Goal: Task Accomplishment & Management: Manage account settings

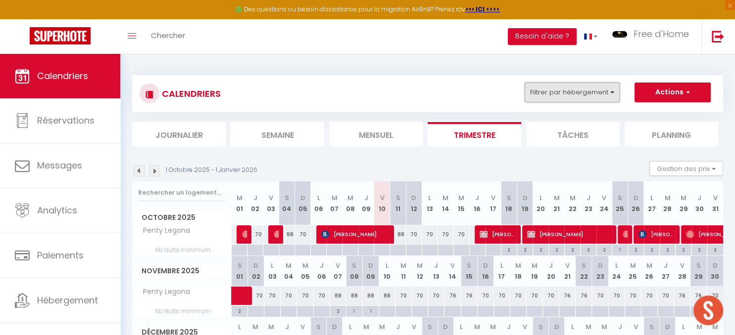
click at [575, 92] on button "Filtrer par hébergement" at bounding box center [571, 93] width 95 height 20
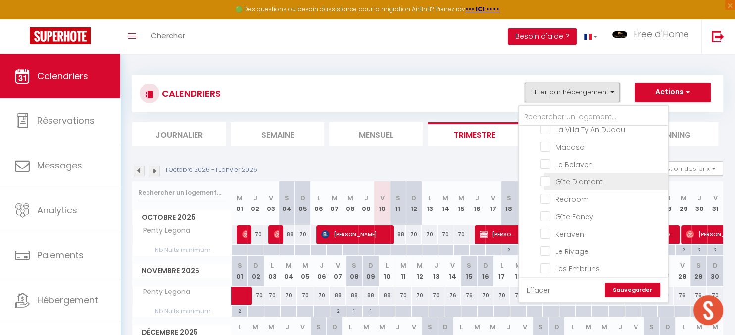
scroll to position [399, 0]
click at [607, 177] on input "Gîte Diamant" at bounding box center [602, 180] width 124 height 10
checkbox input "true"
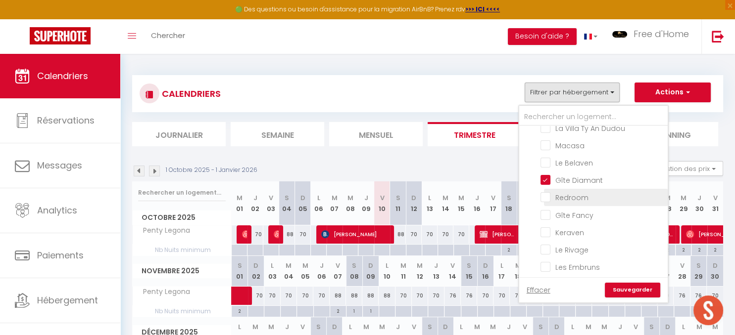
checkbox input "false"
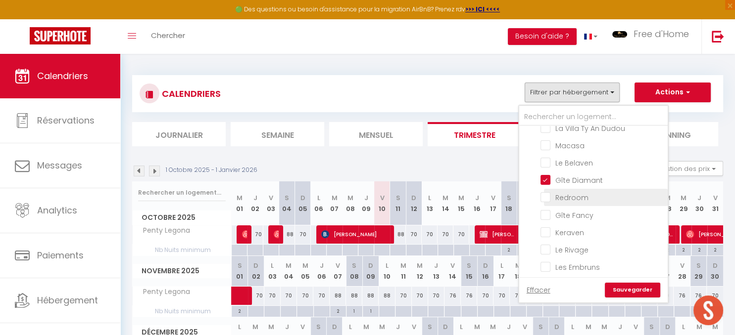
checkbox input "false"
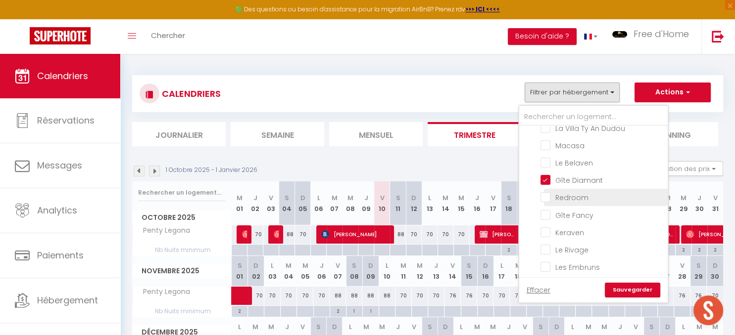
checkbox input "false"
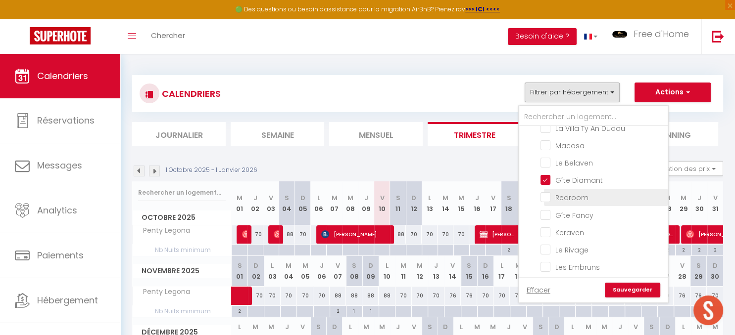
checkbox input "false"
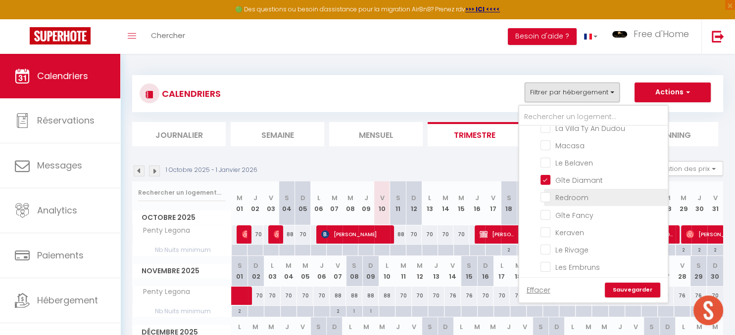
checkbox input "false"
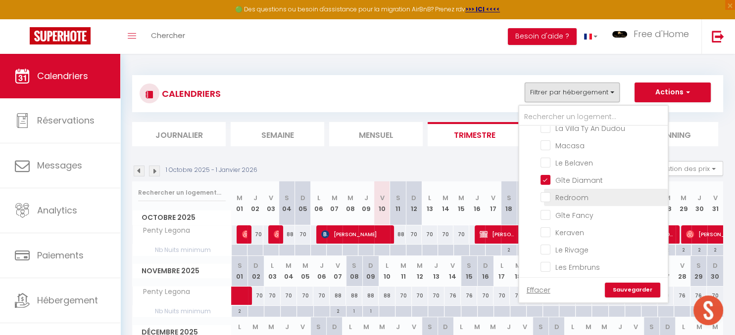
checkbox input "false"
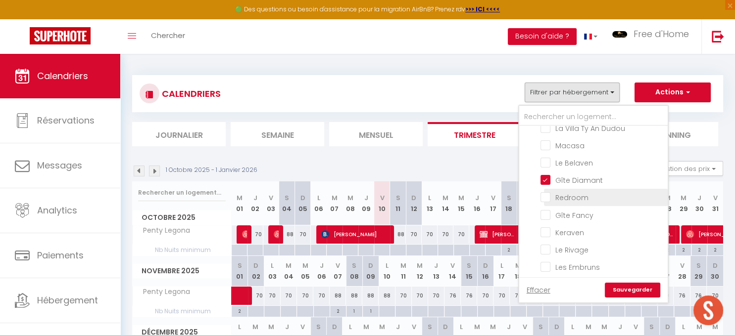
checkbox input "false"
click at [634, 292] on link "Sauvegarder" at bounding box center [632, 290] width 55 height 15
select select
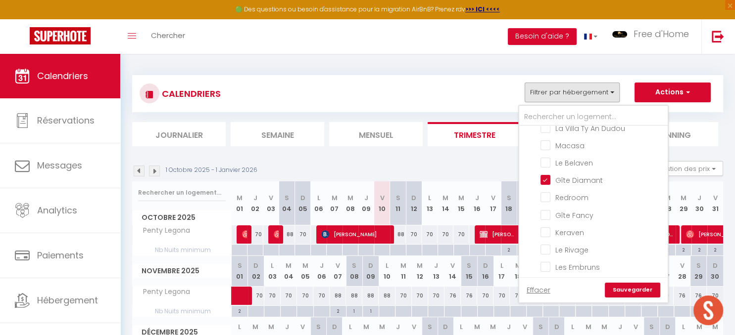
select select
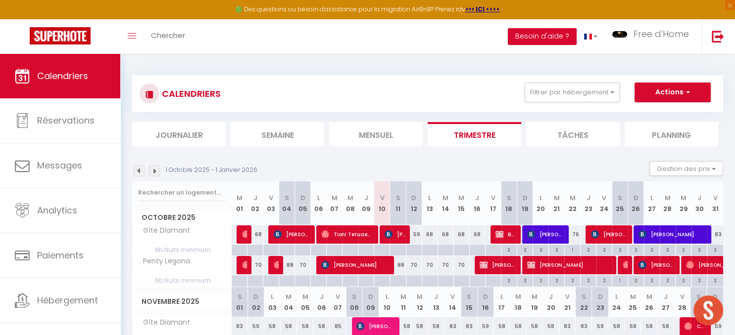
click at [394, 234] on span "[PERSON_NAME]" at bounding box center [394, 234] width 21 height 19
select select "OK"
select select "KO"
select select "0"
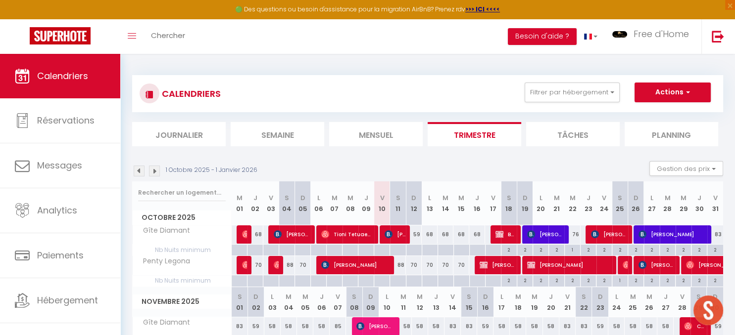
select select "1"
select select
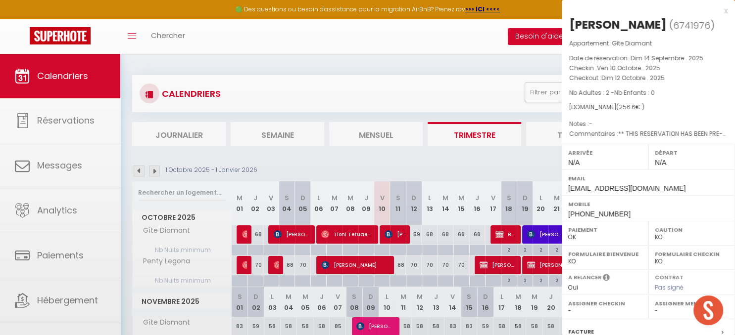
scroll to position [124, 0]
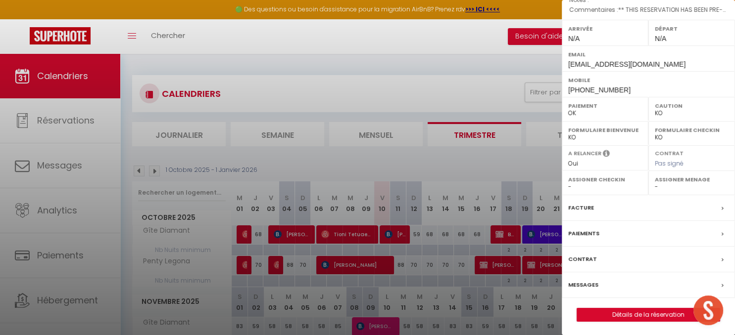
select select "16444"
click at [592, 280] on label "Messages" at bounding box center [583, 285] width 30 height 10
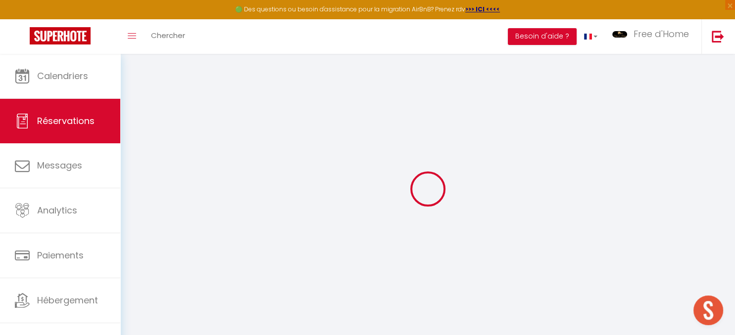
select select
checkbox input "false"
select select
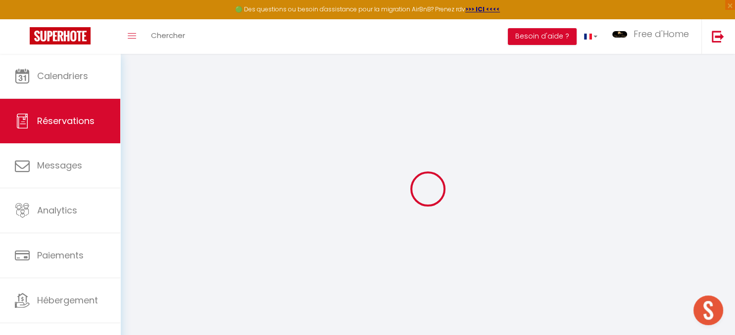
checkbox input "false"
select select
checkbox input "false"
type textarea "** THIS RESERVATION HAS BEEN PRE-PAID ** BOOKING NOTE : Payment charge is EUR 3…"
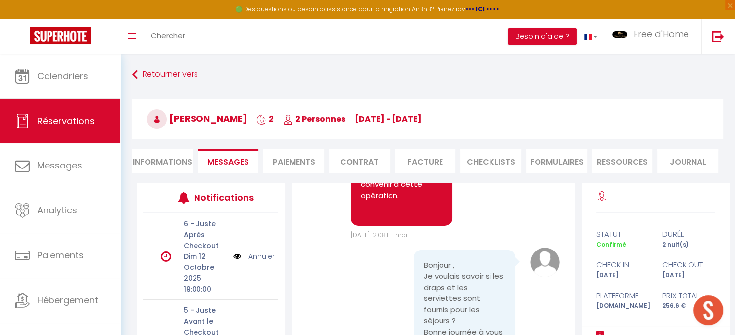
scroll to position [4738, 0]
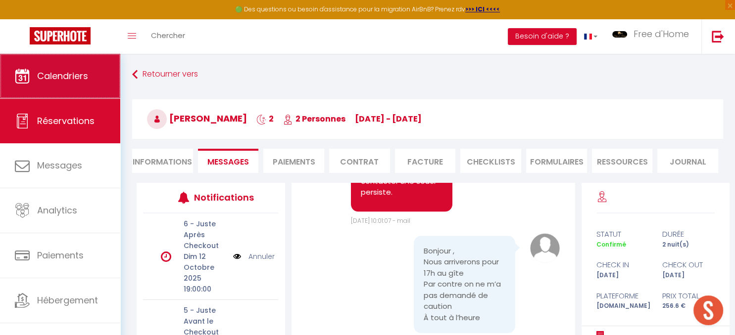
click at [78, 65] on link "Calendriers" at bounding box center [60, 76] width 120 height 45
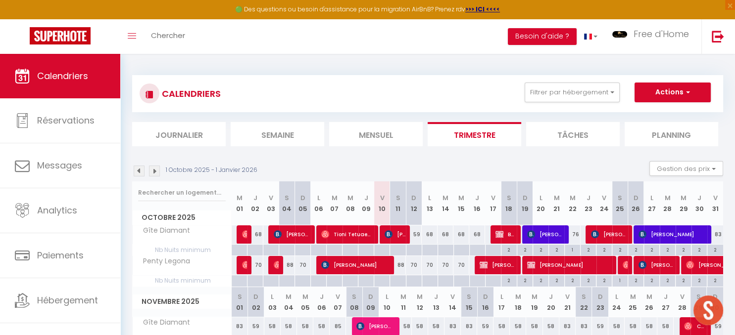
click at [206, 275] on th "Penty Legona" at bounding box center [182, 265] width 99 height 19
click at [584, 89] on button "Filtrer par hébergement" at bounding box center [571, 93] width 95 height 20
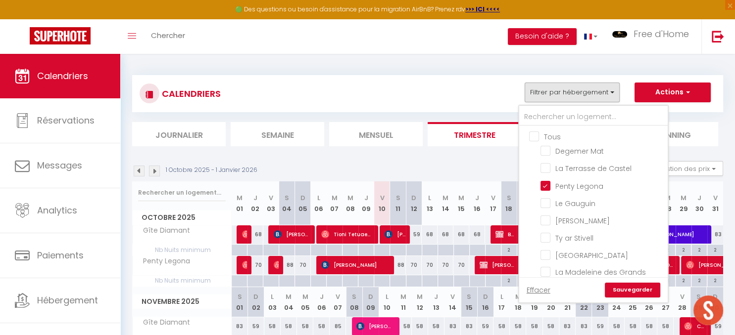
click at [533, 138] on input "Tous" at bounding box center [603, 136] width 148 height 10
checkbox input "true"
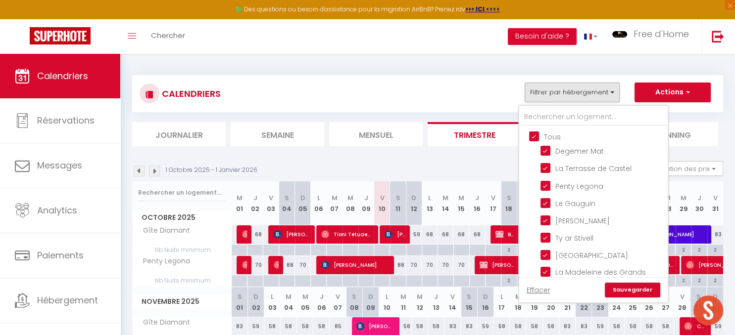
checkbox input "true"
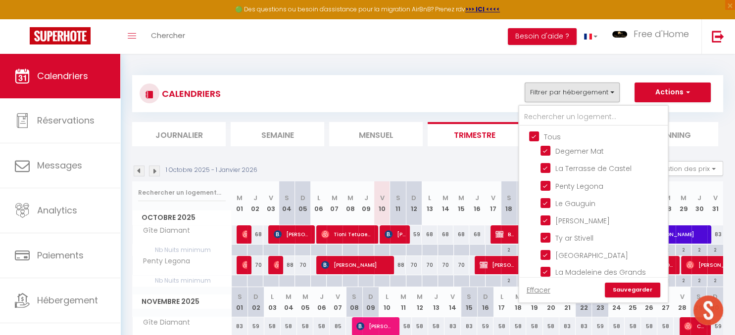
checkbox input "true"
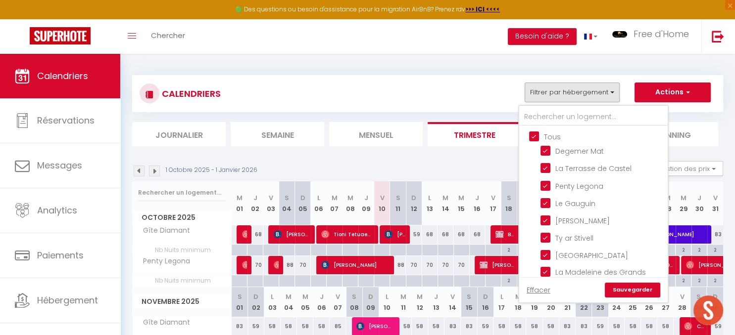
checkbox input "true"
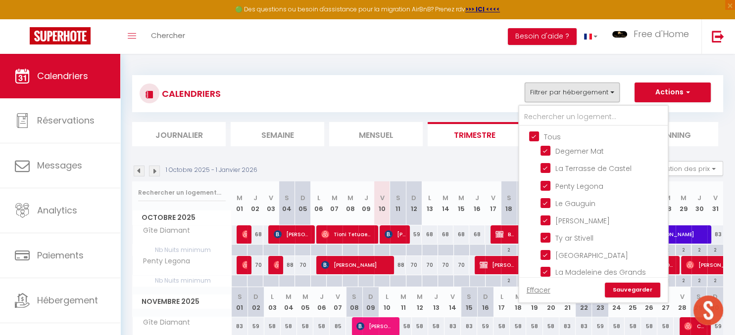
checkbox input "true"
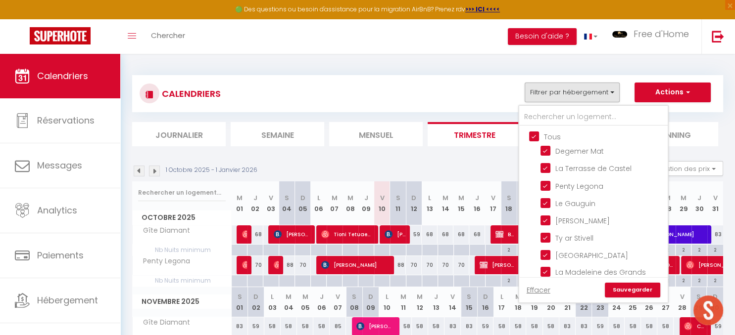
checkbox input "true"
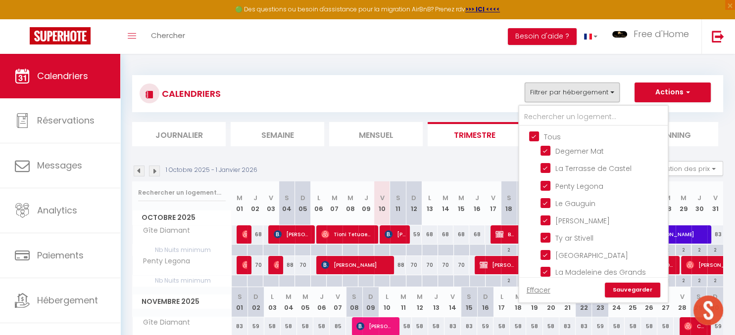
checkbox input "true"
click at [534, 134] on input "Tous" at bounding box center [603, 136] width 148 height 10
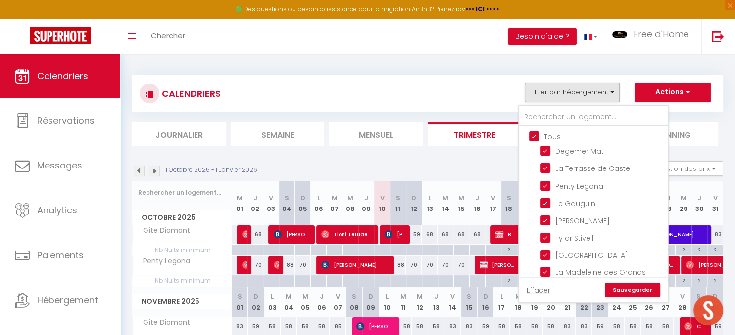
checkbox input "false"
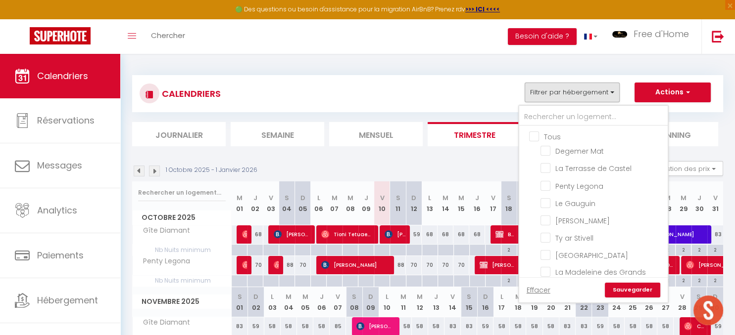
checkbox input "false"
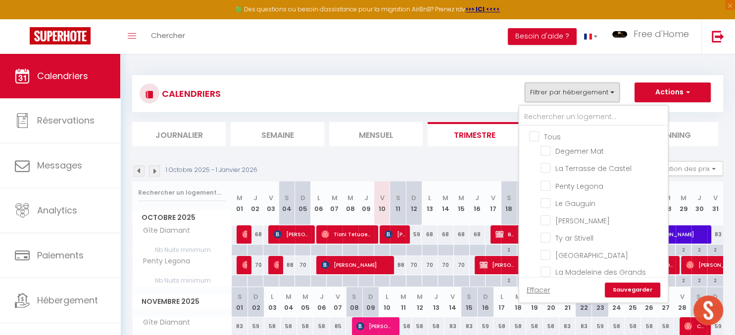
checkbox input "false"
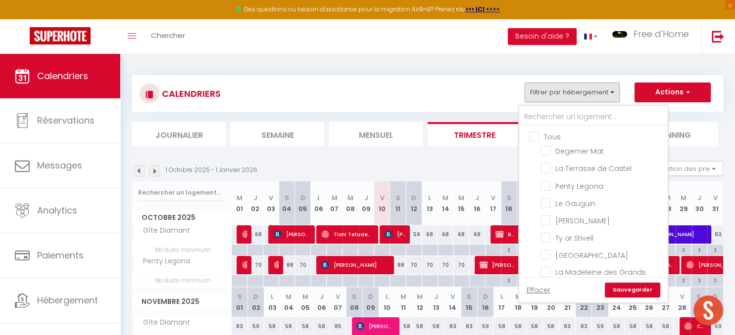
checkbox input "false"
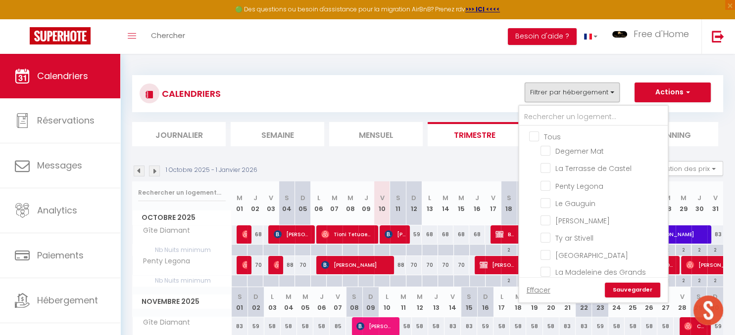
checkbox input "false"
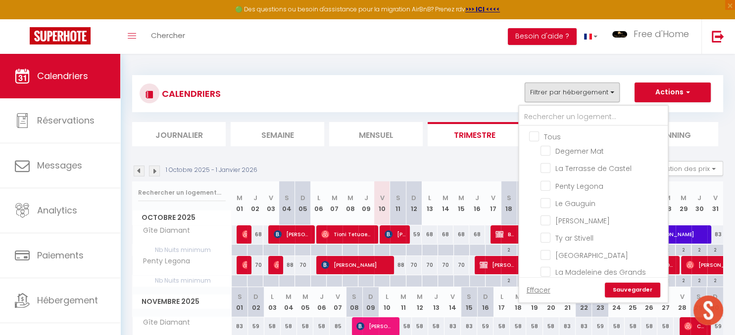
checkbox input "false"
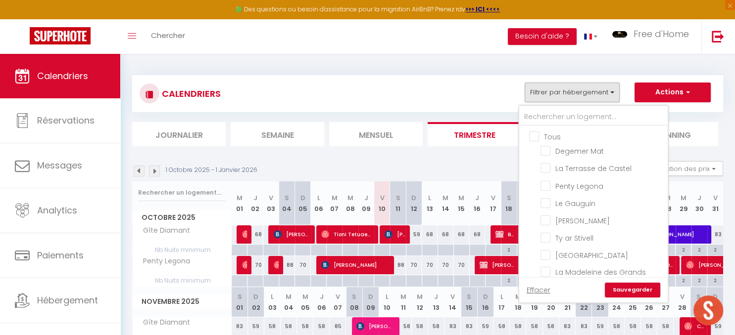
checkbox input "false"
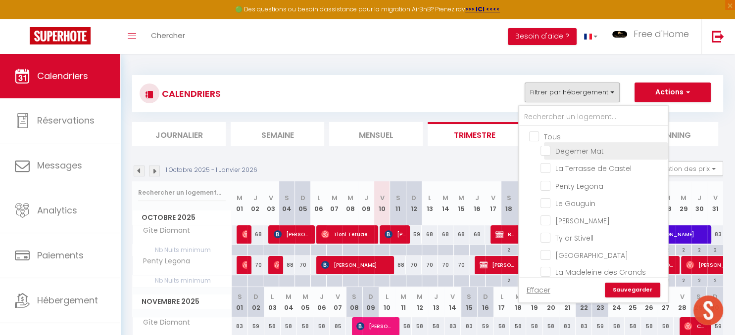
click at [548, 152] on input "Degemer Mat" at bounding box center [602, 150] width 124 height 10
checkbox input "true"
click at [634, 288] on link "Sauvegarder" at bounding box center [632, 290] width 55 height 15
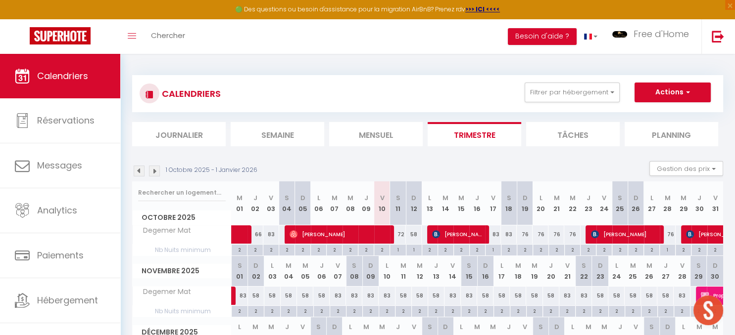
click at [138, 175] on img at bounding box center [139, 171] width 11 height 11
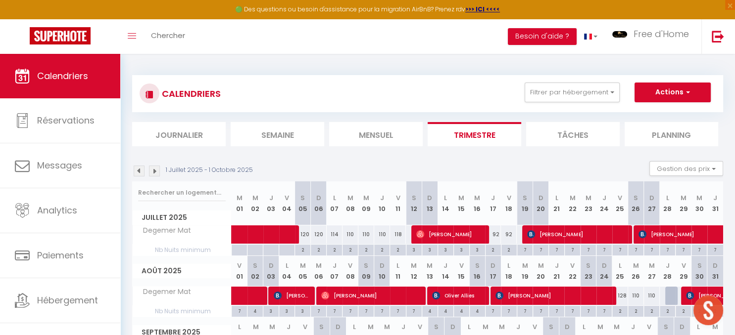
click at [138, 175] on img at bounding box center [139, 171] width 11 height 11
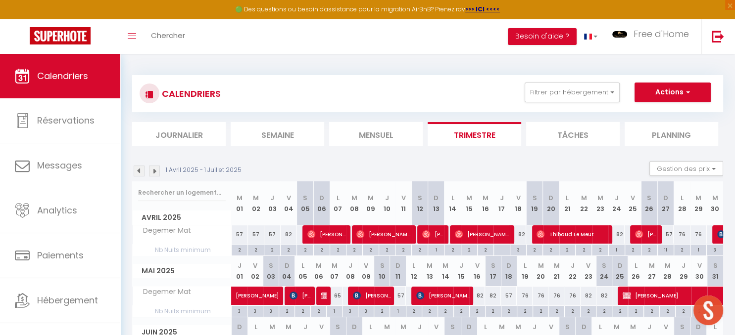
click at [138, 175] on img at bounding box center [139, 171] width 11 height 11
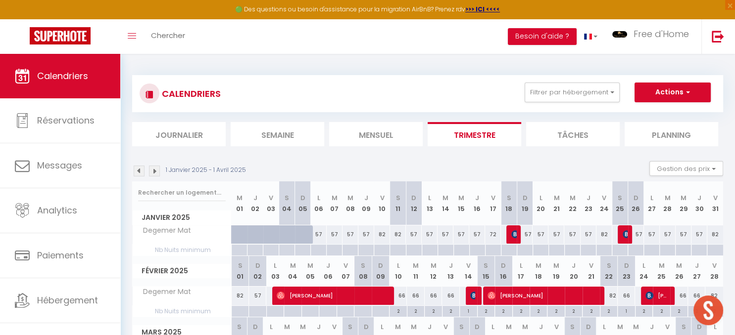
click at [138, 175] on img at bounding box center [139, 171] width 11 height 11
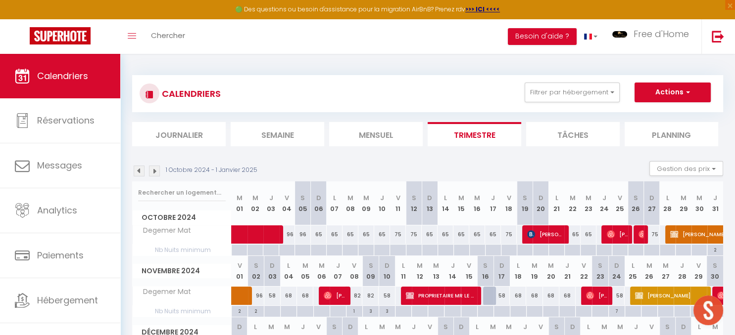
click at [138, 169] on img at bounding box center [139, 171] width 11 height 11
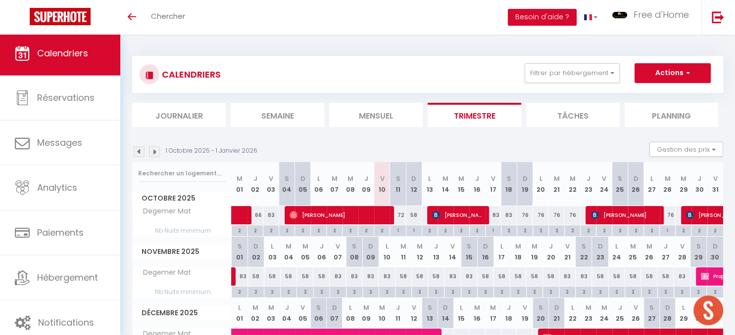
click at [140, 151] on img at bounding box center [139, 151] width 11 height 11
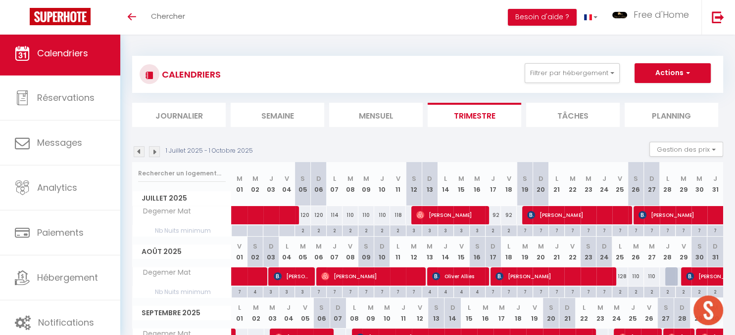
click at [140, 151] on img at bounding box center [139, 151] width 11 height 11
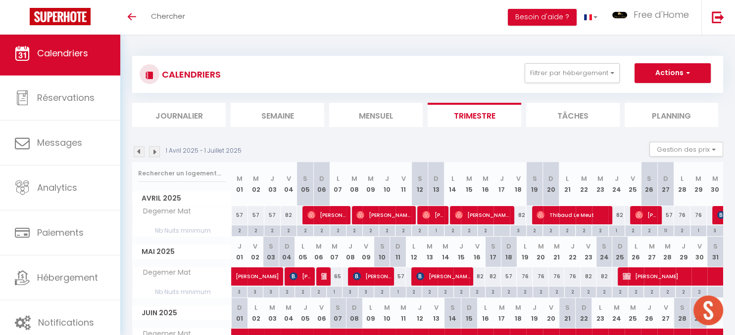
click at [140, 150] on img at bounding box center [139, 151] width 11 height 11
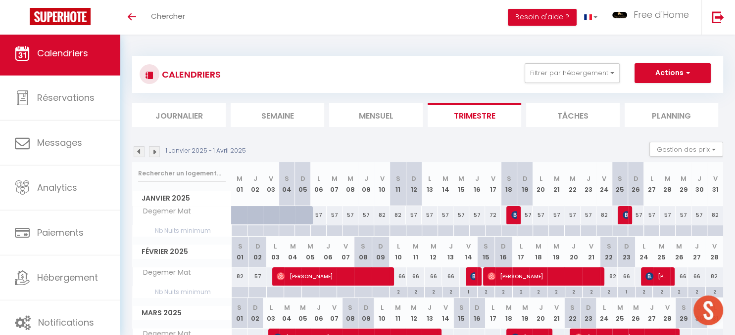
click at [140, 150] on img at bounding box center [139, 151] width 11 height 11
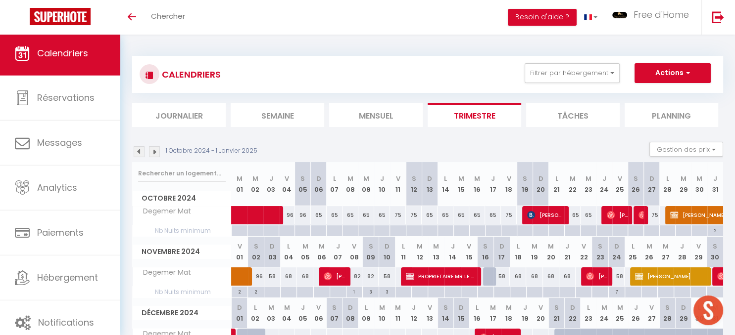
click at [141, 149] on img at bounding box center [139, 151] width 11 height 11
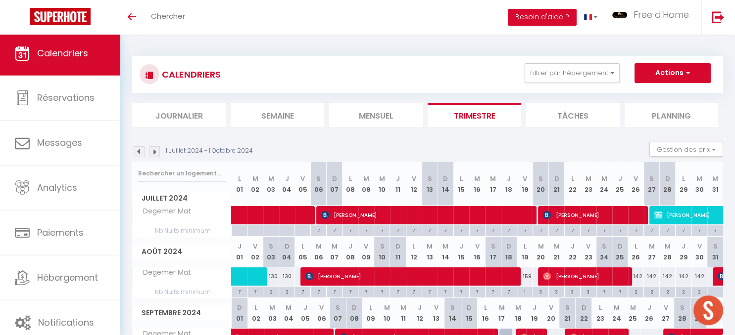
click at [141, 149] on img at bounding box center [139, 151] width 11 height 11
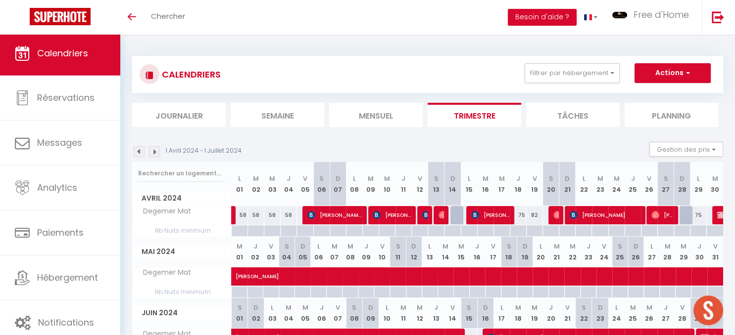
click at [141, 149] on img at bounding box center [139, 151] width 11 height 11
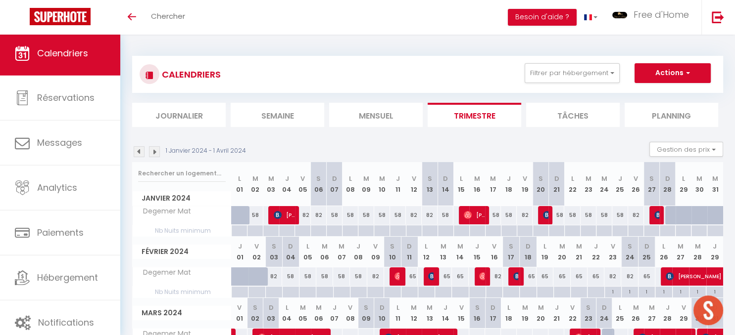
click at [141, 149] on img at bounding box center [139, 151] width 11 height 11
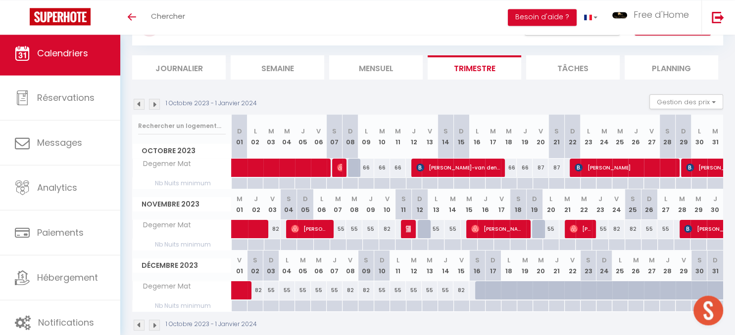
scroll to position [63, 0]
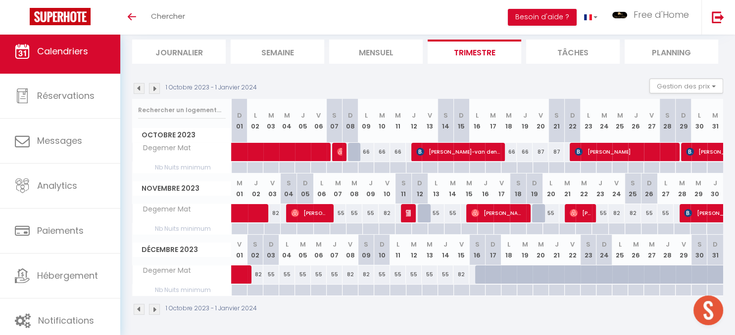
click at [142, 89] on img at bounding box center [139, 88] width 11 height 11
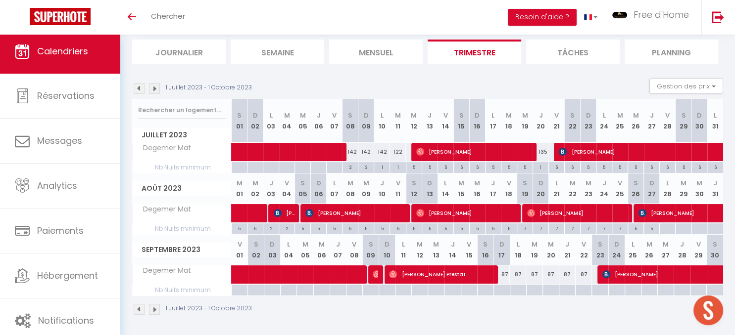
scroll to position [35, 0]
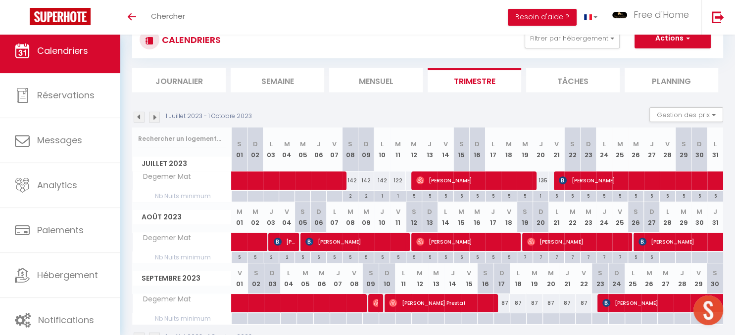
click at [139, 116] on img at bounding box center [139, 117] width 11 height 11
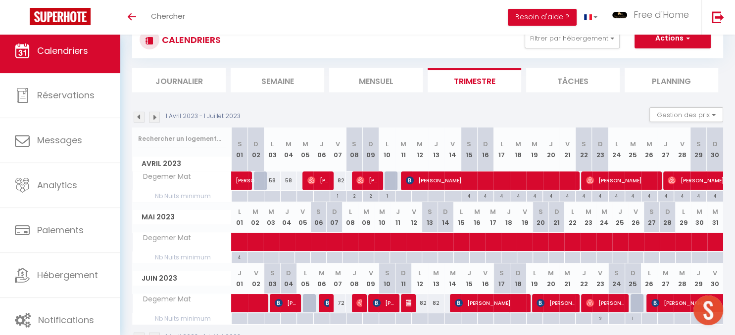
click at [139, 116] on img at bounding box center [139, 117] width 11 height 11
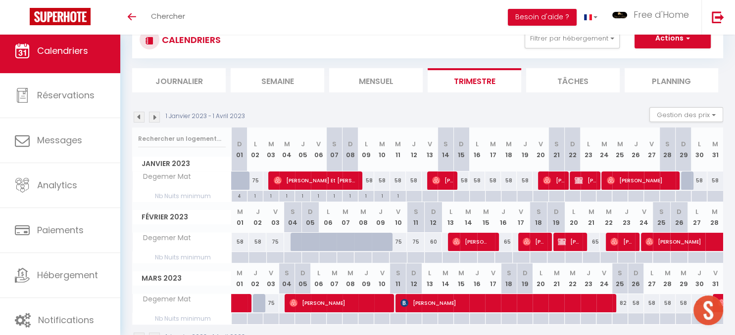
click at [139, 116] on img at bounding box center [139, 117] width 11 height 11
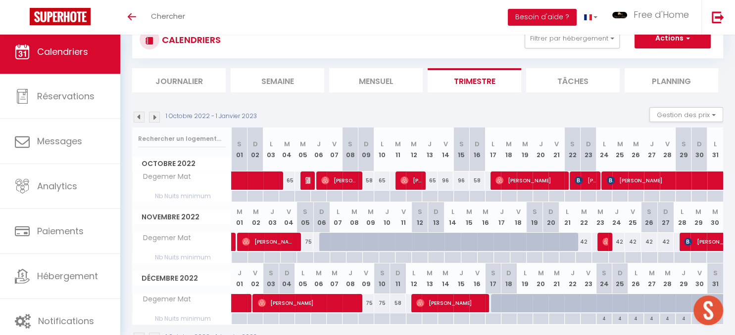
click at [156, 115] on img at bounding box center [154, 117] width 11 height 11
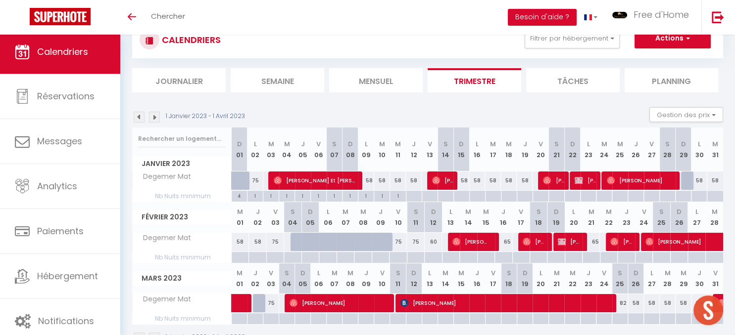
click at [153, 117] on img at bounding box center [154, 117] width 11 height 11
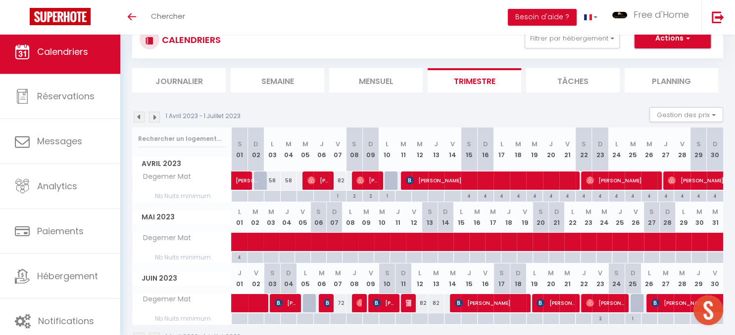
click at [658, 46] on button "Actions" at bounding box center [672, 39] width 76 height 20
click at [645, 62] on link "Nouvelle réservation" at bounding box center [662, 61] width 86 height 15
select select
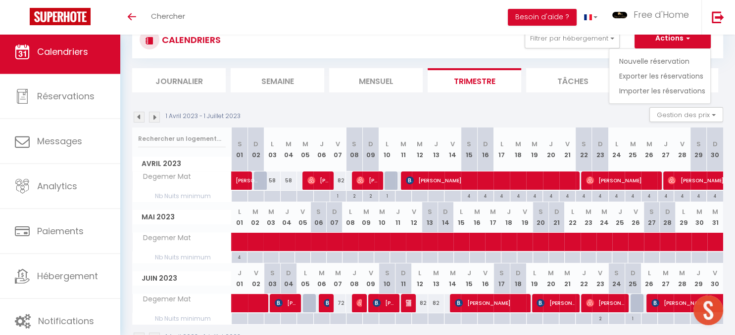
select select
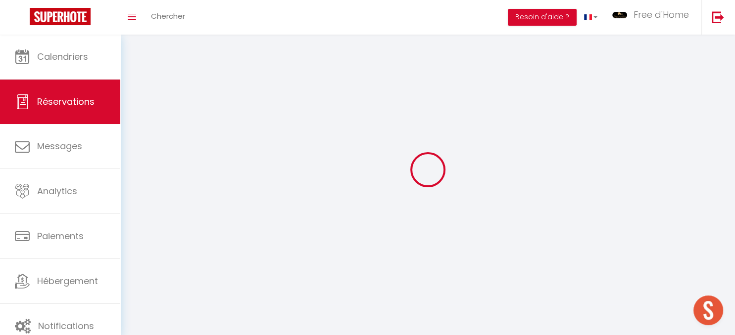
select select
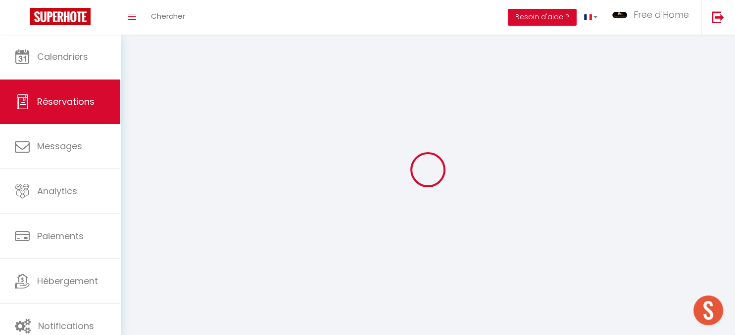
select select
checkbox input "false"
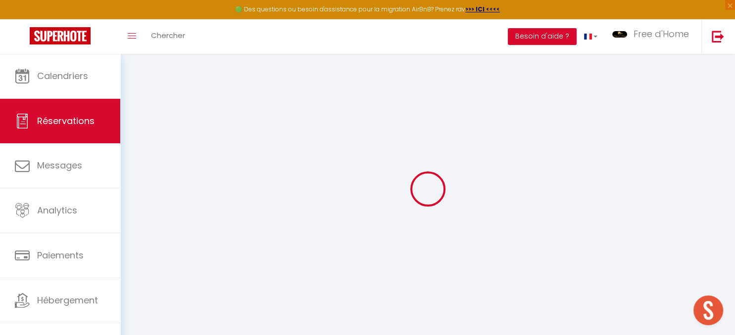
select select
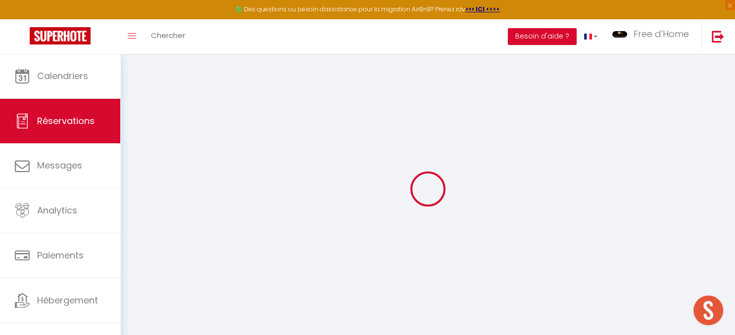
select select
checkbox input "false"
select select
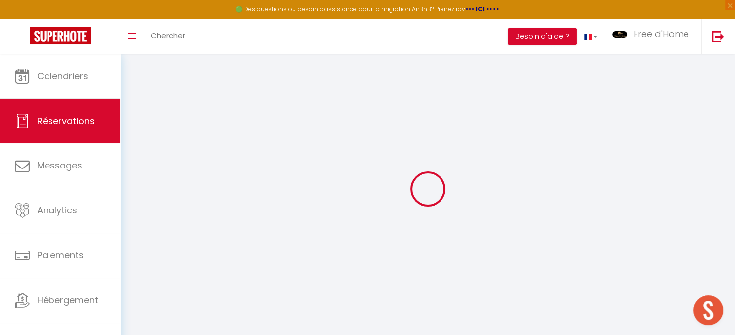
select select
checkbox input "false"
select select
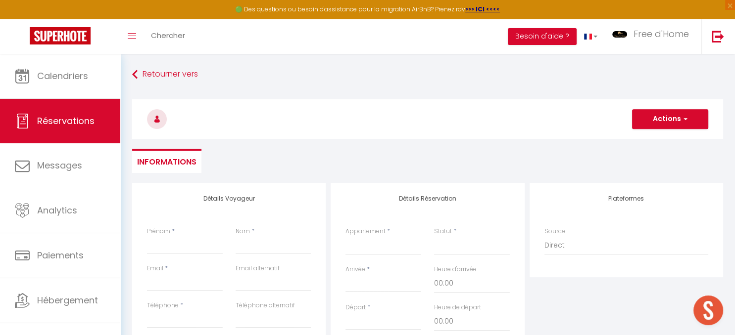
select select
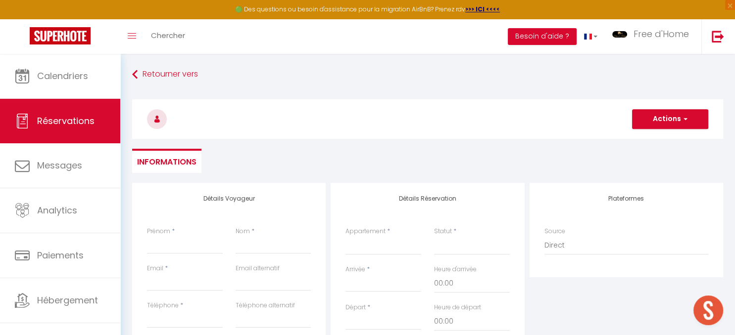
select select
checkbox input "false"
click at [179, 250] on input "Prénom" at bounding box center [185, 245] width 76 height 18
type input "P"
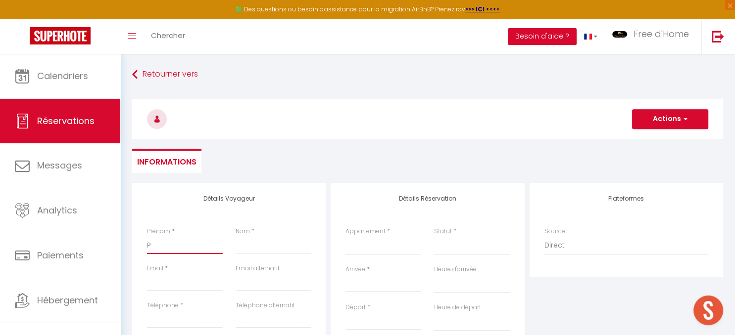
select select
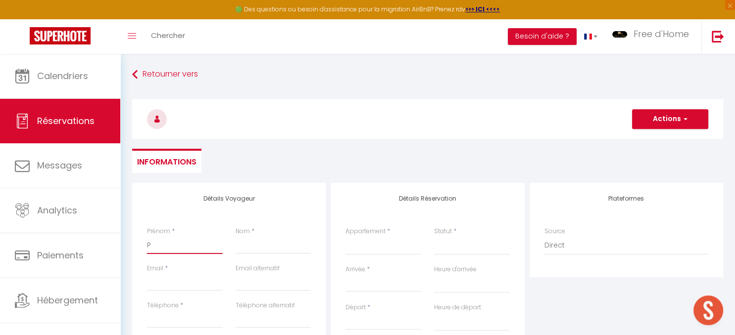
select select
checkbox input "false"
type input "PR"
select select
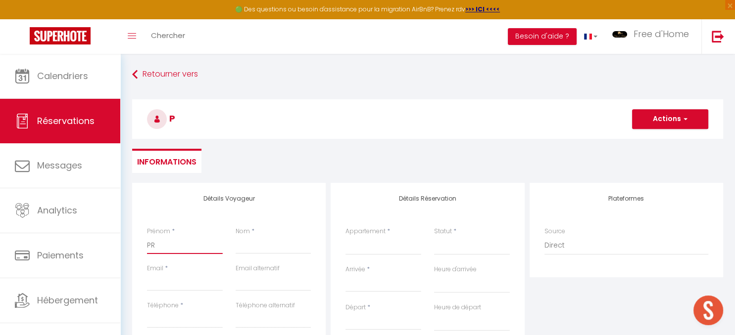
select select
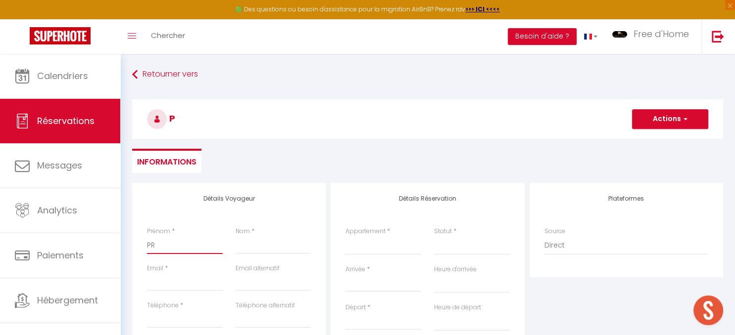
select select
checkbox input "false"
type input "PRO"
select select
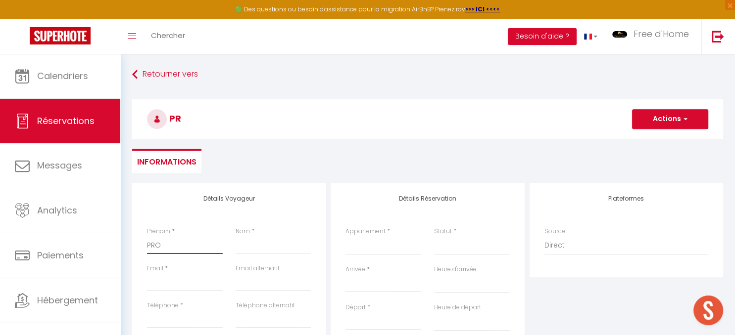
select select
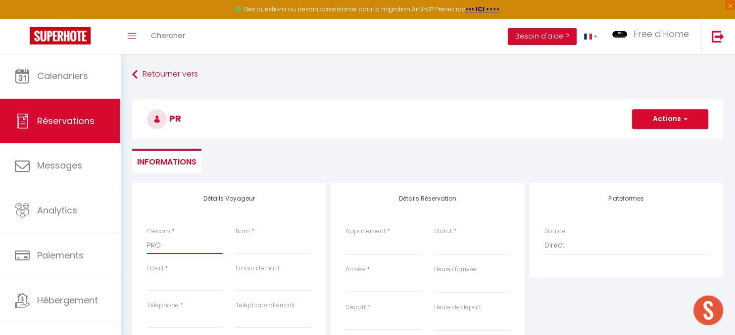
checkbox input "false"
type input "PROP"
select select
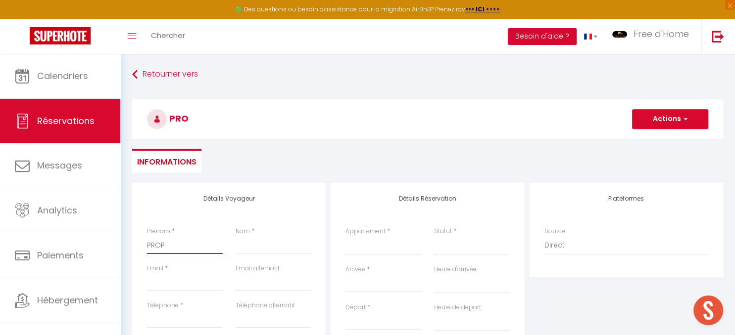
select select
checkbox input "false"
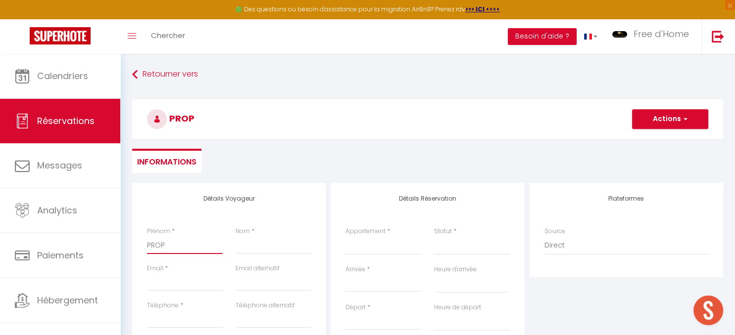
type input "PROPR"
select select
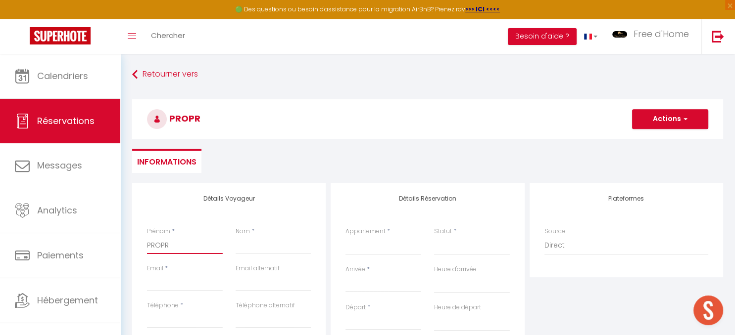
select select
checkbox input "false"
type input "PROPRI"
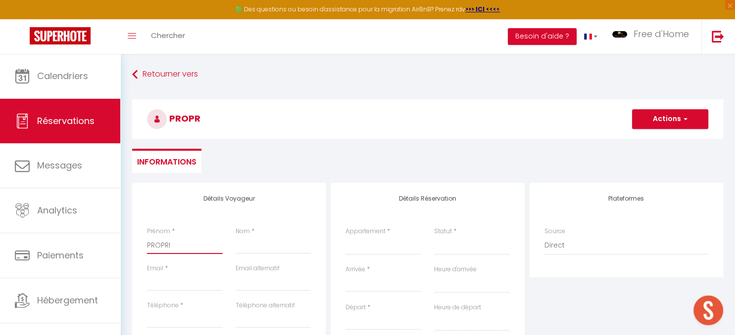
select select
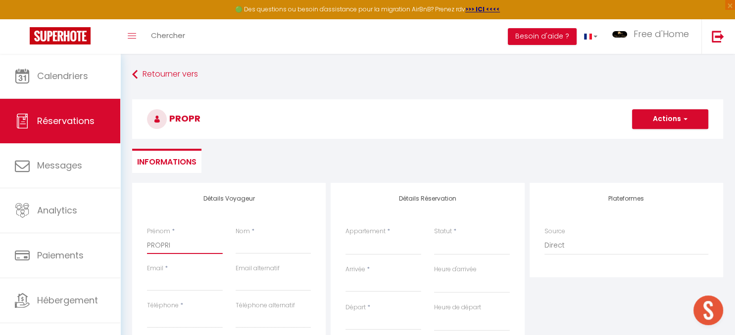
select select
checkbox input "false"
type input "PROPRIE"
select select
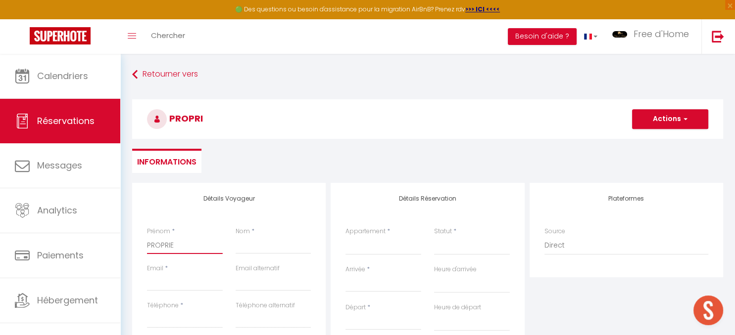
select select
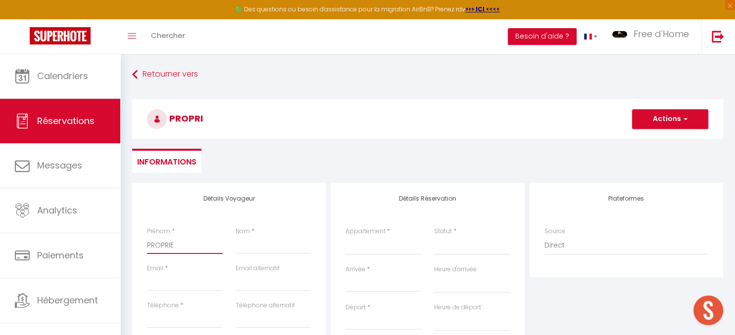
select select
checkbox input "false"
type input "PROPRIET"
select select
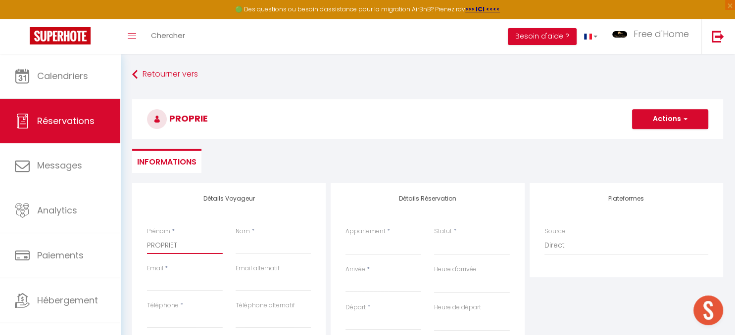
select select
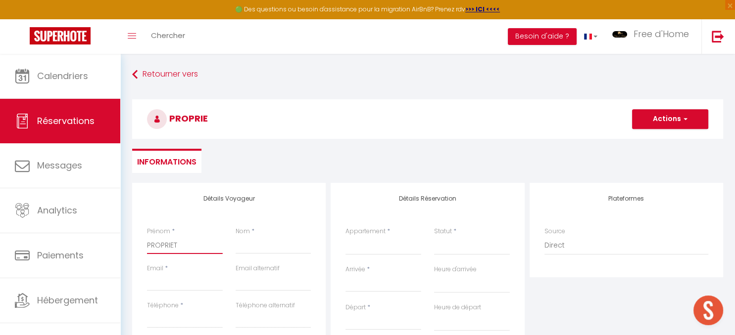
checkbox input "false"
type input "PROPRIETA"
select select
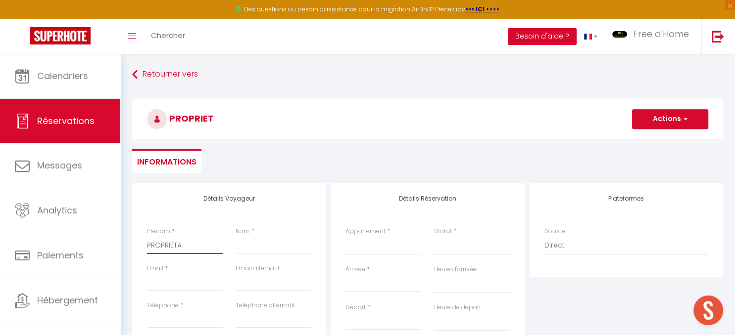
select select
checkbox input "false"
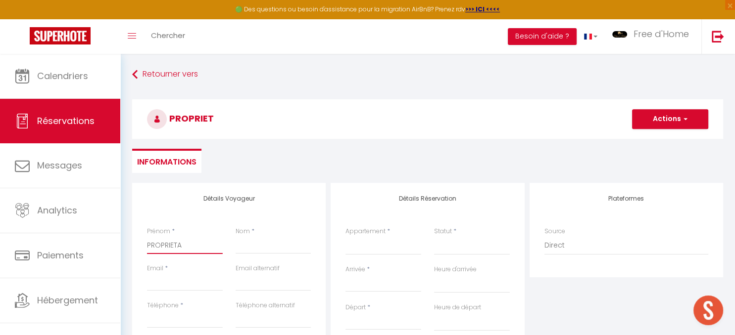
type input "PROPRIETAI"
select select
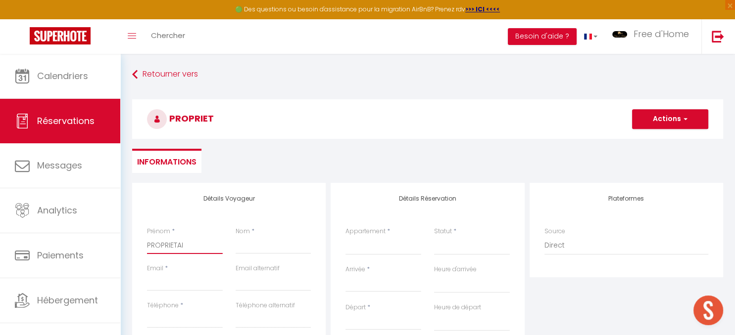
select select
checkbox input "false"
type input "PROPRIETAIR"
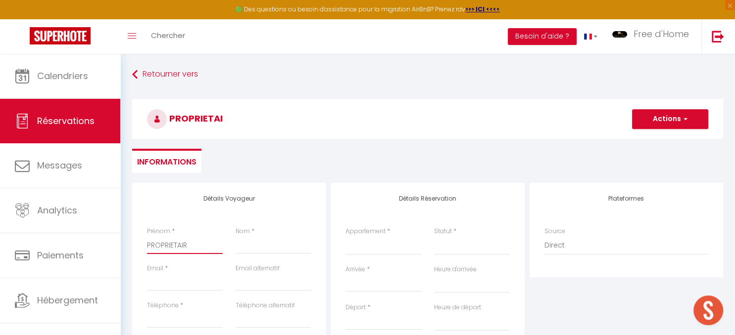
select select
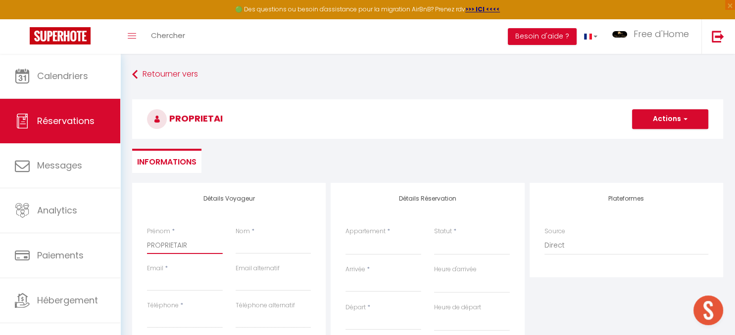
select select
checkbox input "false"
type input "PROPRIETAIRE"
select select
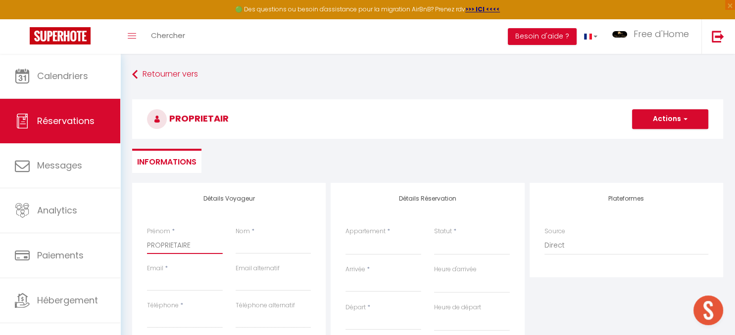
select select
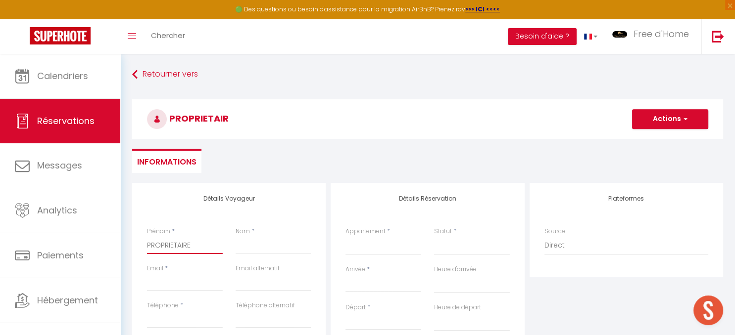
select select
checkbox input "false"
type input "PROPRIETAIRES"
select select
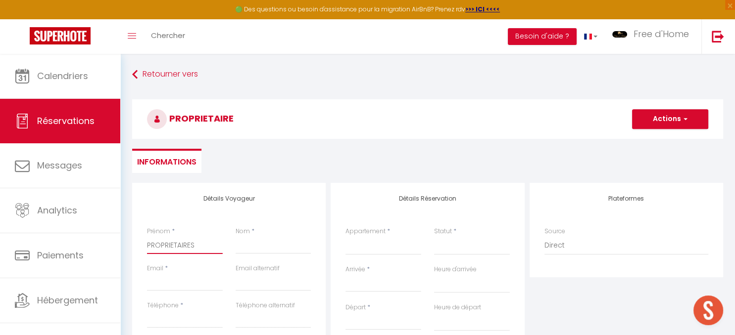
select select
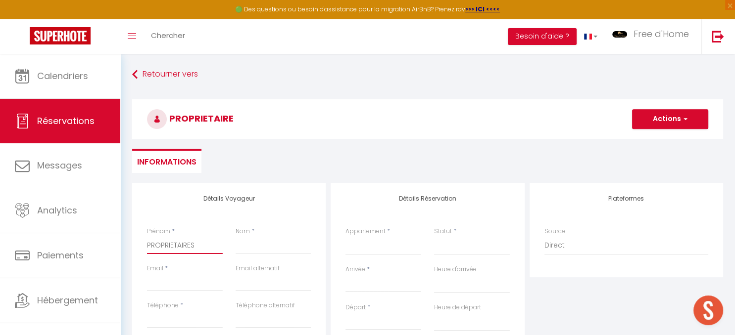
checkbox input "false"
type input "PROPRIETAIRES"
click at [254, 246] on input "Nom" at bounding box center [273, 245] width 76 height 18
type input "M"
select select
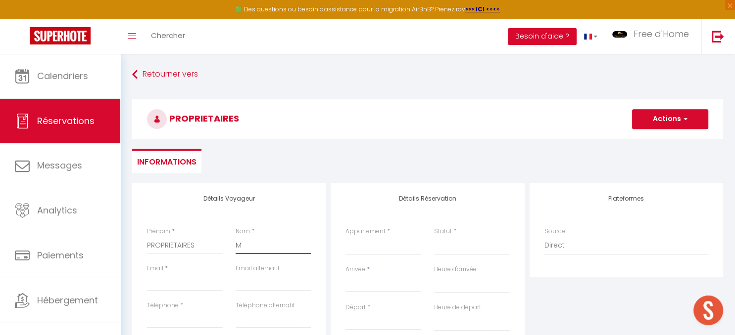
select select
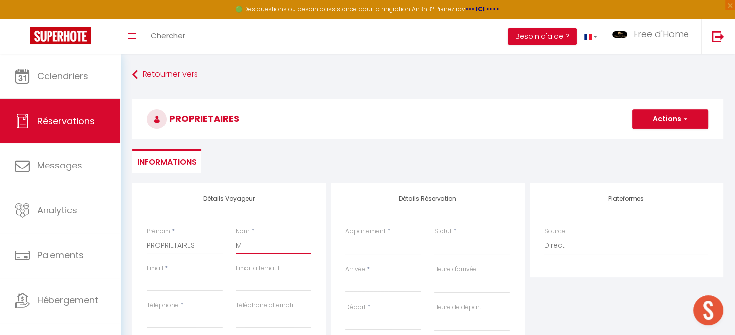
select select
checkbox input "false"
type input "Mr"
select select
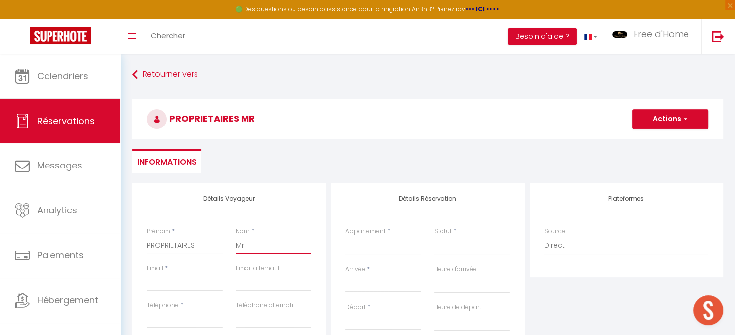
select select
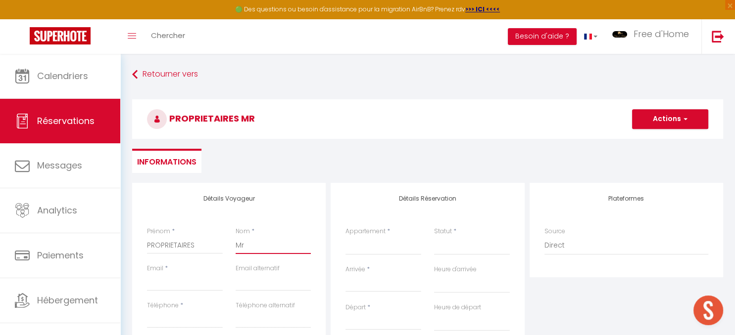
checkbox input "false"
type input "Mr"
select select
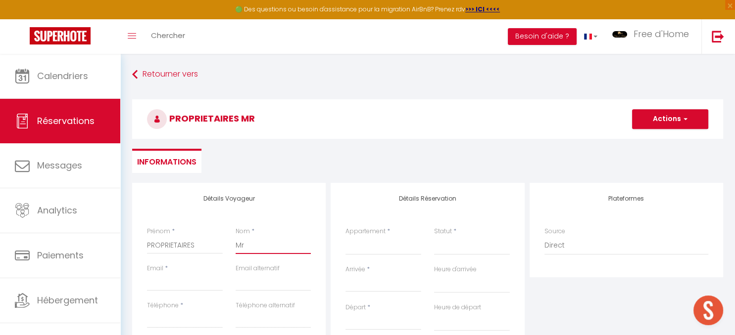
select select
checkbox input "false"
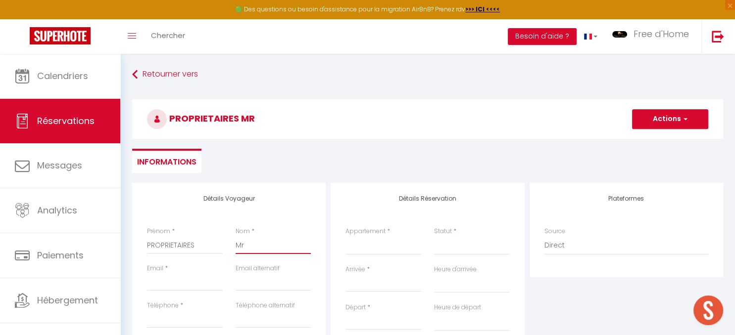
type input "Mr L"
select select
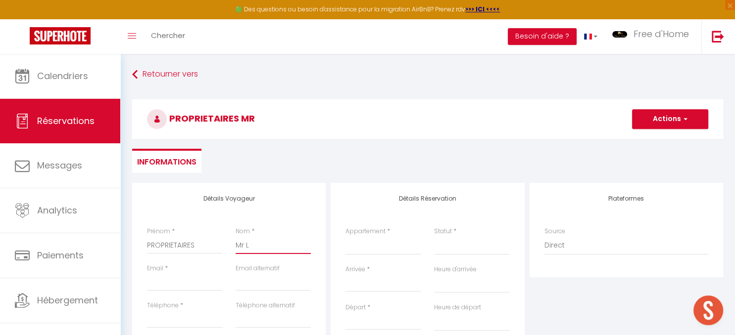
select select
checkbox input "false"
type input "Mr Le"
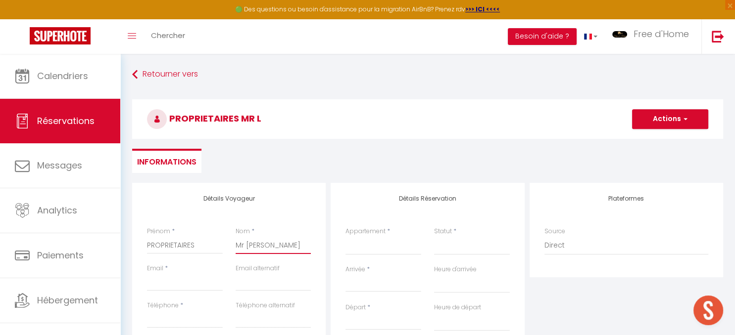
select select
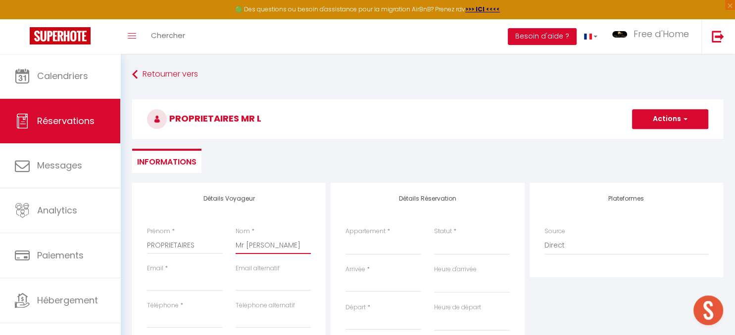
select select
checkbox input "false"
type input "Mr Le"
select select
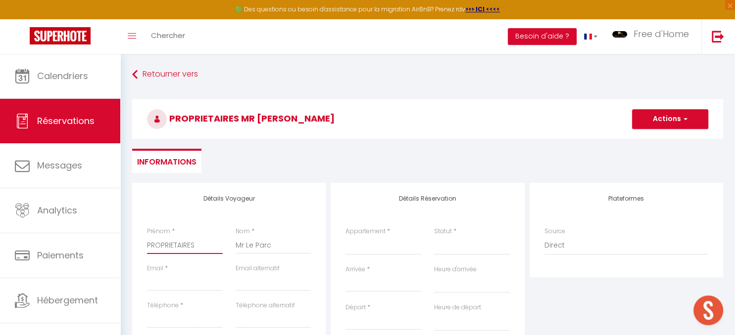
click at [207, 242] on input "PROPRIETAIRES" at bounding box center [185, 245] width 76 height 18
click at [176, 280] on input "Email client" at bounding box center [185, 283] width 76 height 18
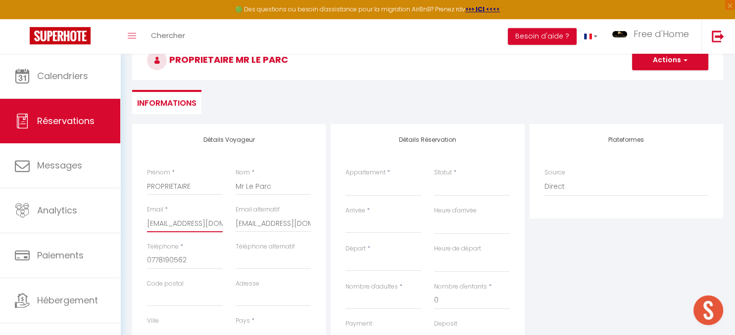
scroll to position [104, 0]
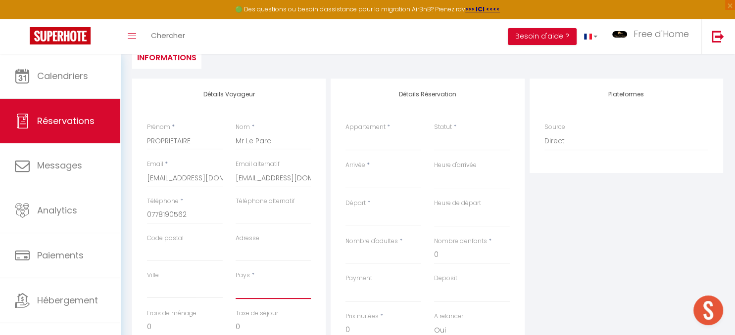
click at [235, 281] on select "France Portugal Afghanistan Albania Algeria American Samoa Andorra Angola Angui…" at bounding box center [273, 290] width 76 height 19
click option "[GEOGRAPHIC_DATA]" at bounding box center [0, 0] width 0 height 0
click at [345, 132] on select "Degemer Mat La Terrasse de Castel Penty Legona Le Gauguin Ty Salé Ty ar Stivell…" at bounding box center [383, 141] width 76 height 19
click option "Degemer Mat" at bounding box center [0, 0] width 0 height 0
click at [439, 145] on select "Confirmé Non Confirmé Annulé Annulé par le voyageur No Show Request" at bounding box center [472, 141] width 76 height 19
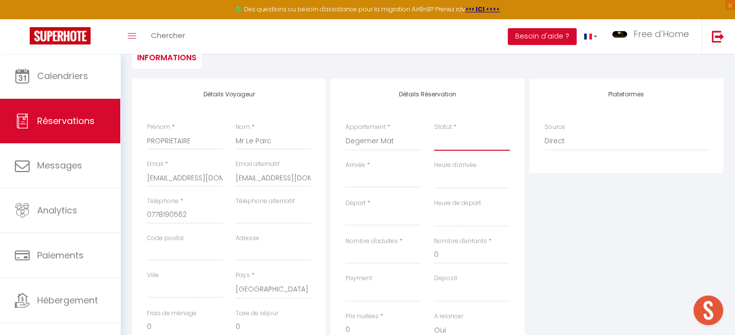
click at [446, 146] on select "Confirmé Non Confirmé Annulé Annulé par le voyageur No Show Request" at bounding box center [472, 141] width 76 height 19
drag, startPoint x: 455, startPoint y: 132, endPoint x: 446, endPoint y: 139, distance: 11.6
click at [454, 134] on div "Statut * Confirmé Non Confirmé Annulé Annulé par le voyageur No Show Request" at bounding box center [472, 137] width 76 height 28
click at [434, 132] on select "Confirmé Non Confirmé Annulé Annulé par le voyageur No Show Request" at bounding box center [472, 141] width 76 height 19
click option "Non Confirmé" at bounding box center [0, 0] width 0 height 0
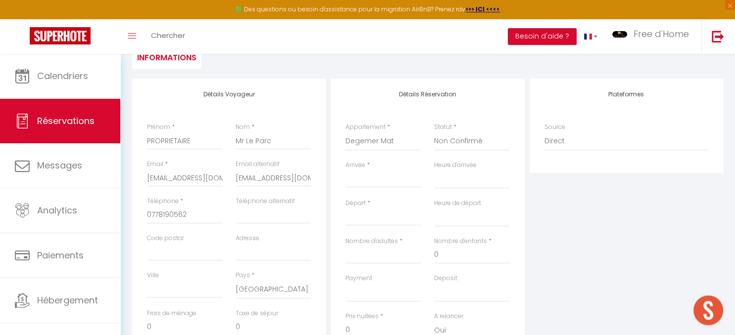
click at [378, 185] on input "Arrivée" at bounding box center [383, 180] width 76 height 13
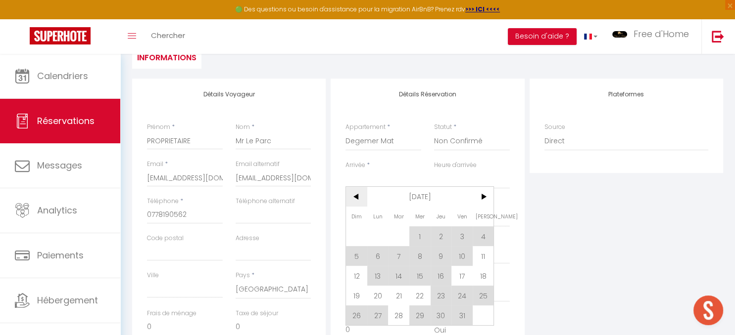
click at [361, 201] on span "<" at bounding box center [356, 197] width 21 height 20
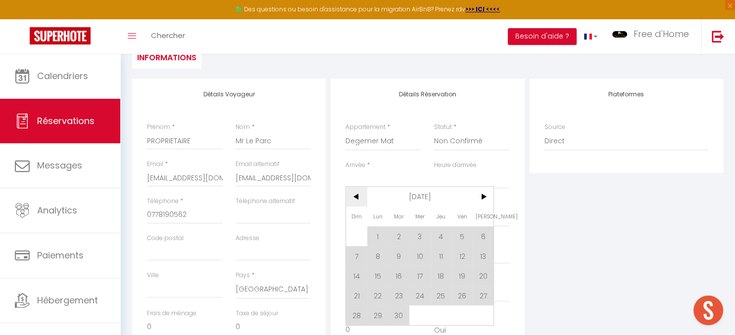
click at [361, 201] on span "<" at bounding box center [356, 197] width 21 height 20
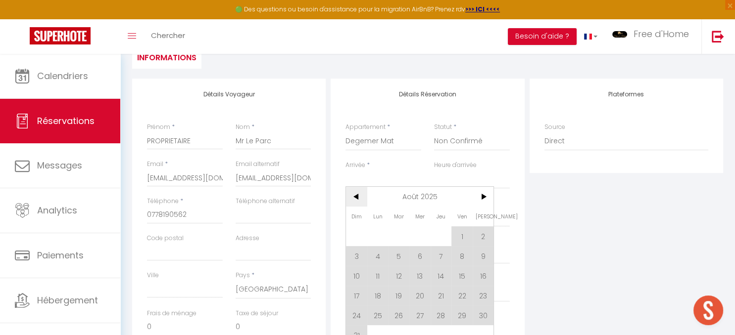
click at [361, 201] on span "<" at bounding box center [356, 197] width 21 height 20
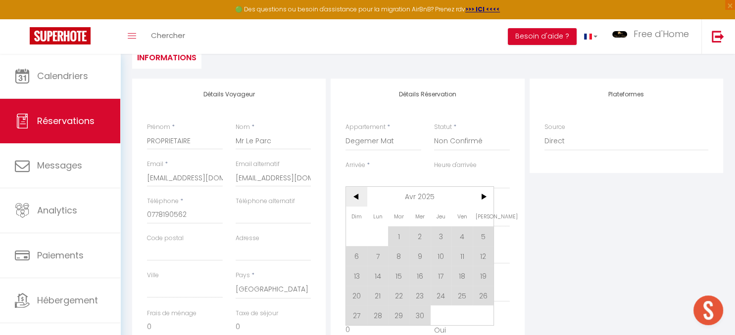
click at [361, 201] on span "<" at bounding box center [356, 197] width 21 height 20
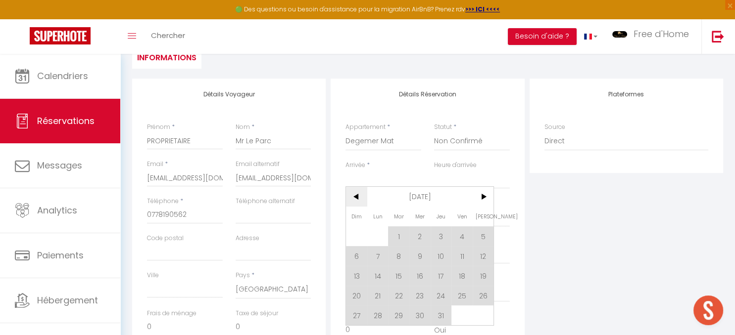
click at [361, 201] on span "<" at bounding box center [356, 197] width 21 height 20
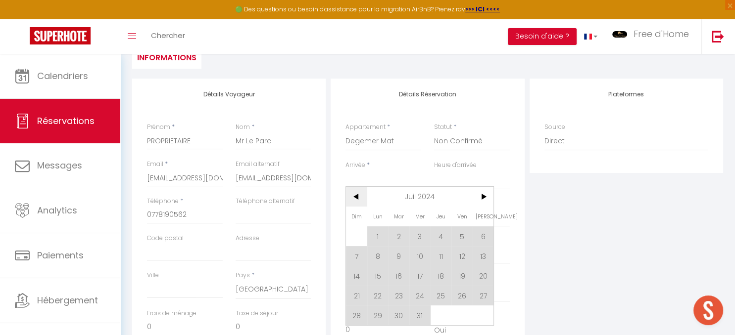
click at [361, 201] on span "<" at bounding box center [356, 197] width 21 height 20
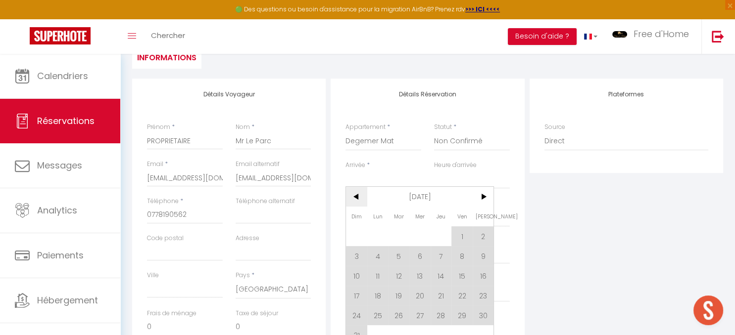
click at [361, 201] on span "<" at bounding box center [356, 197] width 21 height 20
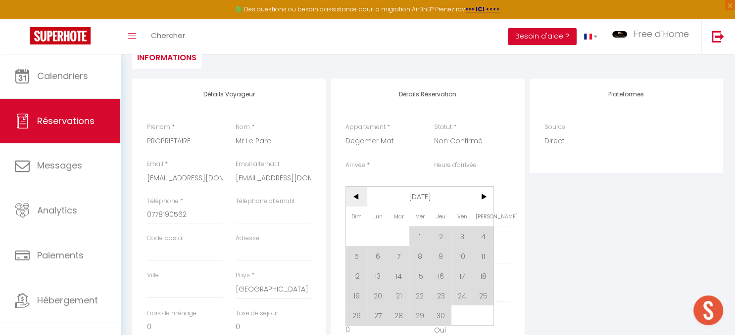
click at [361, 201] on span "<" at bounding box center [356, 197] width 21 height 20
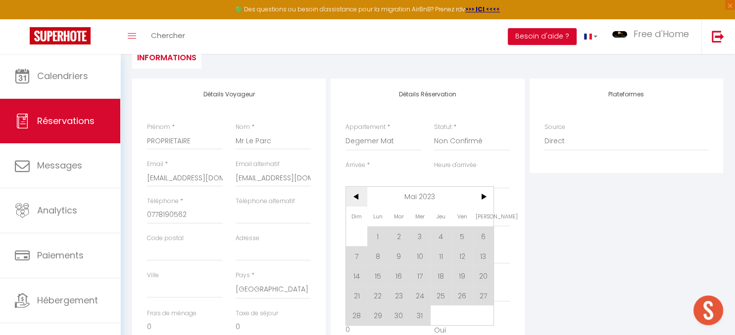
click at [361, 201] on span "<" at bounding box center [356, 197] width 21 height 20
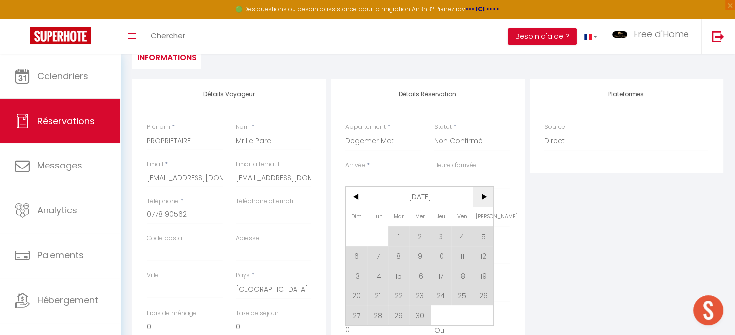
click at [476, 195] on span ">" at bounding box center [482, 197] width 21 height 20
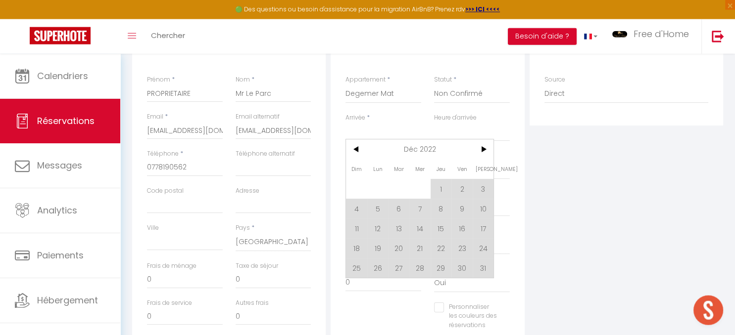
scroll to position [209, 0]
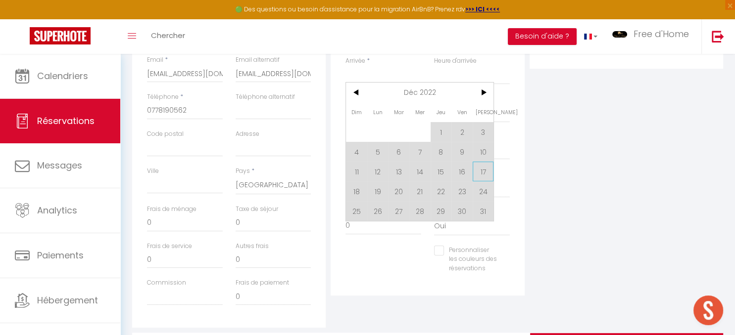
click at [482, 175] on span "17" at bounding box center [482, 172] width 21 height 20
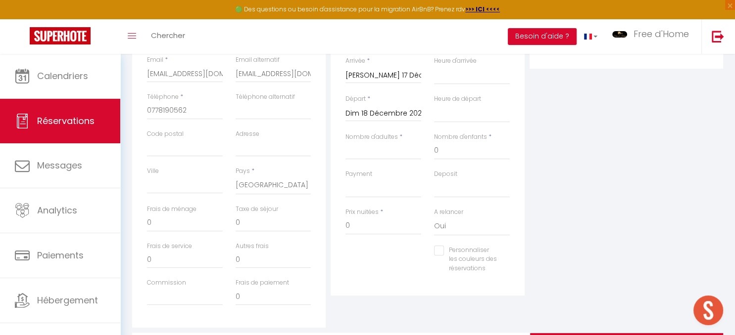
click at [405, 115] on input "Dim 18 Décembre 2022" at bounding box center [383, 113] width 76 height 13
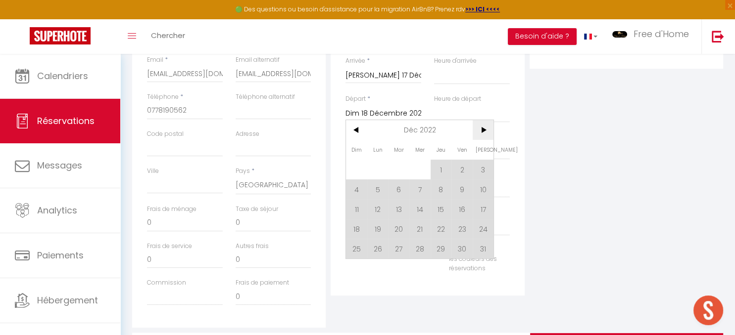
click at [485, 129] on span ">" at bounding box center [482, 130] width 21 height 20
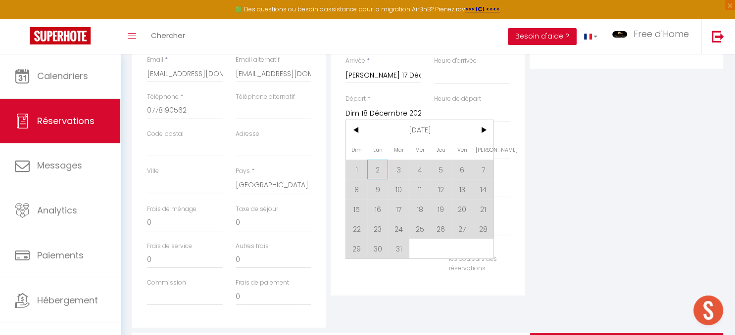
click at [372, 172] on span "2" at bounding box center [377, 170] width 21 height 20
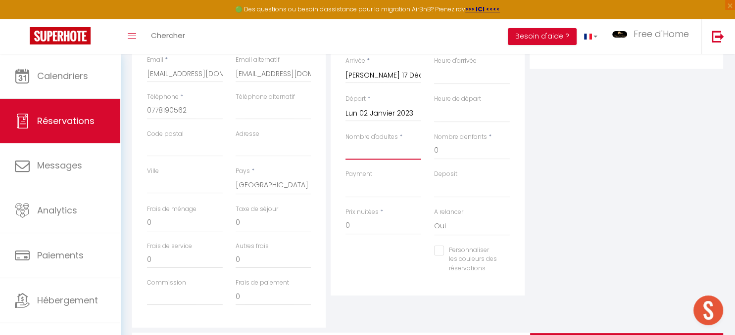
click at [379, 149] on input "Nombre d'adultes" at bounding box center [383, 151] width 76 height 18
click at [442, 253] on input "Personnaliser les couleurs des réservations" at bounding box center [465, 251] width 63 height 10
click at [507, 266] on span at bounding box center [506, 263] width 8 height 8
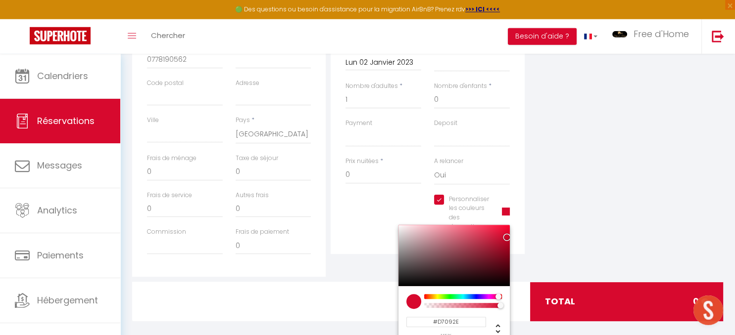
scroll to position [271, 0]
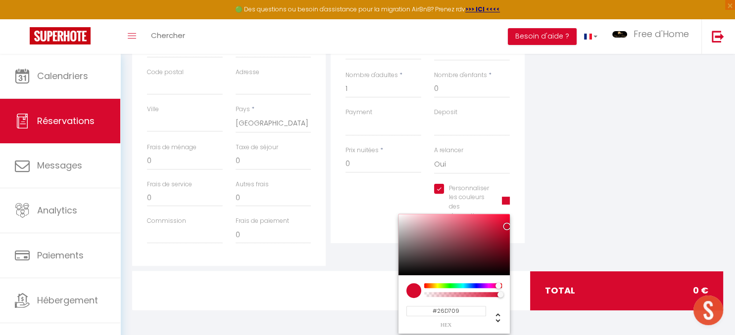
click at [448, 286] on div at bounding box center [463, 285] width 76 height 5
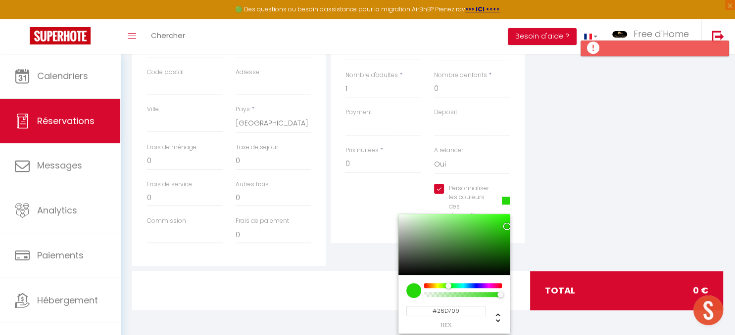
drag, startPoint x: 389, startPoint y: 194, endPoint x: 423, endPoint y: 179, distance: 37.9
click at [389, 194] on div "Personnaliser les couleurs des réservations #26D709 #26D709 hex 38 r 215 g 9 b …" at bounding box center [427, 207] width 177 height 47
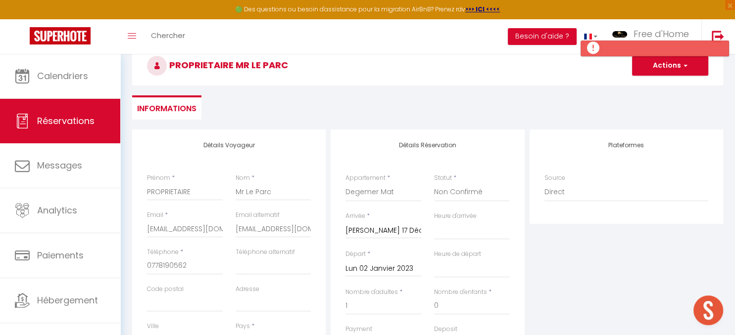
scroll to position [9, 0]
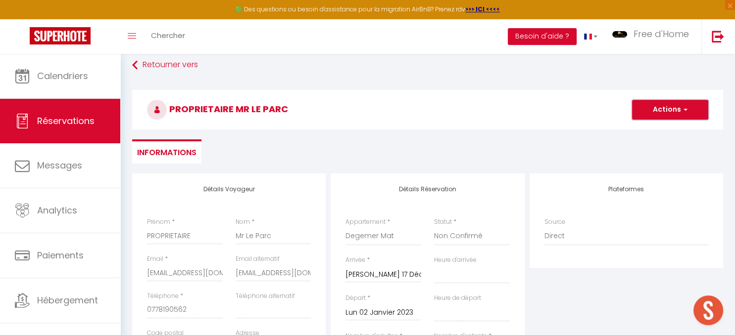
click at [676, 114] on button "Actions" at bounding box center [670, 110] width 76 height 20
click at [655, 130] on link "Enregistrer" at bounding box center [660, 131] width 78 height 13
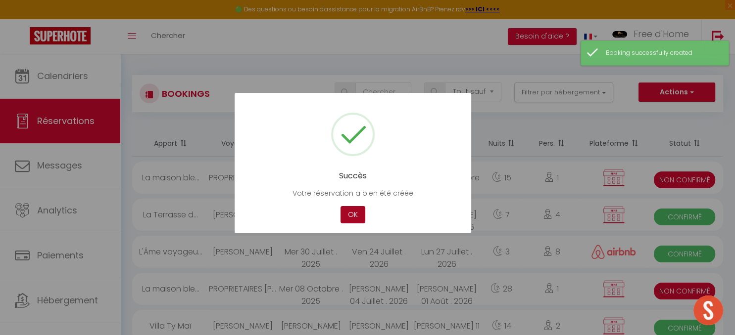
click at [350, 213] on button "OK" at bounding box center [352, 214] width 25 height 17
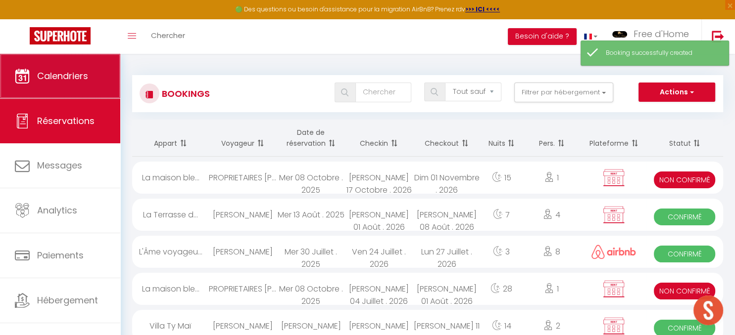
click at [68, 82] on span "Calendriers" at bounding box center [62, 76] width 51 height 12
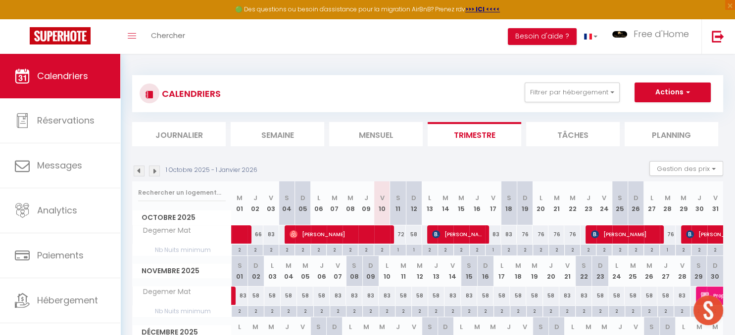
click at [140, 170] on img at bounding box center [139, 171] width 11 height 11
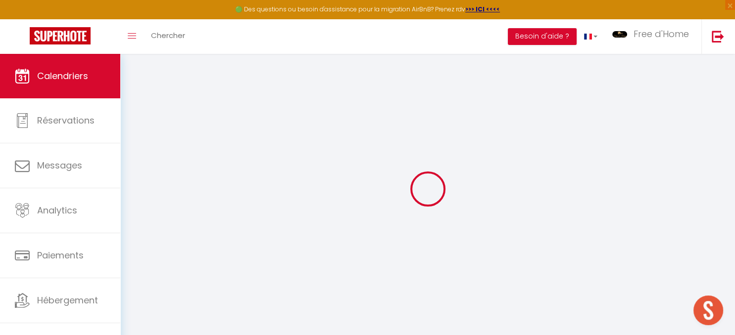
click at [140, 170] on div at bounding box center [427, 189] width 591 height 246
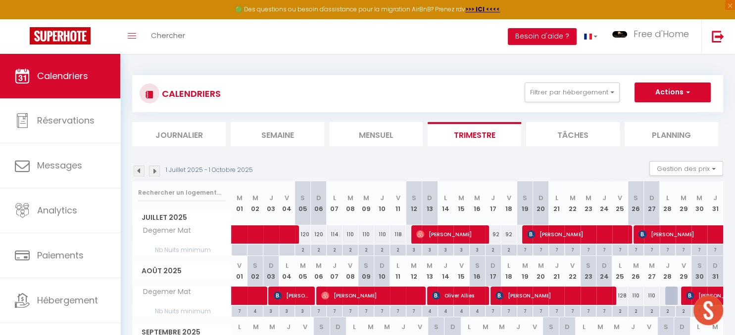
click at [140, 170] on img at bounding box center [139, 171] width 11 height 11
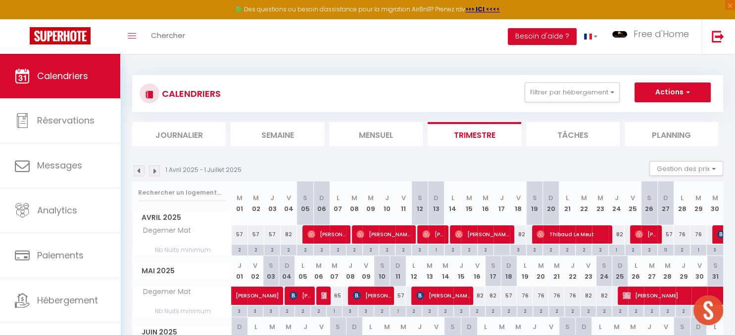
click at [141, 171] on img at bounding box center [139, 171] width 11 height 11
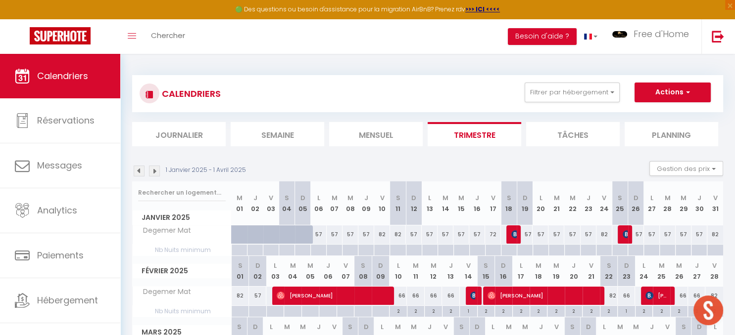
click at [141, 171] on img at bounding box center [139, 171] width 11 height 11
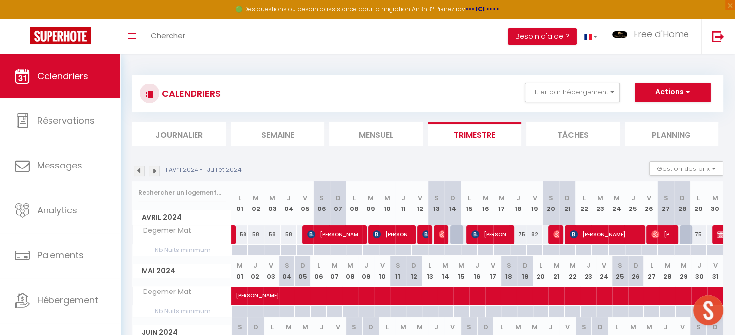
click at [141, 171] on img at bounding box center [139, 171] width 11 height 11
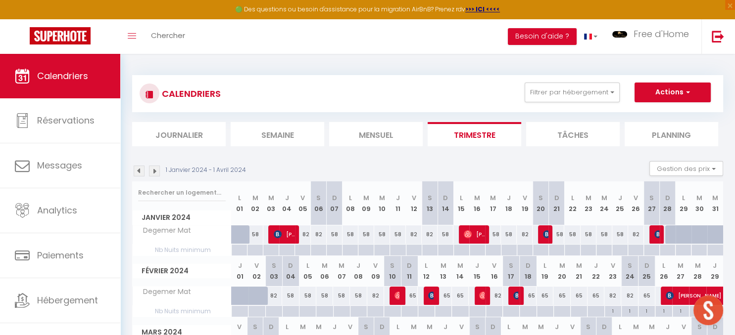
click at [141, 171] on img at bounding box center [139, 171] width 11 height 11
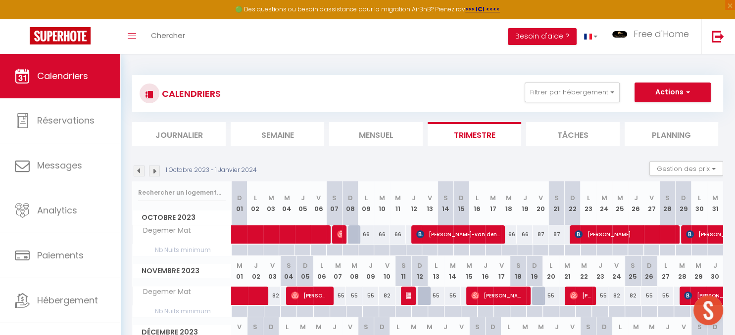
click at [141, 171] on img at bounding box center [139, 171] width 11 height 11
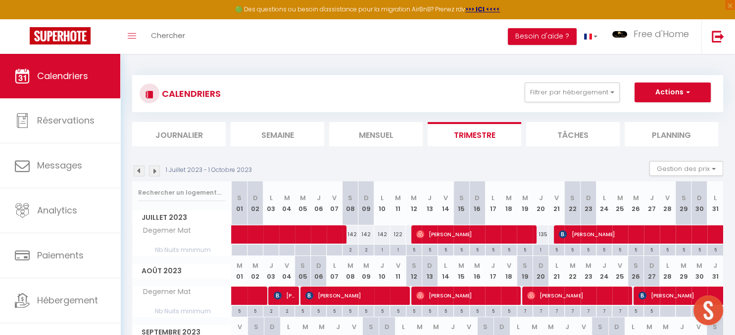
click at [141, 171] on img at bounding box center [139, 171] width 11 height 11
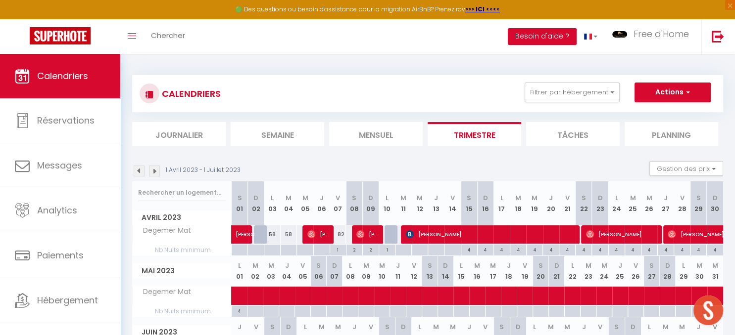
click at [141, 171] on img at bounding box center [139, 171] width 11 height 11
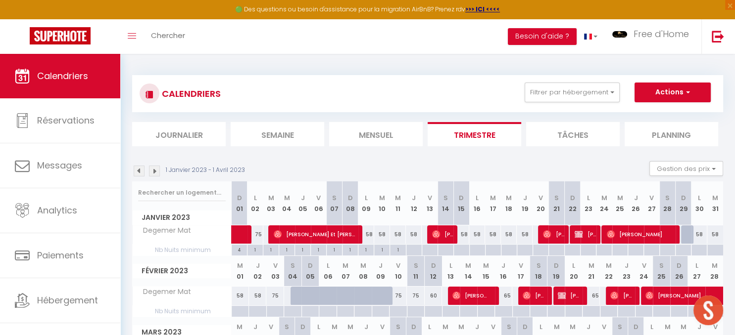
click at [141, 171] on img at bounding box center [139, 171] width 11 height 11
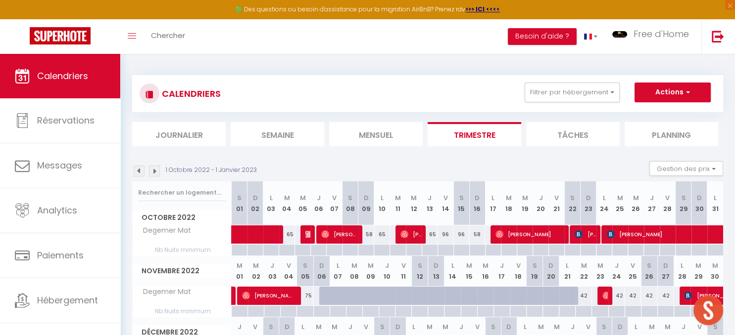
click at [141, 171] on img at bounding box center [139, 171] width 11 height 11
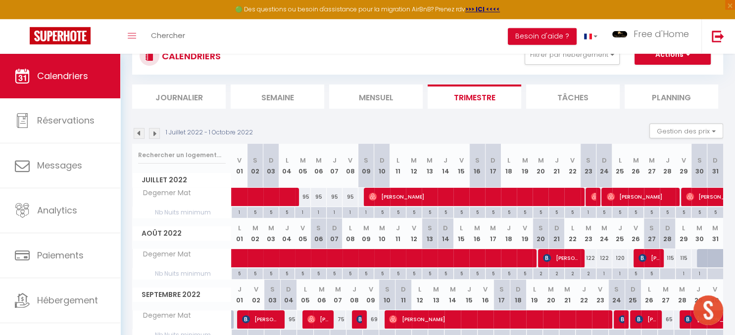
scroll to position [83, 0]
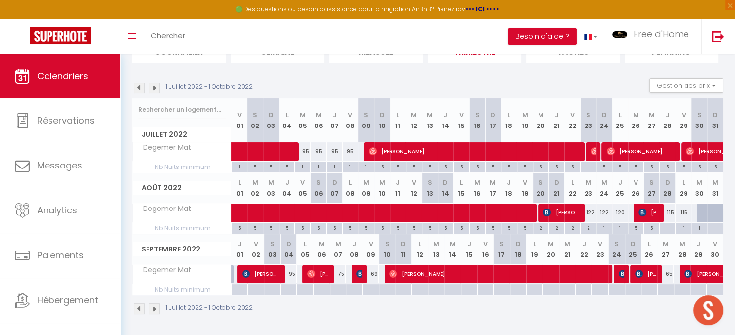
click at [156, 87] on img at bounding box center [154, 88] width 11 height 11
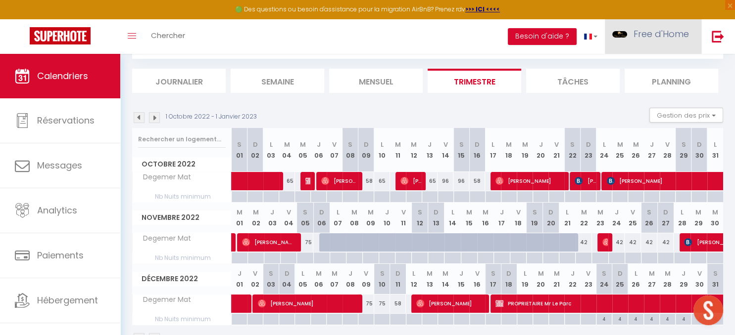
click at [666, 42] on link "Free d'Home" at bounding box center [653, 36] width 96 height 35
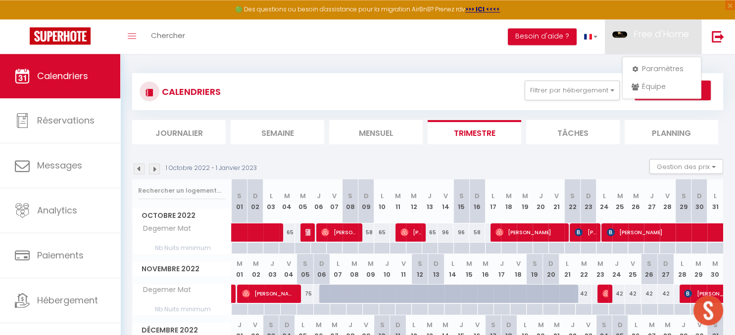
scroll to position [1, 0]
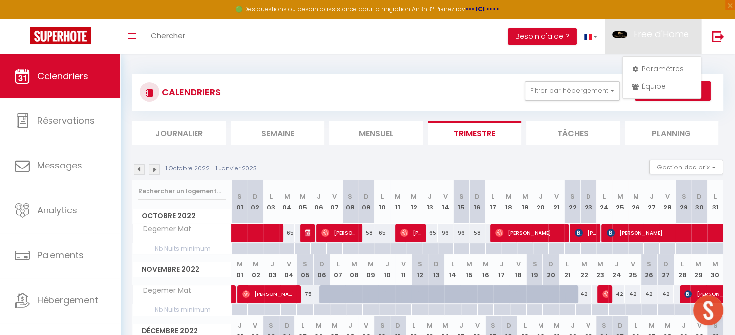
click at [461, 79] on div "CALENDRIERS Filtrer par hébergement Tous Degemer Mat La Terrasse de Castel Pent…" at bounding box center [427, 92] width 591 height 37
click at [649, 34] on span "Free d'Home" at bounding box center [660, 34] width 55 height 12
click at [650, 90] on link "Équipe" at bounding box center [661, 86] width 73 height 17
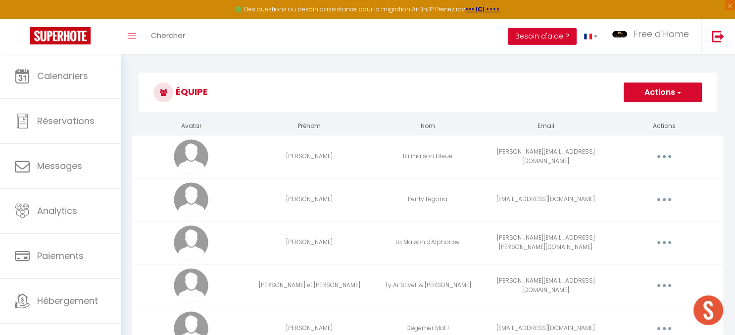
scroll to position [156, 0]
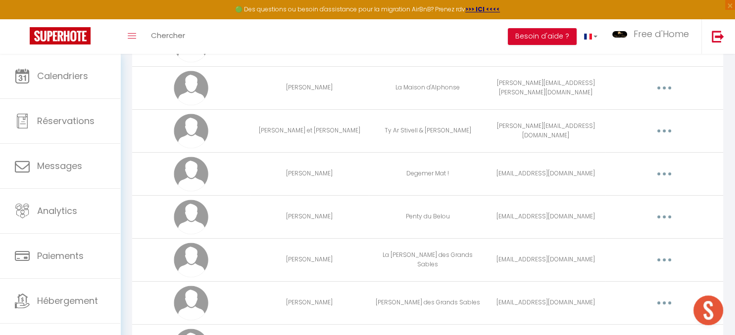
click at [668, 173] on button "button" at bounding box center [664, 174] width 28 height 16
click at [618, 193] on link "Editer" at bounding box center [638, 196] width 73 height 17
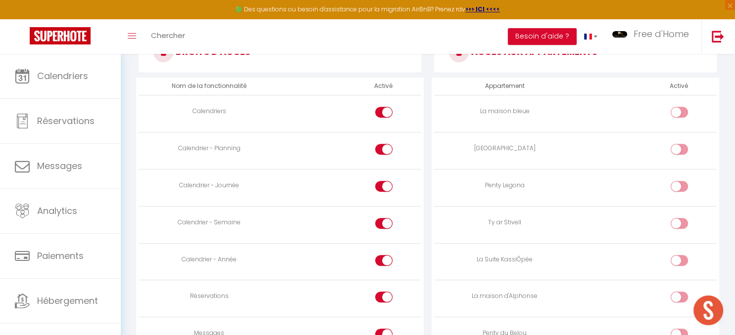
scroll to position [610, 0]
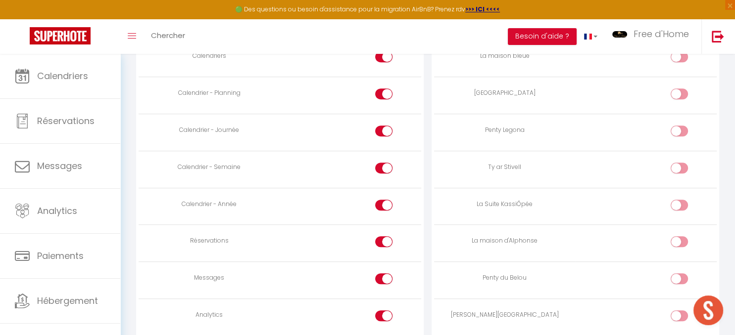
click at [378, 237] on div at bounding box center [383, 241] width 17 height 11
click at [383, 237] on input "checkbox" at bounding box center [391, 243] width 17 height 15
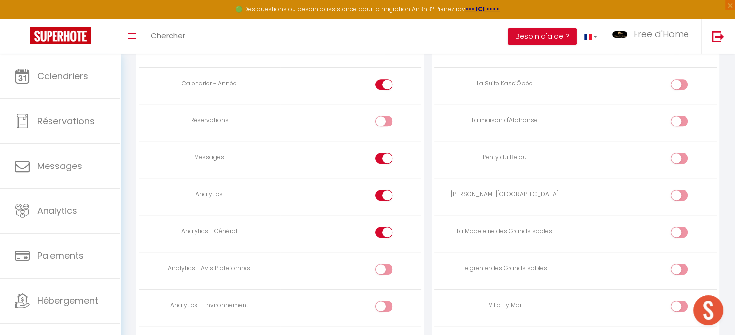
scroll to position [714, 0]
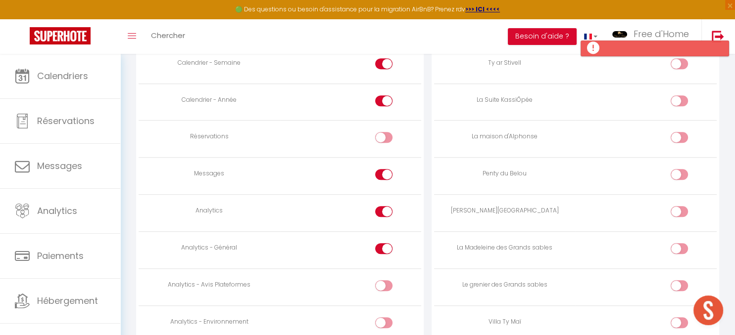
click at [379, 172] on div at bounding box center [383, 174] width 17 height 11
click at [383, 172] on input "checkbox" at bounding box center [391, 176] width 17 height 15
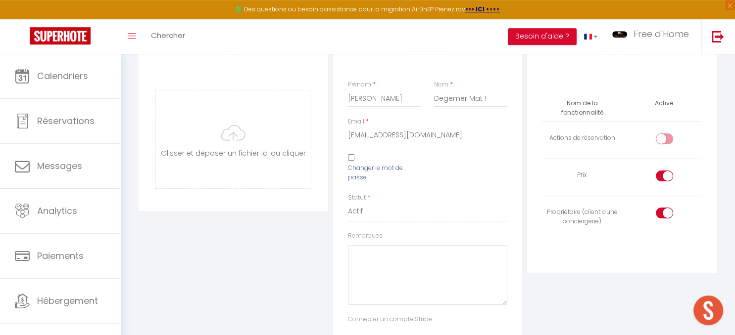
scroll to position [35, 0]
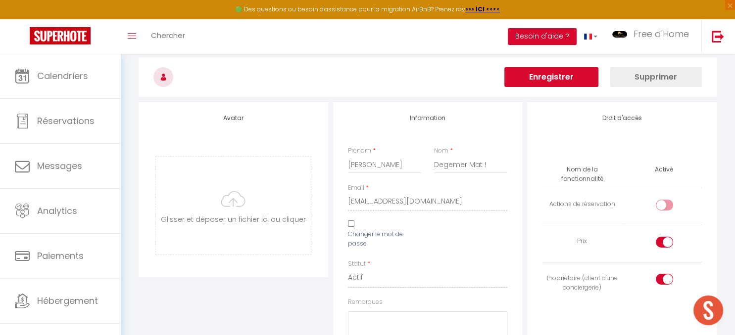
click at [549, 78] on button "Enregistrer" at bounding box center [551, 77] width 94 height 20
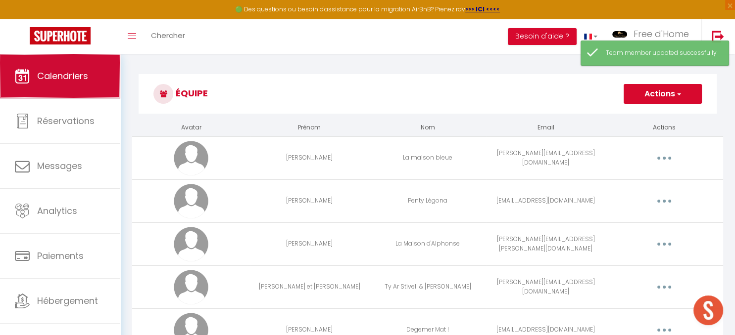
click at [85, 89] on link "Calendriers" at bounding box center [60, 76] width 120 height 45
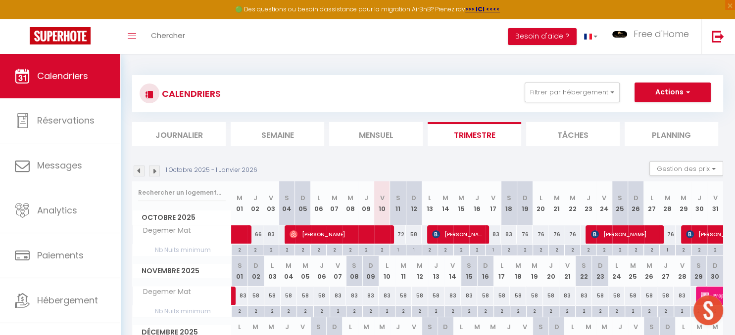
click at [136, 173] on img at bounding box center [139, 171] width 11 height 11
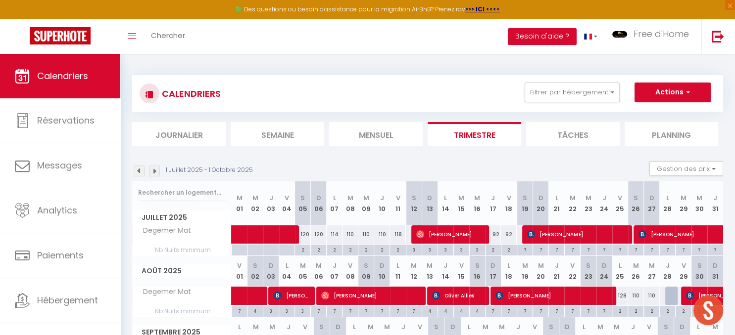
click at [138, 171] on img at bounding box center [139, 171] width 11 height 11
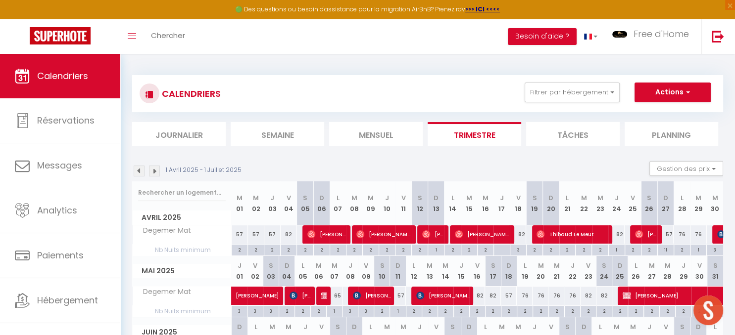
click at [138, 171] on img at bounding box center [139, 171] width 11 height 11
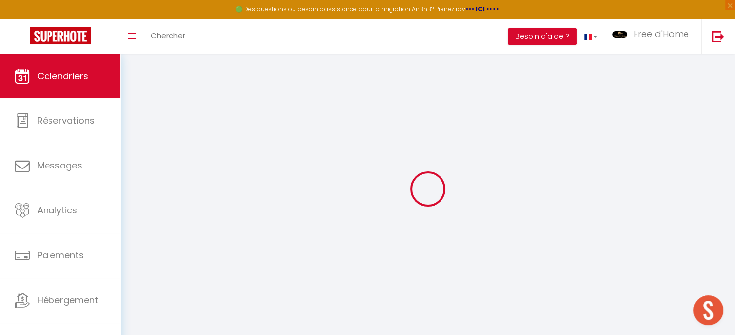
click at [138, 171] on div at bounding box center [427, 189] width 591 height 246
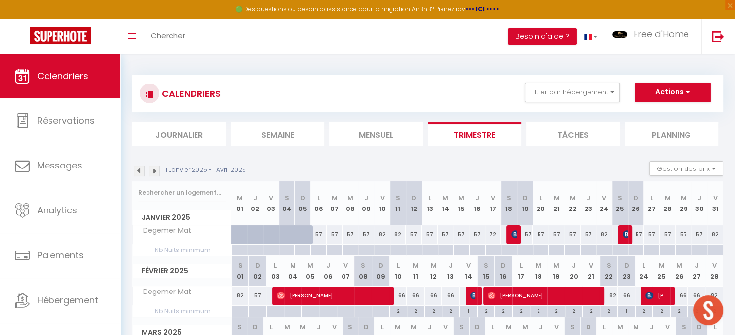
click at [138, 171] on img at bounding box center [139, 171] width 11 height 11
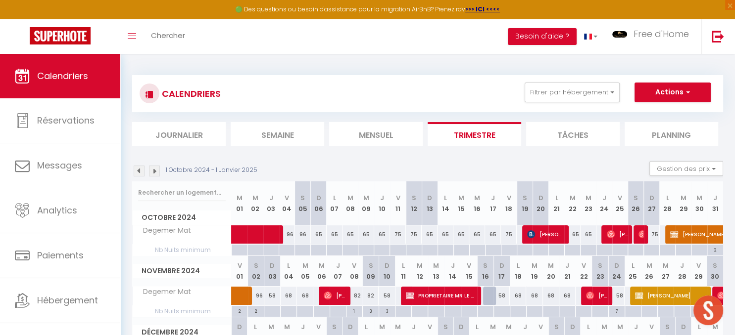
click at [138, 171] on img at bounding box center [139, 171] width 11 height 11
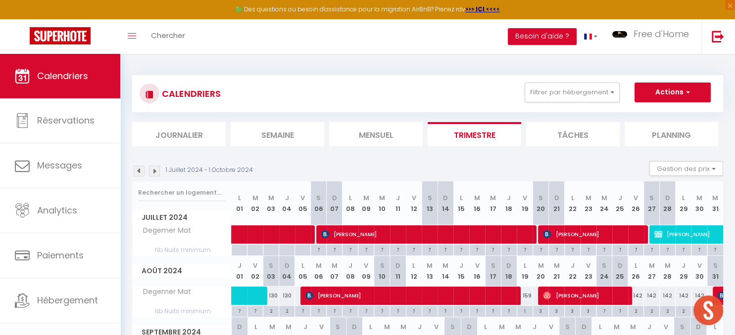
click at [138, 171] on img at bounding box center [139, 171] width 11 height 11
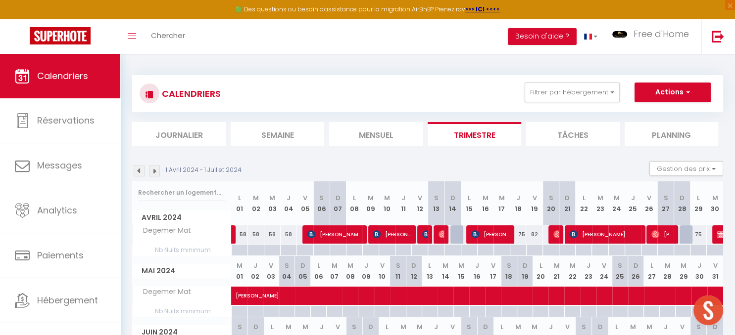
click at [138, 171] on img at bounding box center [139, 171] width 11 height 11
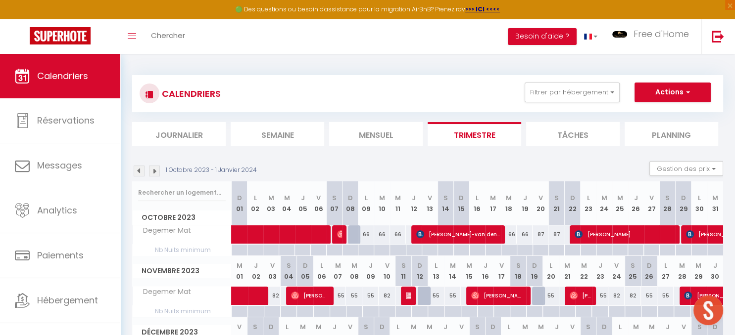
click at [138, 171] on img at bounding box center [139, 171] width 11 height 11
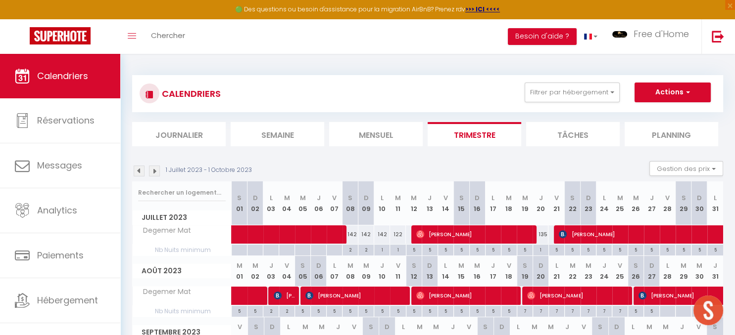
click at [138, 171] on img at bounding box center [139, 171] width 11 height 11
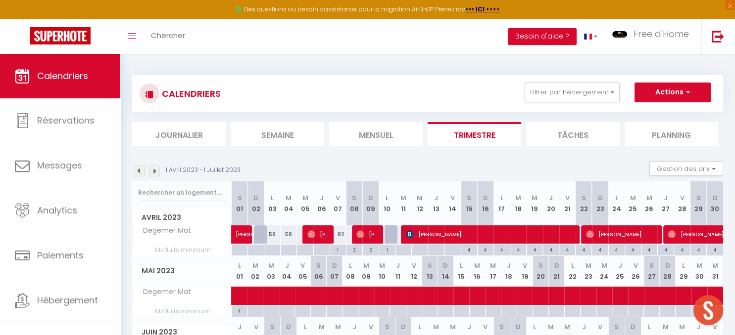
click at [138, 171] on img at bounding box center [139, 171] width 11 height 11
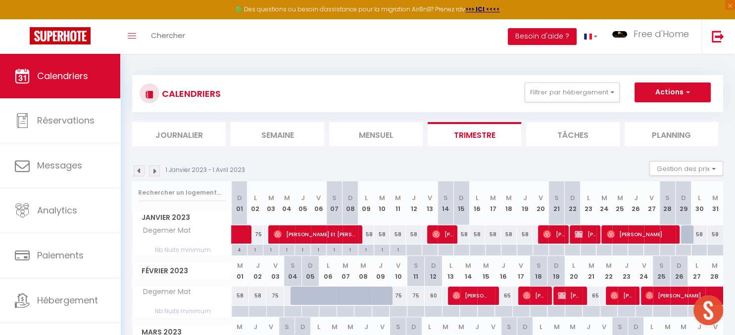
click at [138, 171] on img at bounding box center [139, 171] width 11 height 11
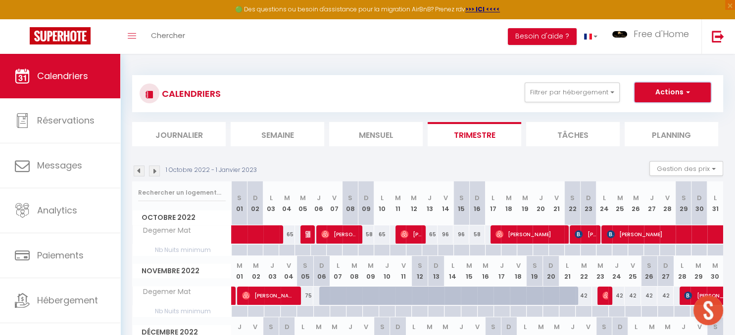
click at [656, 91] on button "Actions" at bounding box center [672, 93] width 76 height 20
click at [651, 117] on link "Nouvelle réservation" at bounding box center [662, 115] width 86 height 15
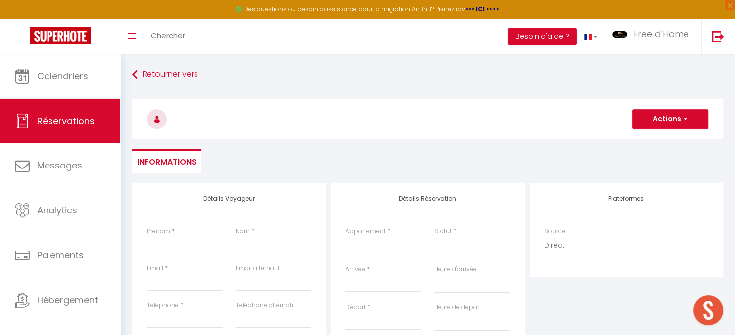
click at [362, 275] on div "< Oct 2025 > Dim Lun Mar Mer Jeu Ven Sam 1 2 3 4 5 6 7 8 9 10 11 12 13 14 15 16…" at bounding box center [383, 284] width 76 height 18
click at [384, 285] on input "Arrivée" at bounding box center [383, 284] width 76 height 13
click at [480, 304] on span ">" at bounding box center [482, 301] width 21 height 20
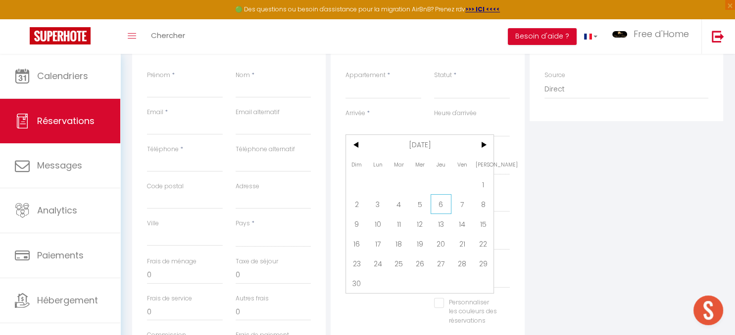
click at [446, 204] on span "6" at bounding box center [440, 204] width 21 height 20
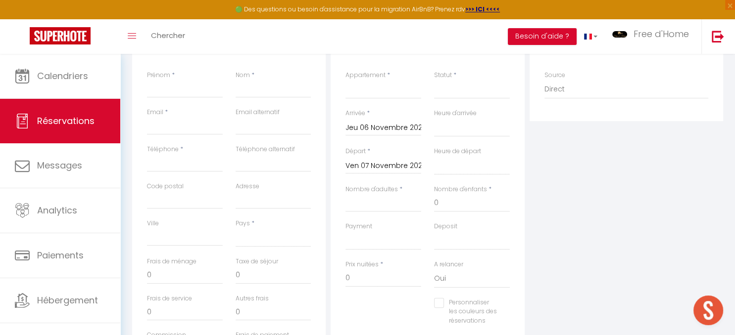
click at [395, 169] on input "Ven 07 Novembre 2025" at bounding box center [383, 166] width 76 height 13
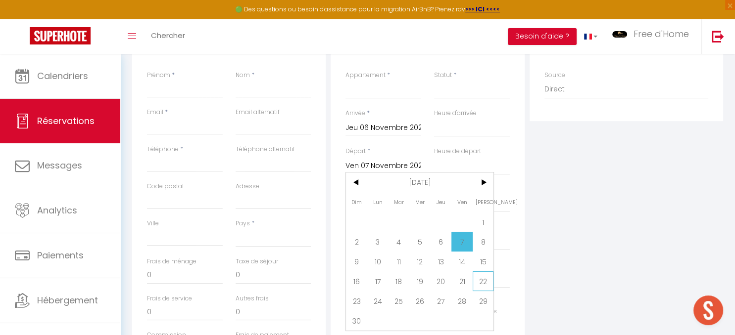
click at [486, 282] on span "22" at bounding box center [482, 282] width 21 height 20
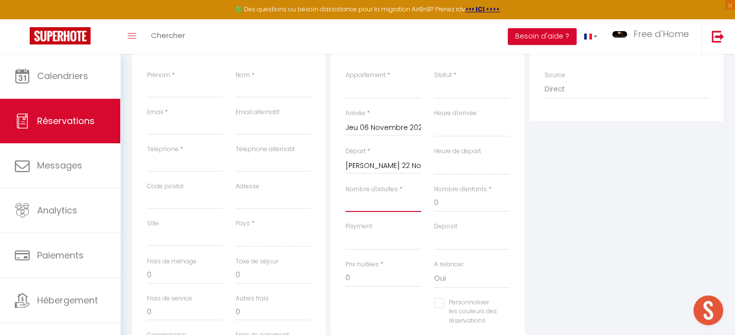
click at [387, 197] on input "Nombre d'adultes" at bounding box center [383, 203] width 76 height 18
drag, startPoint x: 175, startPoint y: 86, endPoint x: 170, endPoint y: 85, distance: 5.5
click at [170, 85] on input "Prénom" at bounding box center [185, 89] width 76 height 18
click at [246, 86] on input "Nom" at bounding box center [273, 89] width 76 height 18
click at [177, 128] on input "Email client" at bounding box center [185, 126] width 76 height 18
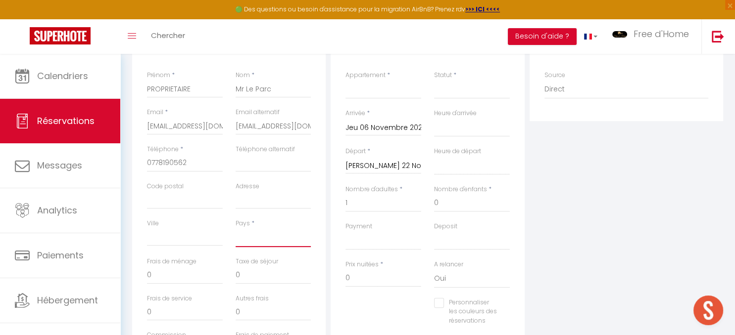
click option "[GEOGRAPHIC_DATA]" at bounding box center [0, 0] width 0 height 0
click at [443, 305] on input "Personnaliser les couleurs des réservations" at bounding box center [465, 303] width 63 height 10
click at [502, 314] on span at bounding box center [506, 315] width 8 height 8
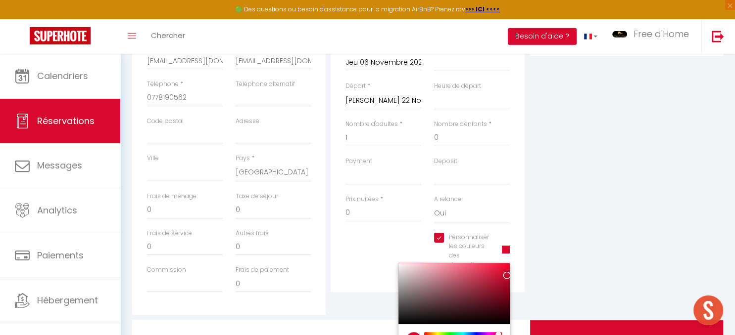
scroll to position [261, 0]
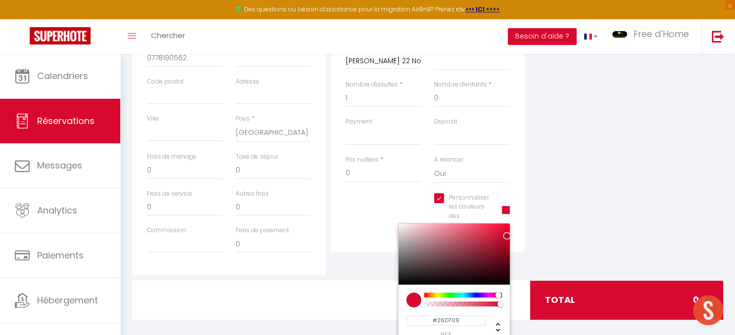
click at [448, 298] on div at bounding box center [463, 295] width 76 height 5
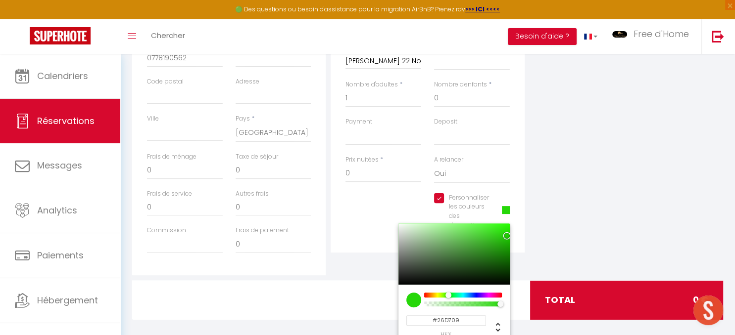
scroll to position [104, 0]
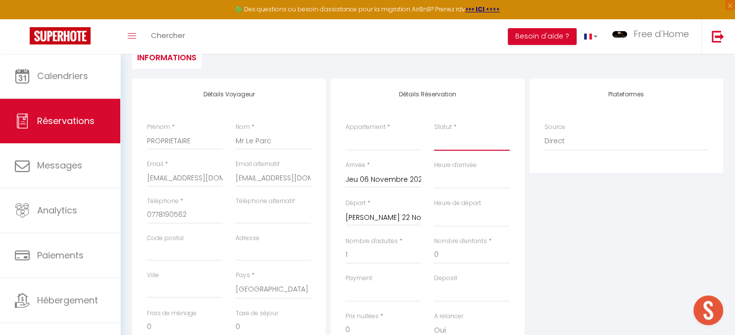
click at [434, 132] on select "Confirmé Non Confirmé Annulé Annulé par le voyageur No Show Request" at bounding box center [472, 141] width 76 height 19
click option "Non Confirmé" at bounding box center [0, 0] width 0 height 0
click at [345, 132] on select "Degemer Mat La Terrasse de Castel Penty Legona Le Gauguin Ty Salé Ty ar Stivell…" at bounding box center [383, 141] width 76 height 19
click option "Degemer Mat" at bounding box center [0, 0] width 0 height 0
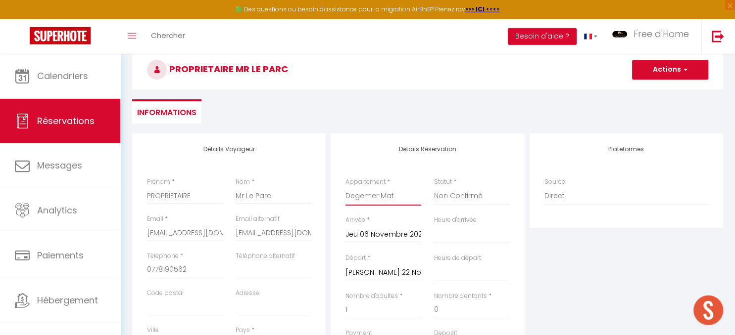
scroll to position [0, 0]
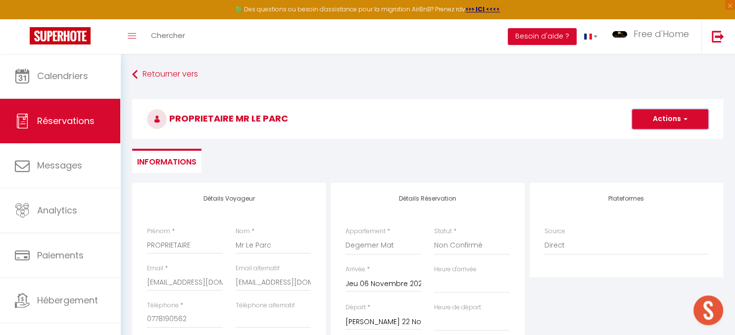
click at [666, 117] on button "Actions" at bounding box center [670, 119] width 76 height 20
click at [647, 143] on link "Enregistrer" at bounding box center [660, 141] width 78 height 13
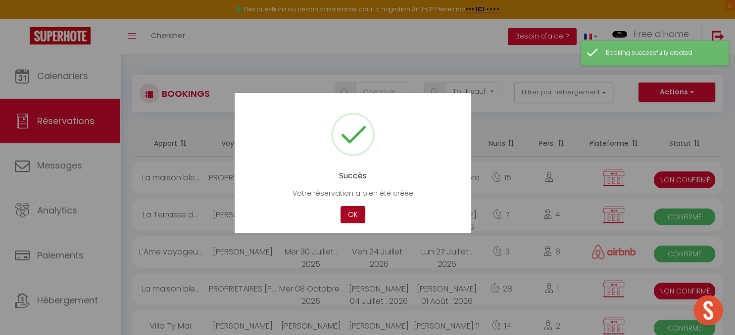
click at [360, 217] on button "OK" at bounding box center [352, 214] width 25 height 17
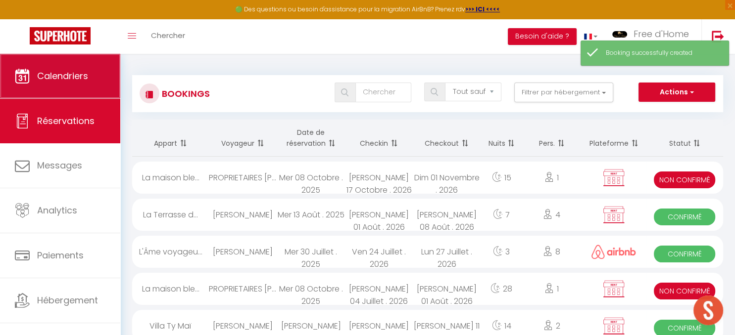
click at [76, 81] on span "Calendriers" at bounding box center [62, 76] width 51 height 12
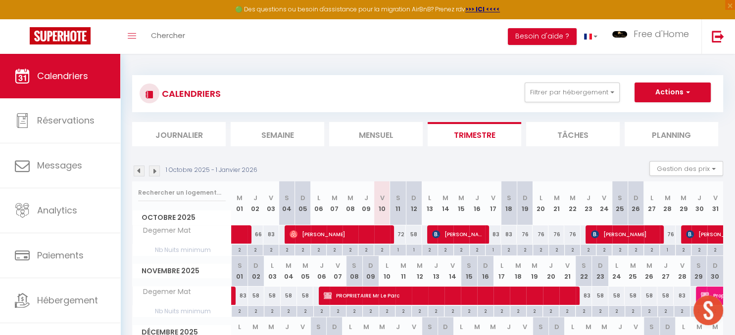
click at [140, 174] on img at bounding box center [139, 171] width 11 height 11
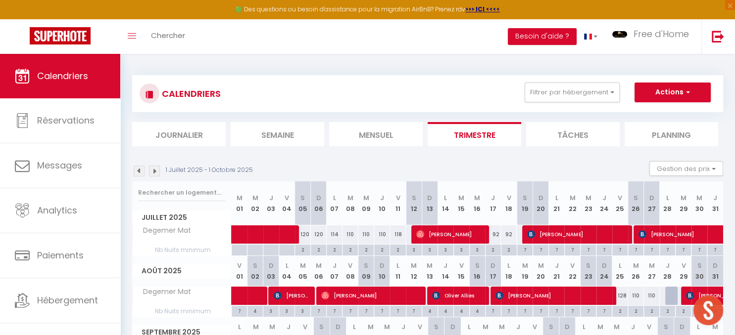
click at [137, 172] on img at bounding box center [139, 171] width 11 height 11
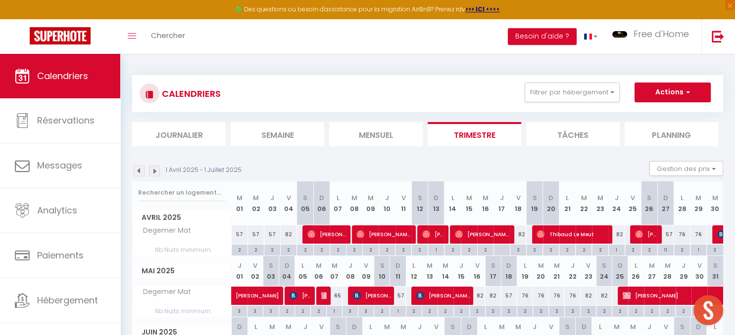
click at [139, 171] on img at bounding box center [139, 171] width 11 height 11
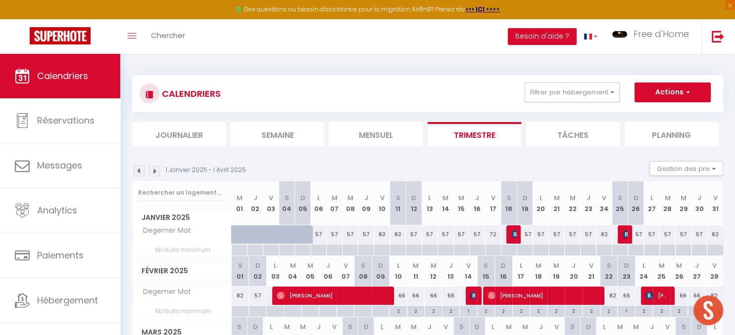
click at [139, 171] on img at bounding box center [139, 171] width 11 height 11
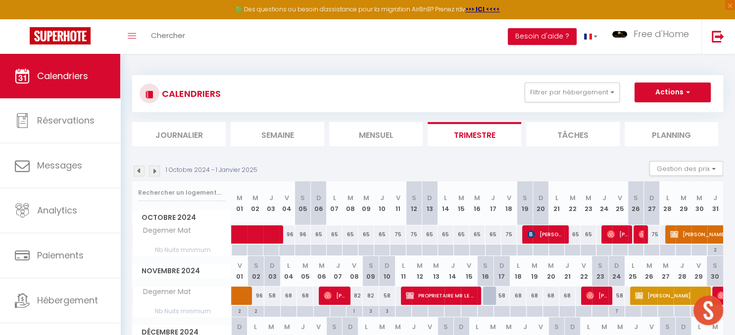
click at [140, 171] on img at bounding box center [139, 171] width 11 height 11
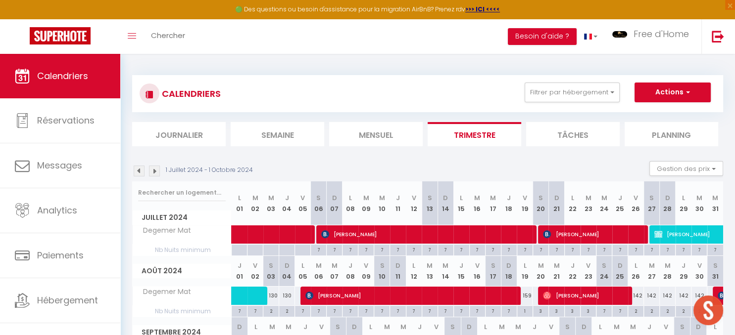
click at [140, 171] on img at bounding box center [139, 171] width 11 height 11
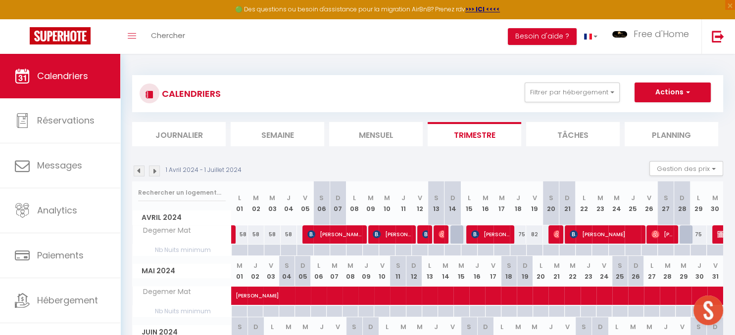
click at [140, 171] on img at bounding box center [139, 171] width 11 height 11
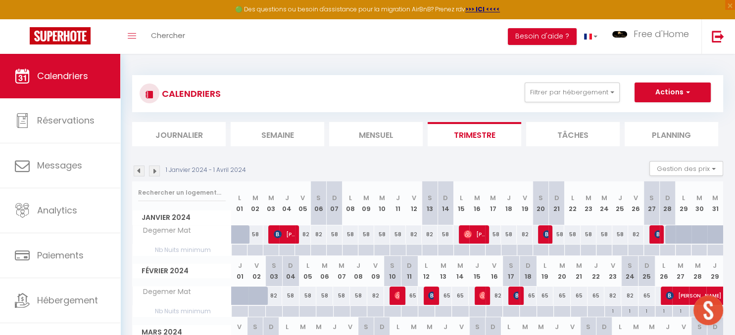
click at [140, 171] on img at bounding box center [139, 171] width 11 height 11
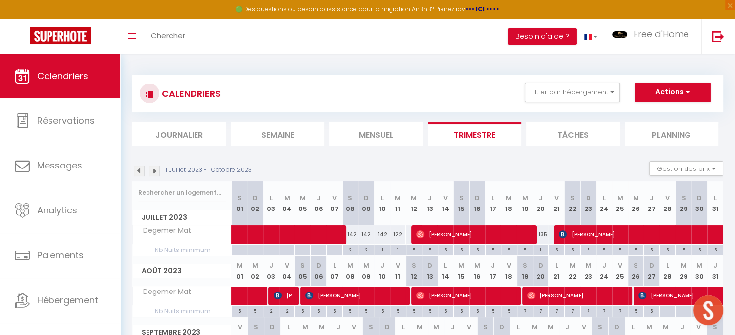
click at [140, 172] on img at bounding box center [139, 171] width 11 height 11
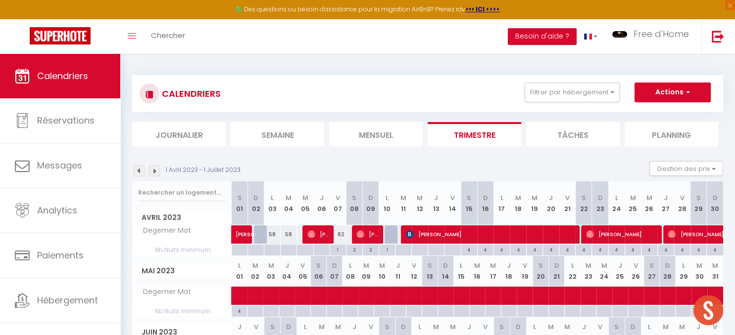
click at [142, 172] on img at bounding box center [139, 171] width 11 height 11
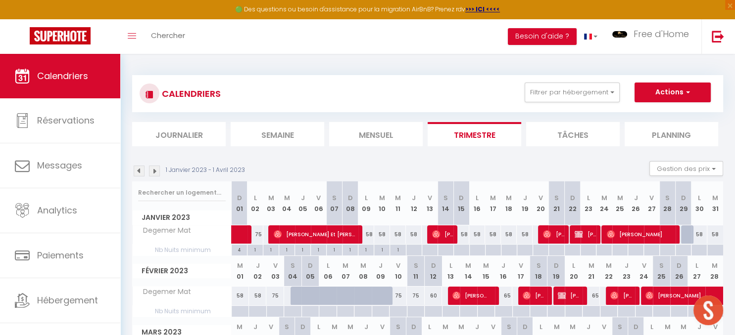
click at [142, 172] on img at bounding box center [139, 171] width 11 height 11
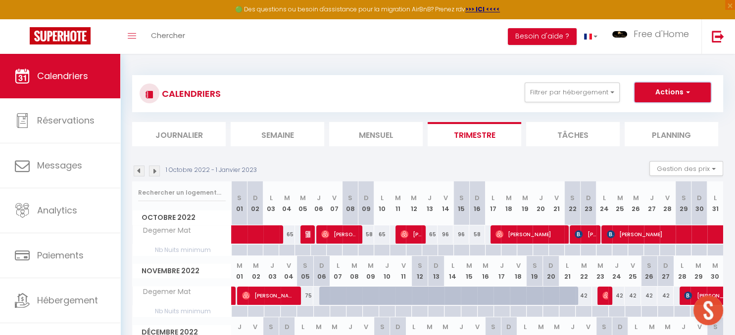
click at [681, 84] on button "Actions" at bounding box center [672, 93] width 76 height 20
click at [681, 94] on button "Actions" at bounding box center [672, 93] width 76 height 20
click at [677, 91] on button "Actions" at bounding box center [672, 93] width 76 height 20
click at [641, 118] on link "Nouvelle réservation" at bounding box center [662, 115] width 86 height 15
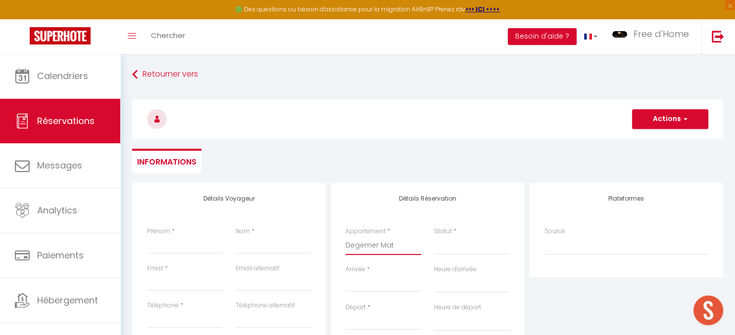
click option "Degemer Mat" at bounding box center [0, 0] width 0 height 0
click at [457, 241] on select "Confirmé Non Confirmé Annulé Annulé par le voyageur No Show Request" at bounding box center [472, 245] width 76 height 19
click at [434, 236] on select "Confirmé Non Confirmé Annulé Annulé par le voyageur No Show Request" at bounding box center [472, 245] width 76 height 19
click option "Non Confirmé" at bounding box center [0, 0] width 0 height 0
click at [365, 286] on input "Arrivée" at bounding box center [383, 284] width 76 height 13
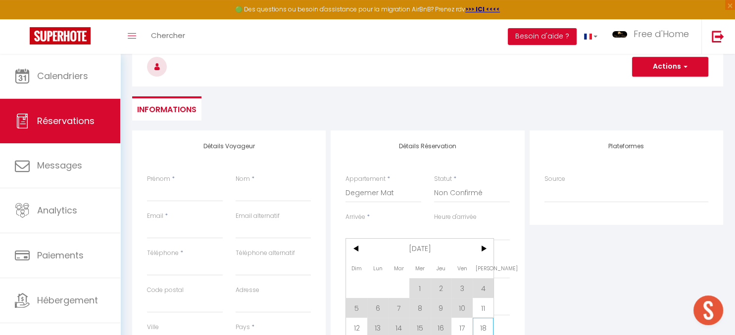
scroll to position [104, 0]
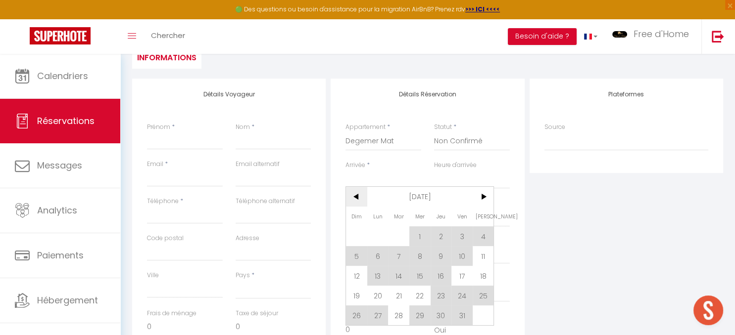
click at [357, 200] on span "<" at bounding box center [356, 197] width 21 height 20
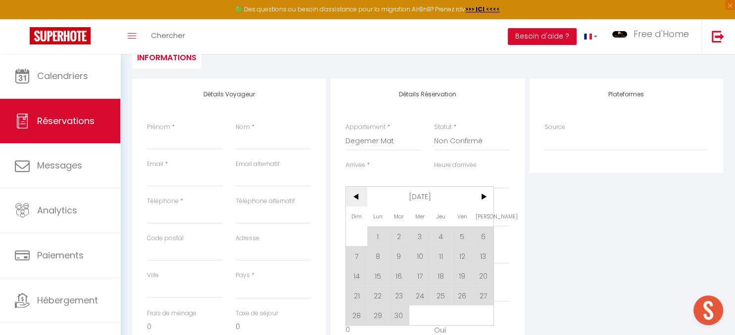
click at [357, 200] on span "<" at bounding box center [356, 197] width 21 height 20
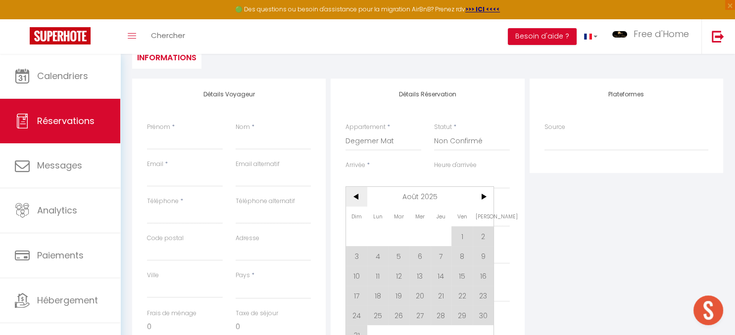
click at [357, 200] on span "<" at bounding box center [356, 197] width 21 height 20
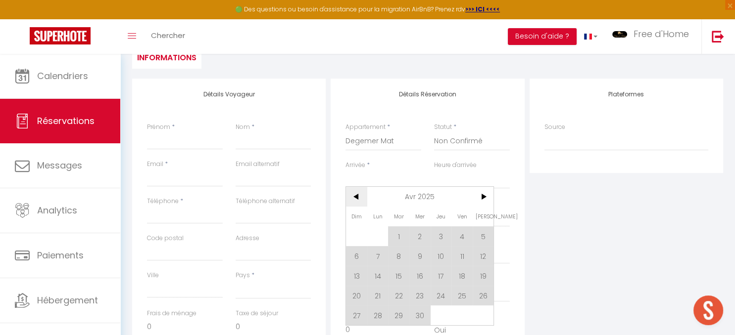
click at [357, 200] on span "<" at bounding box center [356, 197] width 21 height 20
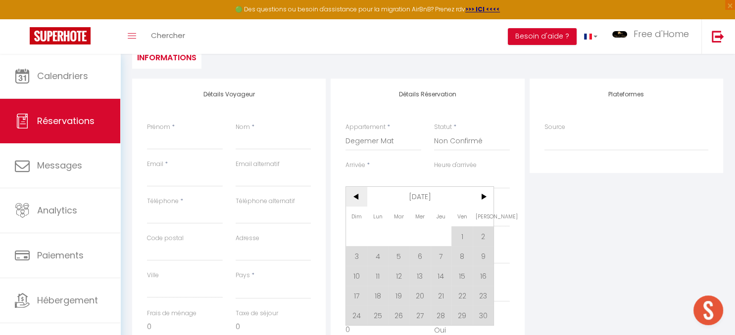
click at [357, 200] on span "<" at bounding box center [356, 197] width 21 height 20
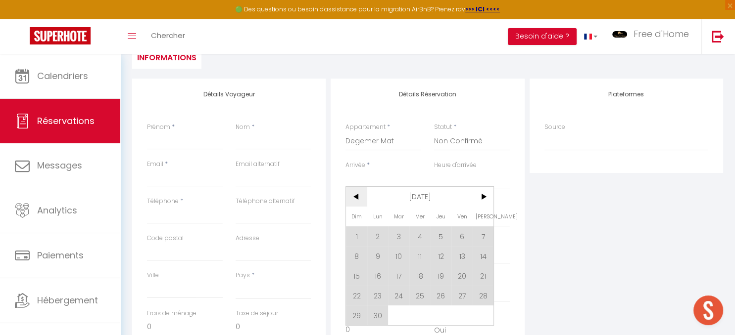
click at [357, 200] on span "<" at bounding box center [356, 197] width 21 height 20
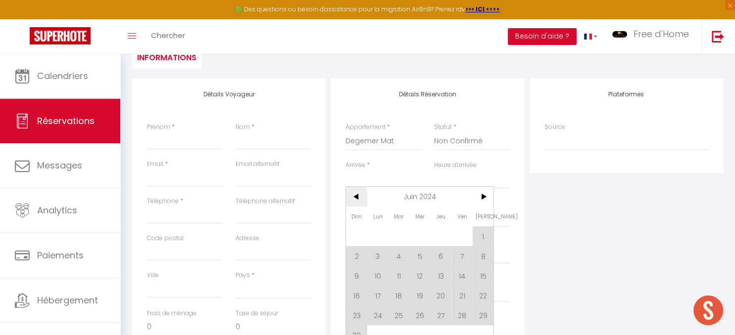
click at [357, 200] on span "<" at bounding box center [356, 197] width 21 height 20
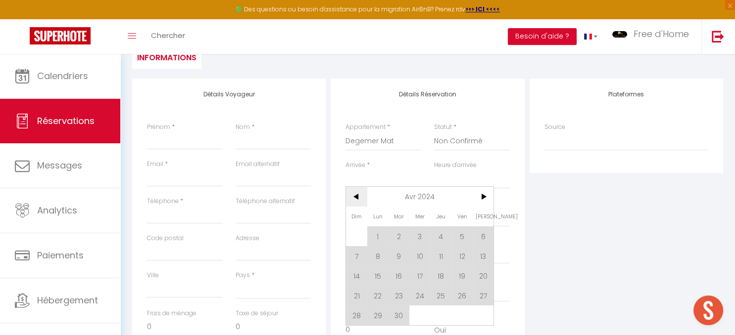
click at [357, 200] on span "<" at bounding box center [356, 197] width 21 height 20
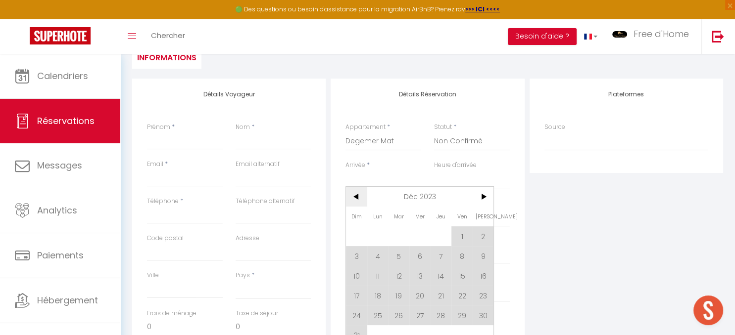
click at [357, 200] on span "<" at bounding box center [356, 197] width 21 height 20
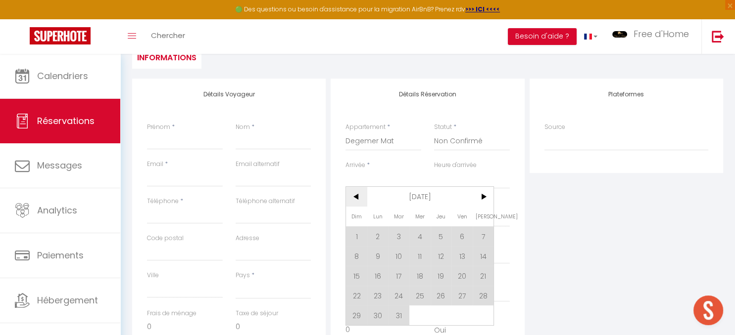
click at [357, 200] on span "<" at bounding box center [356, 197] width 21 height 20
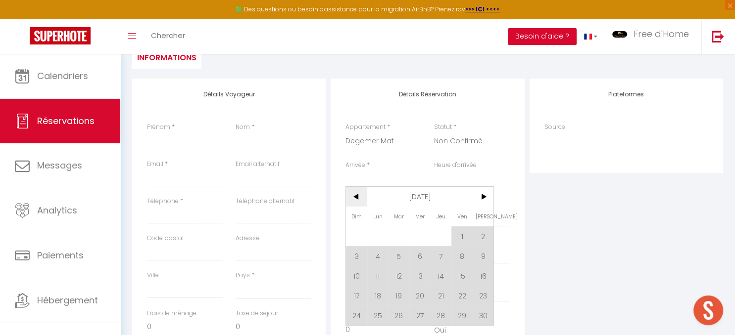
click at [357, 200] on span "<" at bounding box center [356, 197] width 21 height 20
click at [358, 200] on span "<" at bounding box center [356, 197] width 21 height 20
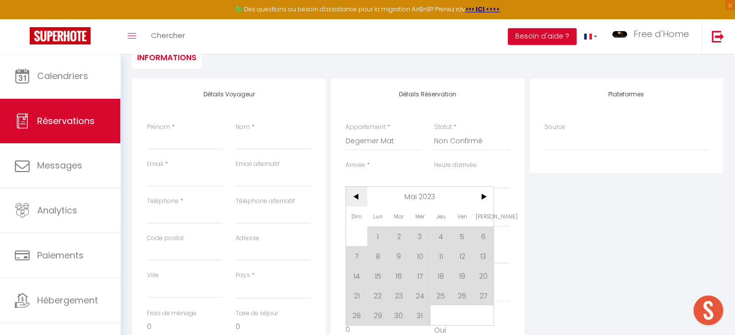
click at [358, 200] on span "<" at bounding box center [356, 197] width 21 height 20
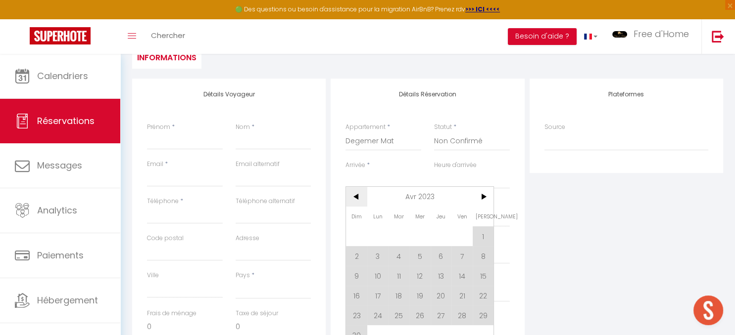
click at [358, 200] on span "<" at bounding box center [356, 197] width 21 height 20
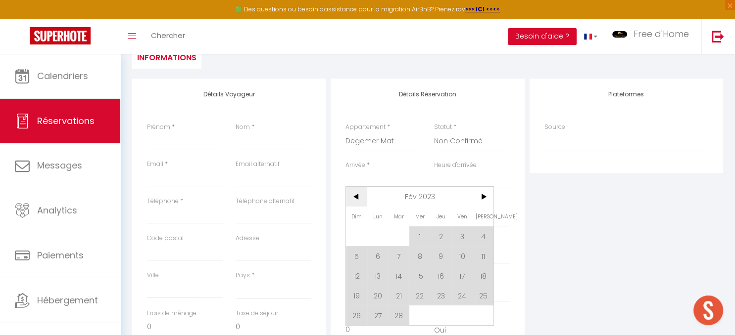
click at [358, 200] on span "<" at bounding box center [356, 197] width 21 height 20
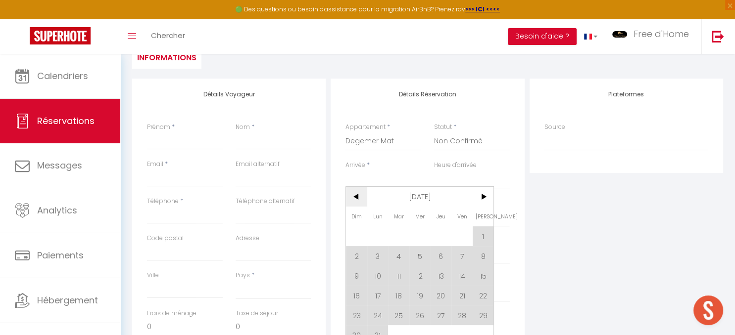
click at [358, 200] on span "<" at bounding box center [356, 197] width 21 height 20
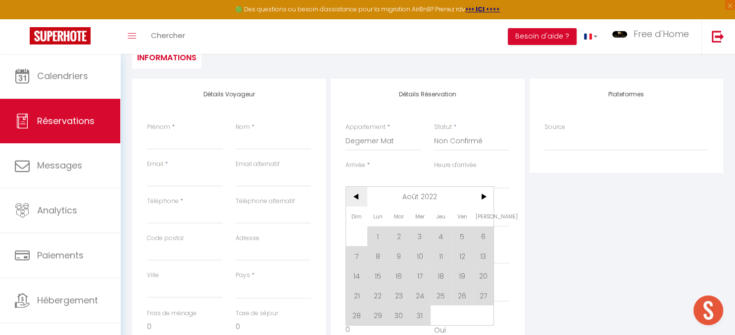
click at [358, 200] on span "<" at bounding box center [356, 197] width 21 height 20
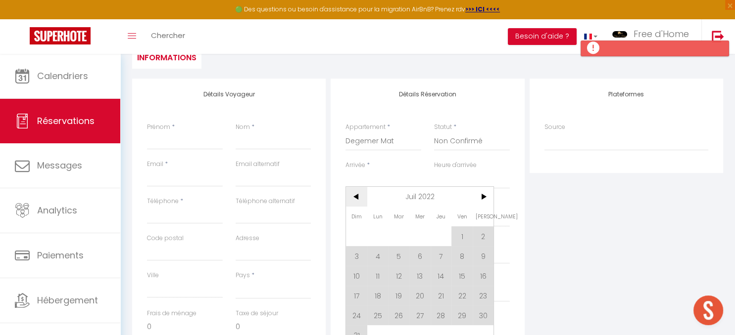
click at [358, 200] on span "<" at bounding box center [356, 197] width 21 height 20
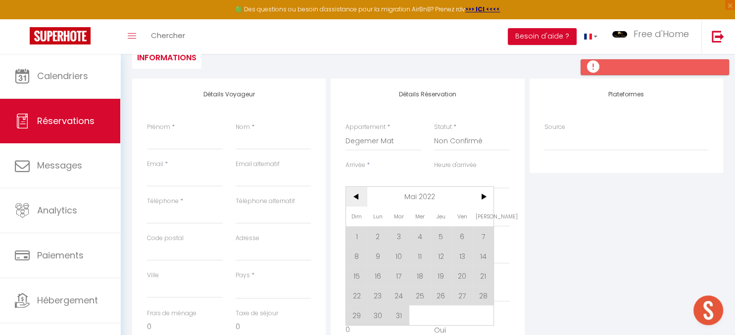
click at [357, 199] on span "<" at bounding box center [356, 197] width 21 height 20
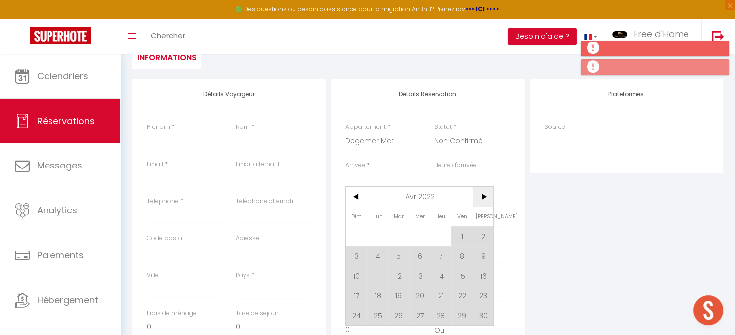
click at [486, 197] on span ">" at bounding box center [482, 197] width 21 height 20
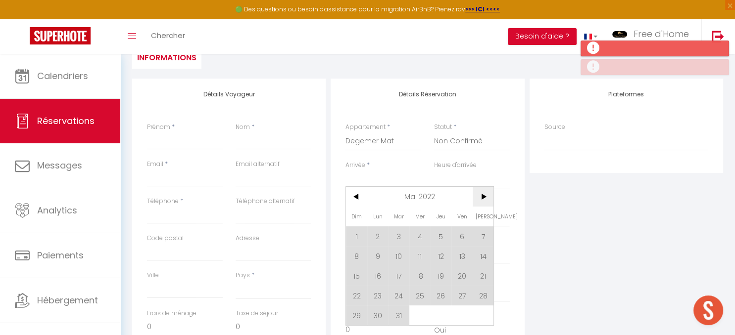
click at [486, 197] on span ">" at bounding box center [482, 197] width 21 height 20
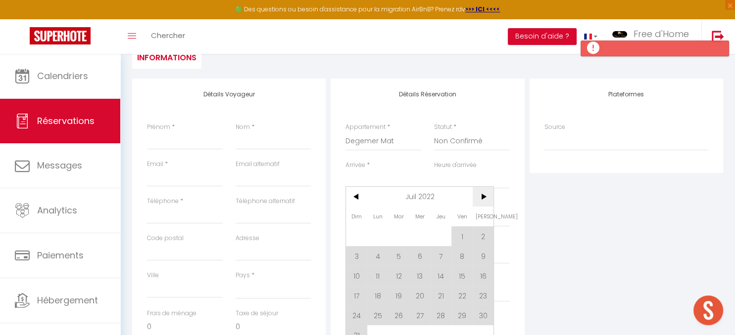
click at [486, 197] on span ">" at bounding box center [482, 197] width 21 height 20
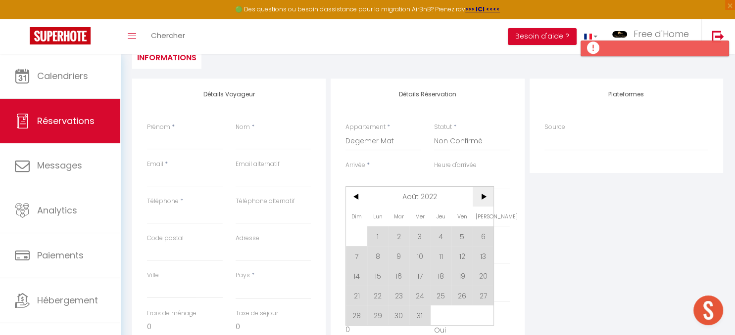
click at [486, 197] on span ">" at bounding box center [482, 197] width 21 height 20
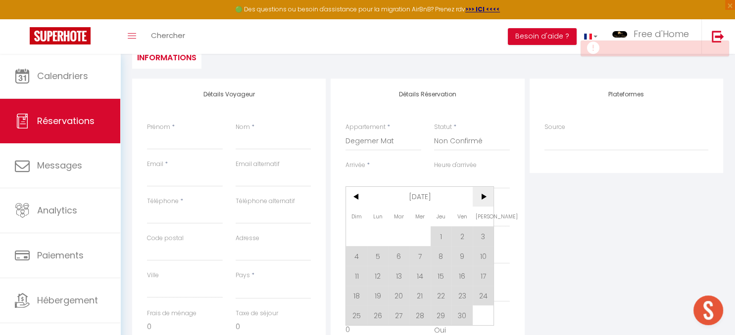
click at [486, 197] on span ">" at bounding box center [482, 197] width 21 height 20
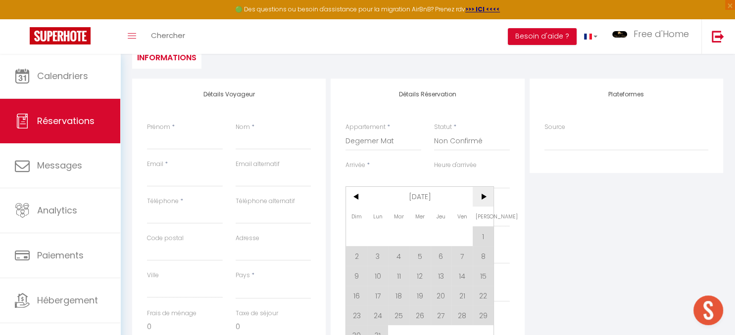
click at [486, 197] on span ">" at bounding box center [482, 197] width 21 height 20
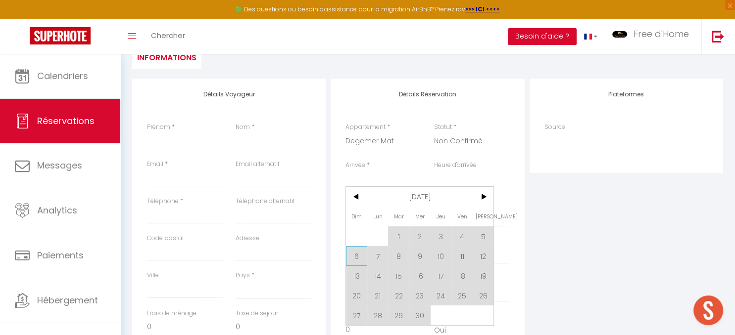
click at [356, 259] on span "6" at bounding box center [356, 256] width 21 height 20
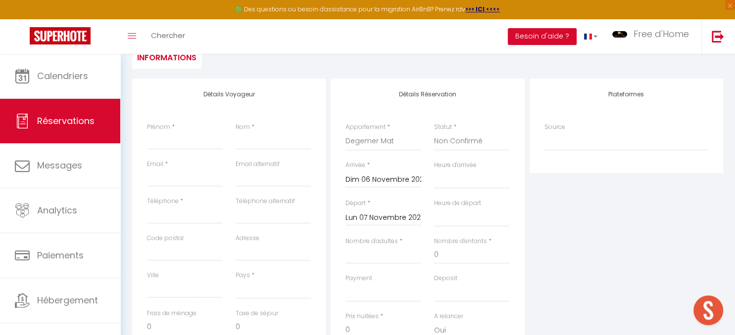
click at [363, 214] on input "Lun 07 Novembre 2022" at bounding box center [383, 218] width 76 height 13
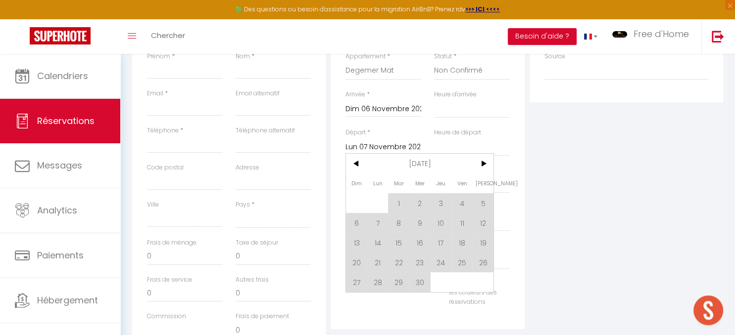
scroll to position [209, 0]
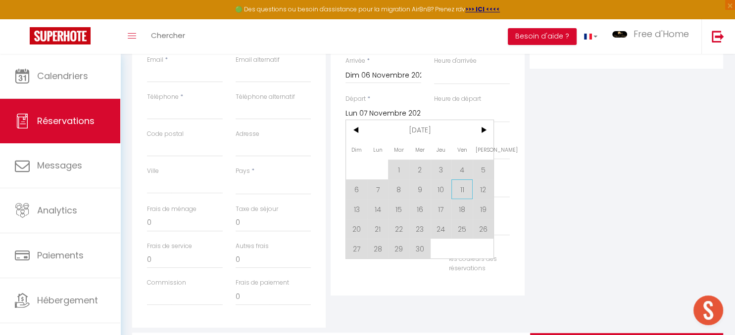
click at [464, 189] on span "11" at bounding box center [461, 190] width 21 height 20
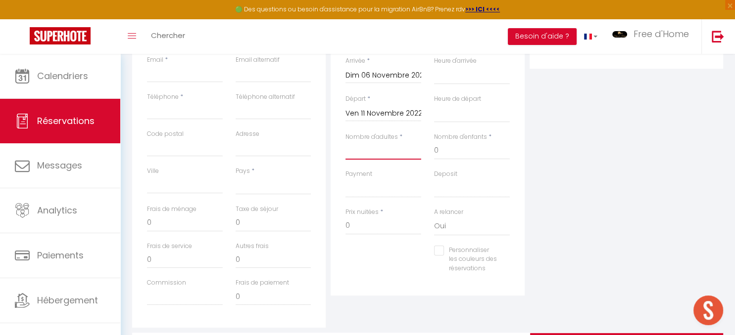
click at [376, 150] on input "Nombre d'adultes" at bounding box center [383, 151] width 76 height 18
drag, startPoint x: 434, startPoint y: 251, endPoint x: 444, endPoint y: 254, distance: 10.5
click at [435, 251] on input "Personnaliser les couleurs des réservations" at bounding box center [465, 251] width 63 height 10
click at [505, 261] on span at bounding box center [506, 263] width 8 height 8
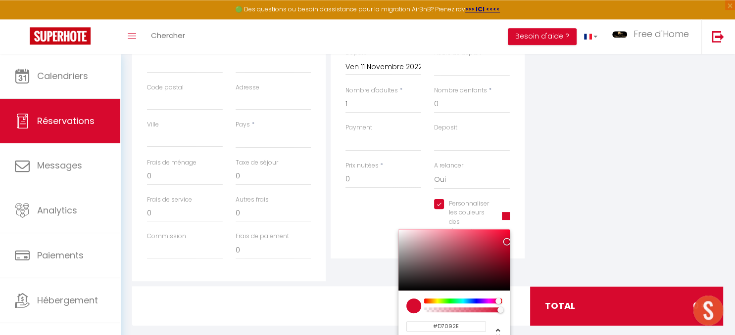
scroll to position [271, 0]
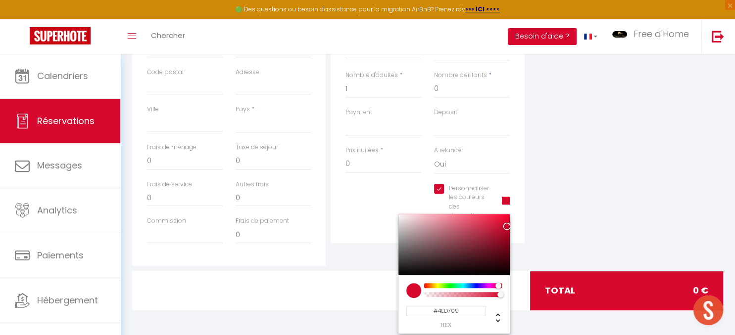
click at [446, 286] on div at bounding box center [463, 285] width 76 height 5
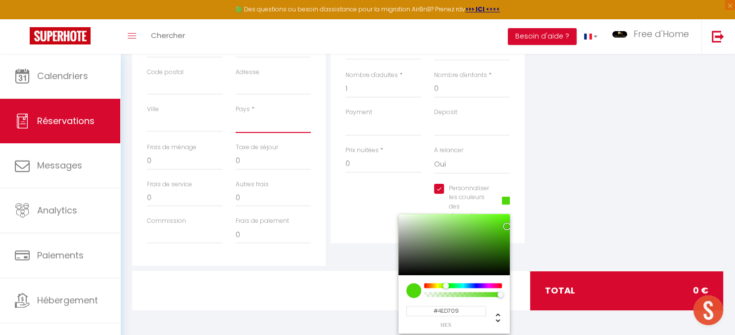
click at [235, 114] on select "France Portugal Afghanistan Albania Algeria American Samoa Andorra Angola Angui…" at bounding box center [273, 123] width 76 height 19
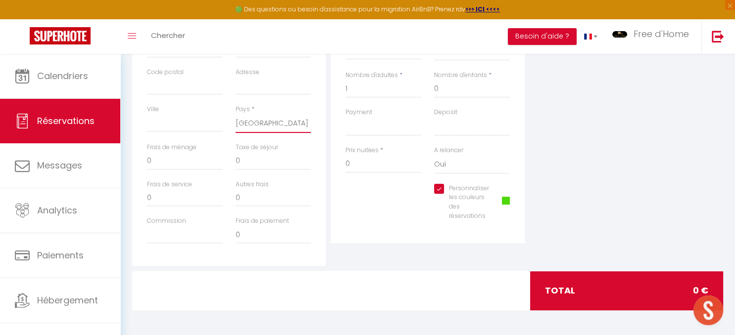
click option "[GEOGRAPHIC_DATA]" at bounding box center [0, 0] width 0 height 0
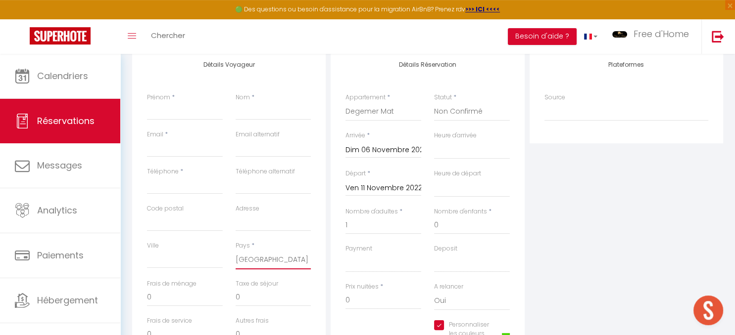
scroll to position [114, 0]
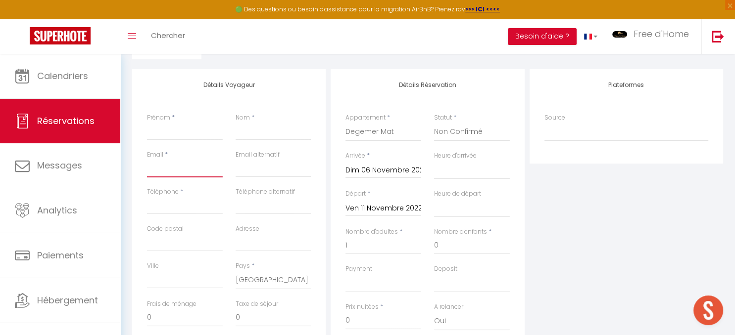
click at [167, 164] on input "Email client" at bounding box center [185, 169] width 76 height 18
drag, startPoint x: 181, startPoint y: 138, endPoint x: 134, endPoint y: 123, distance: 49.1
click at [147, 123] on input "Songul" at bounding box center [185, 132] width 76 height 18
drag, startPoint x: 264, startPoint y: 126, endPoint x: 170, endPoint y: 118, distance: 94.9
click at [235, 123] on input "Erdem" at bounding box center [273, 132] width 76 height 18
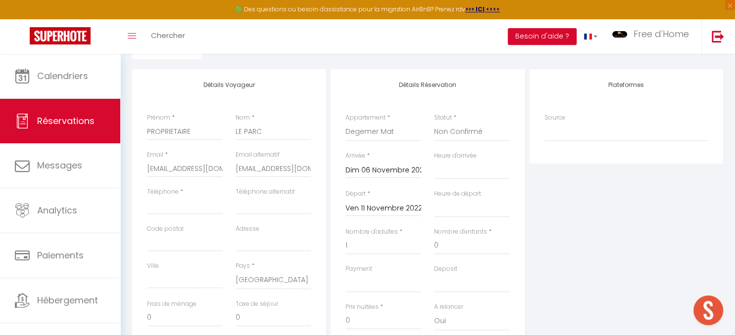
click at [579, 258] on div "Plateformes Source Direct Airbnb.com Booking.com Chalet montagne Expedia Gite d…" at bounding box center [626, 246] width 198 height 354
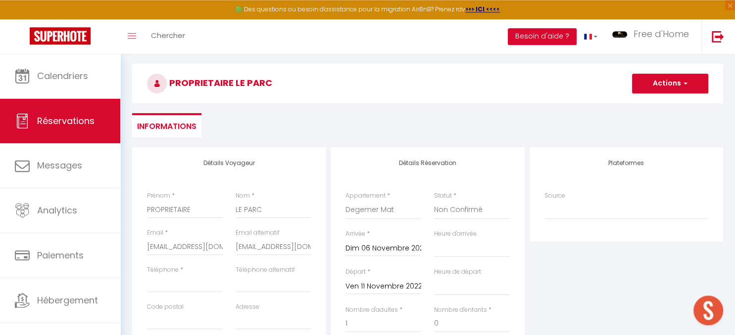
scroll to position [9, 0]
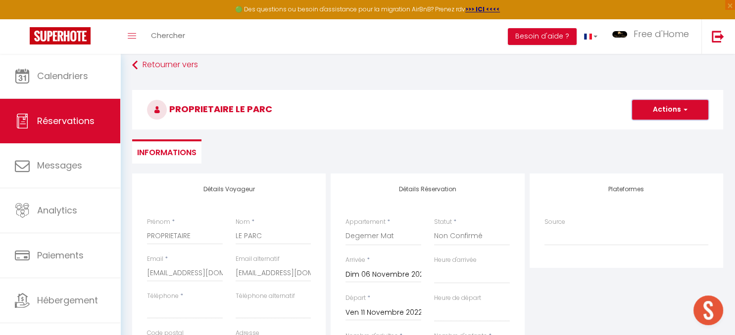
click at [658, 108] on button "Actions" at bounding box center [670, 110] width 76 height 20
click at [644, 130] on link "Enregistrer" at bounding box center [660, 131] width 78 height 13
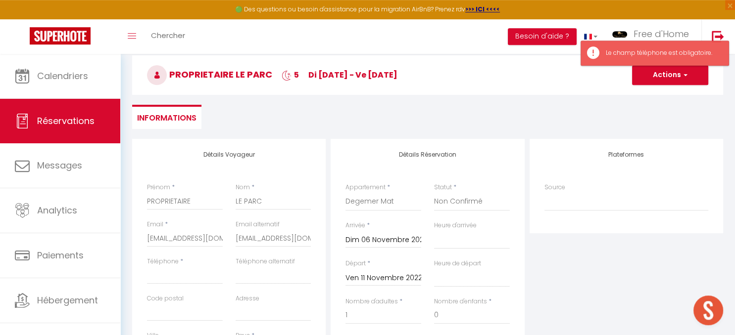
scroll to position [61, 0]
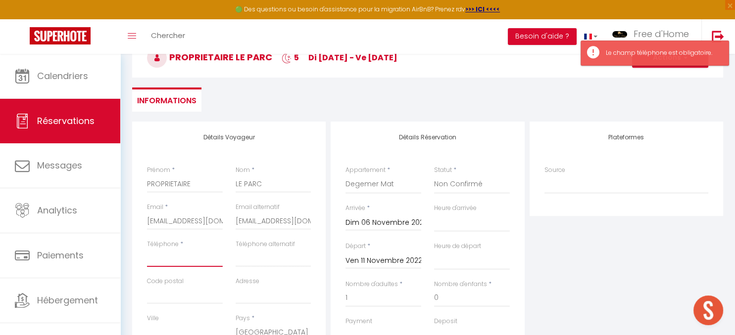
click at [166, 256] on input "Téléphone" at bounding box center [185, 258] width 76 height 18
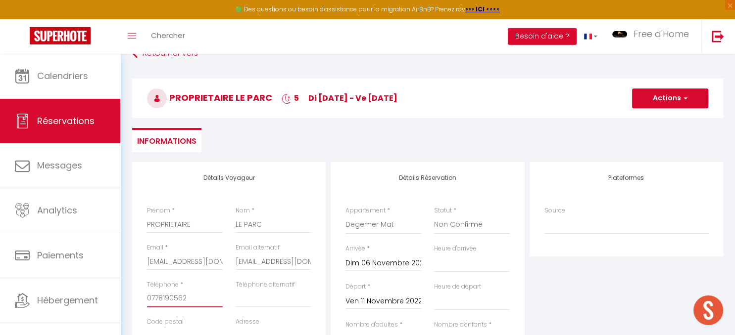
scroll to position [0, 0]
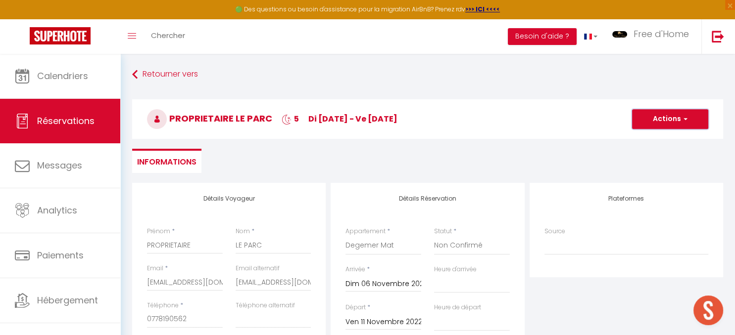
click at [641, 114] on button "Actions" at bounding box center [670, 119] width 76 height 20
click at [650, 145] on link "Enregistrer" at bounding box center [660, 141] width 78 height 13
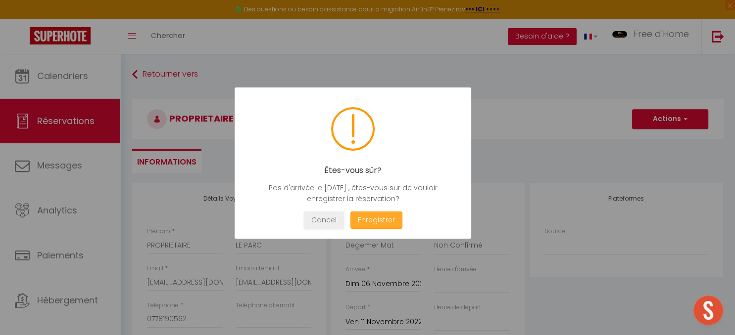
click at [367, 221] on button "Enregistrer" at bounding box center [376, 220] width 52 height 17
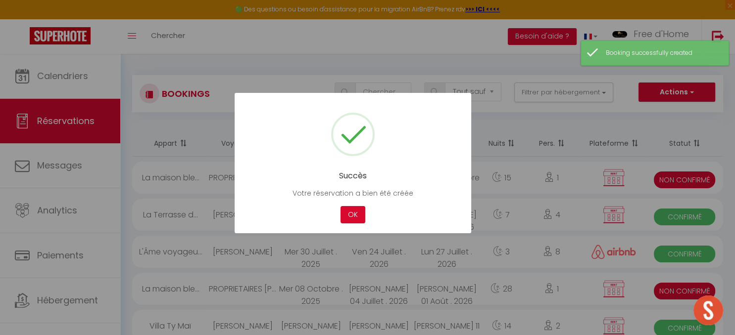
click at [86, 84] on div at bounding box center [367, 167] width 735 height 335
drag, startPoint x: 356, startPoint y: 210, endPoint x: 237, endPoint y: 199, distance: 119.3
click at [352, 210] on button "OK" at bounding box center [352, 214] width 25 height 17
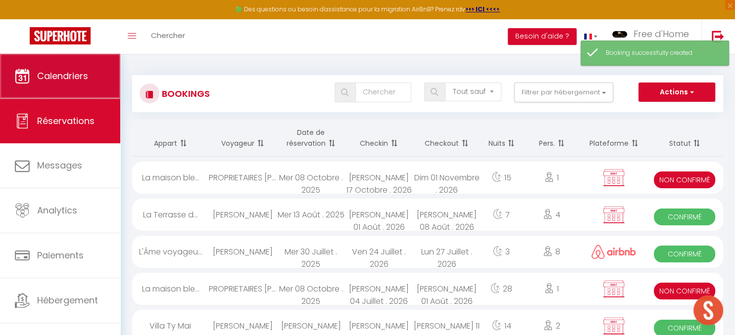
click at [97, 78] on link "Calendriers" at bounding box center [60, 76] width 120 height 45
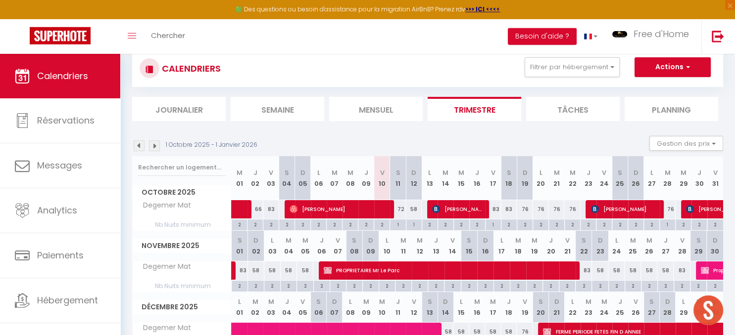
scroll to position [52, 0]
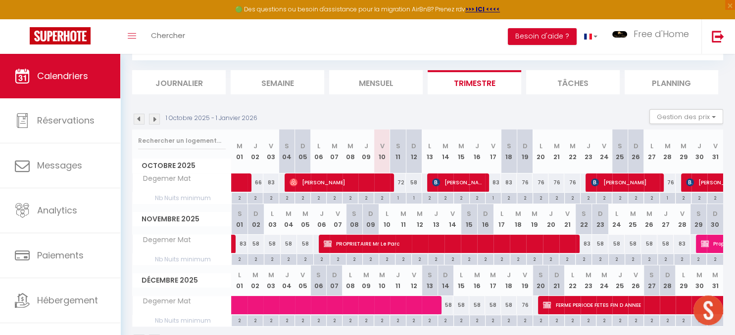
click at [446, 243] on span "PROPRIETAIRE Mr Le Parc" at bounding box center [445, 243] width 243 height 19
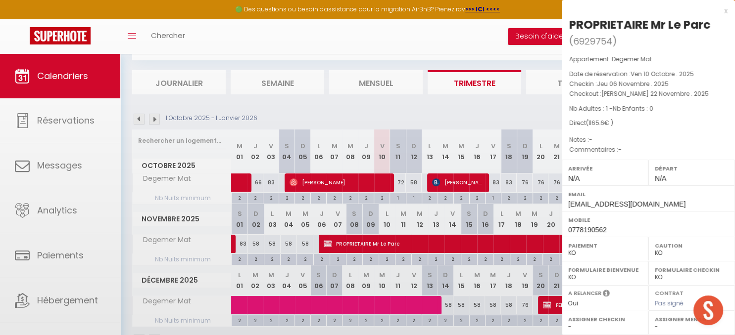
scroll to position [124, 0]
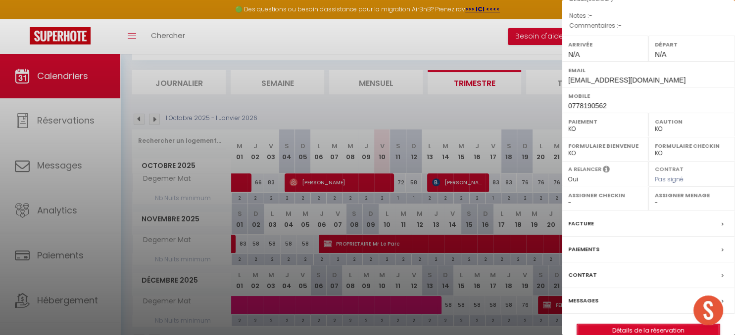
click at [650, 328] on link "Détails de la réservation" at bounding box center [648, 331] width 142 height 13
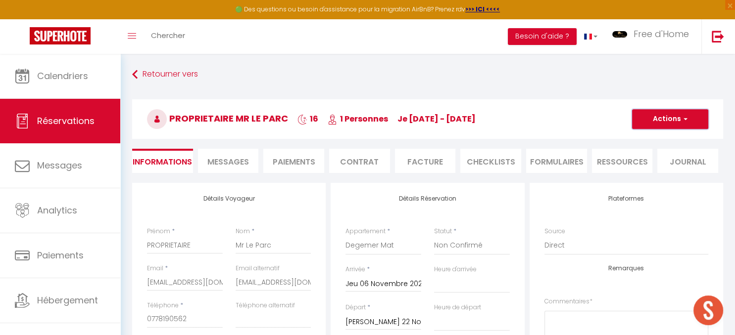
click at [664, 118] on button "Actions" at bounding box center [670, 119] width 76 height 20
click at [652, 167] on link "Supprimer" at bounding box center [660, 166] width 78 height 13
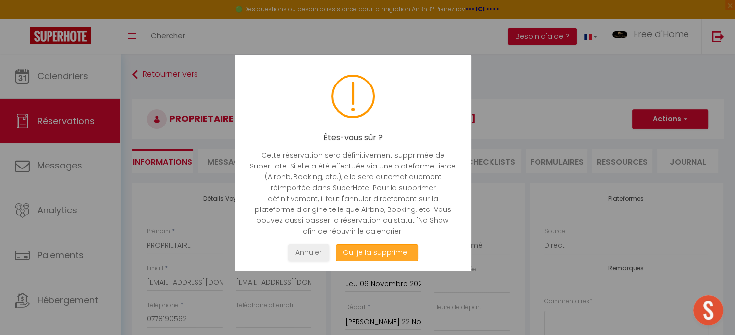
click at [399, 257] on button "Oui je la supprime !" at bounding box center [376, 252] width 83 height 17
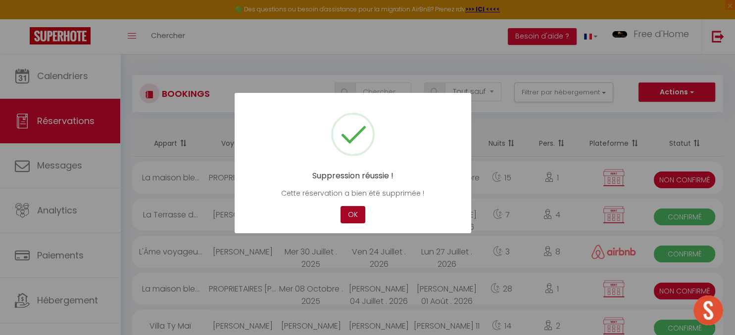
click at [352, 214] on button "OK" at bounding box center [352, 214] width 25 height 17
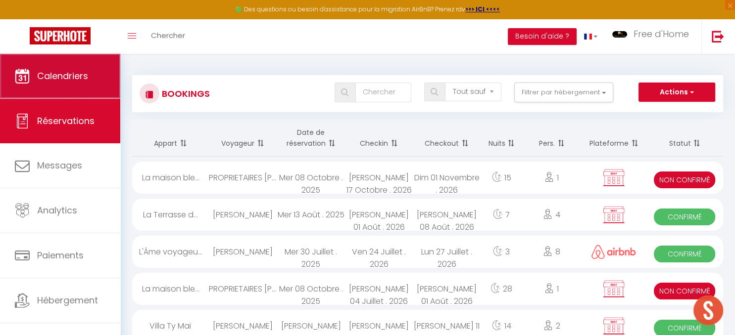
click at [60, 84] on link "Calendriers" at bounding box center [60, 76] width 120 height 45
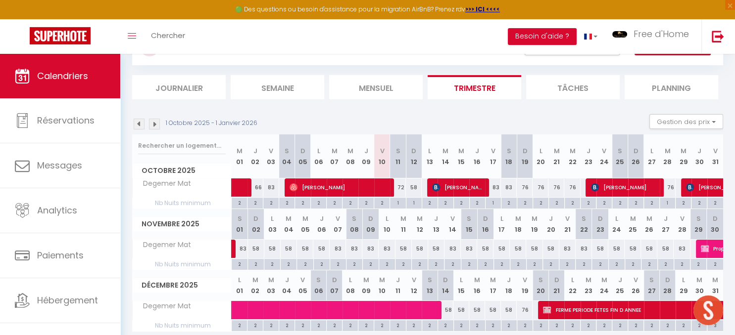
scroll to position [83, 0]
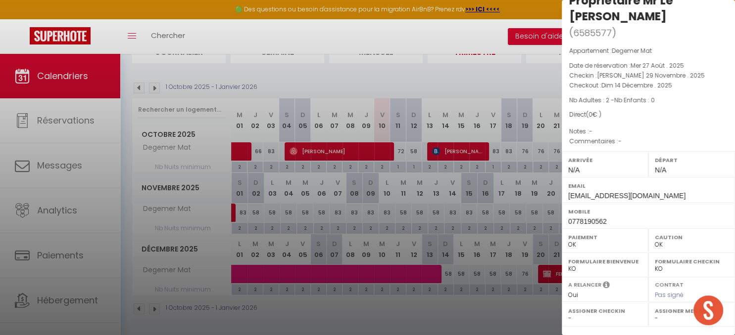
scroll to position [124, 0]
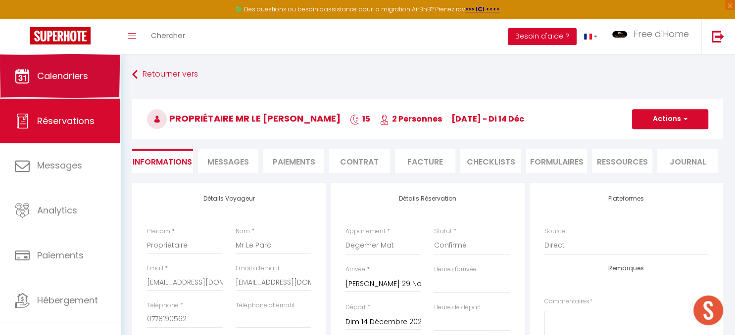
click at [57, 71] on span "Calendriers" at bounding box center [62, 76] width 51 height 12
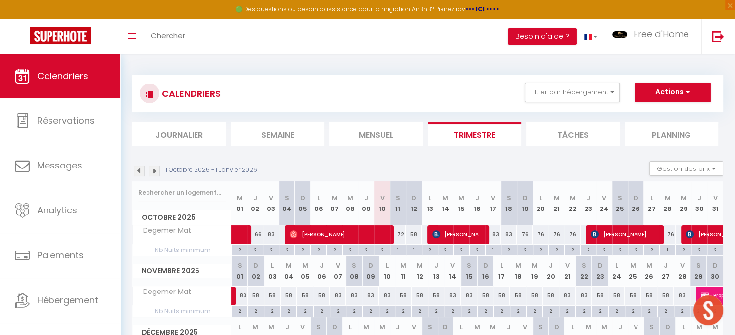
click at [139, 171] on img at bounding box center [139, 171] width 11 height 11
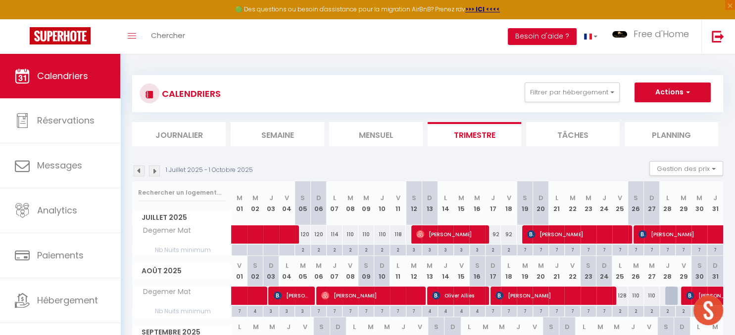
click at [139, 171] on img at bounding box center [139, 171] width 11 height 11
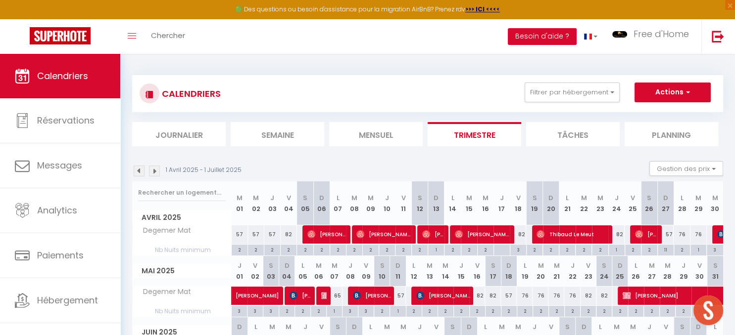
click at [139, 171] on img at bounding box center [139, 171] width 11 height 11
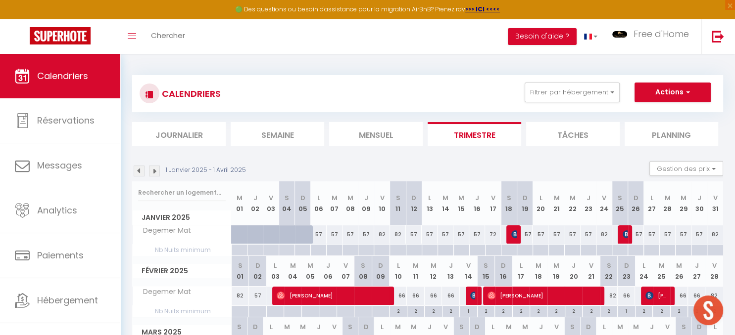
click at [139, 171] on img at bounding box center [139, 171] width 11 height 11
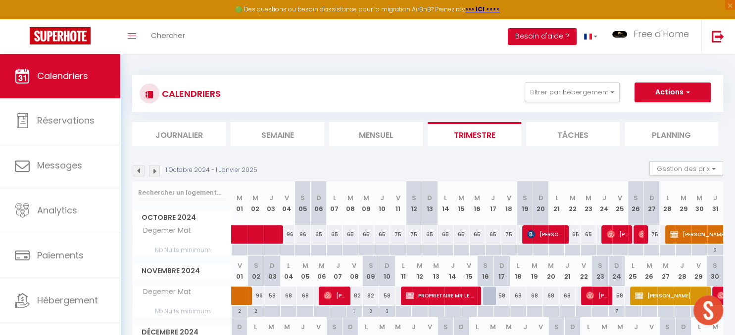
click at [139, 171] on img at bounding box center [139, 171] width 11 height 11
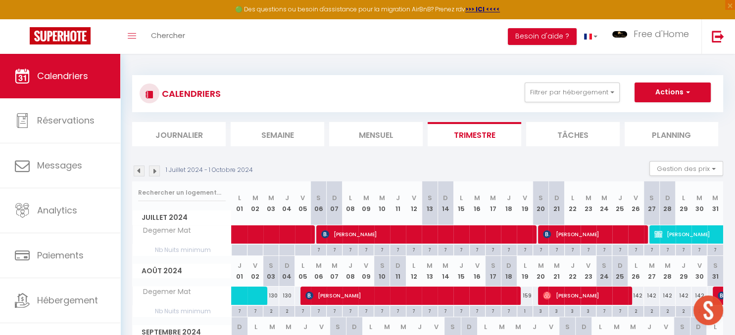
click at [139, 171] on img at bounding box center [139, 171] width 11 height 11
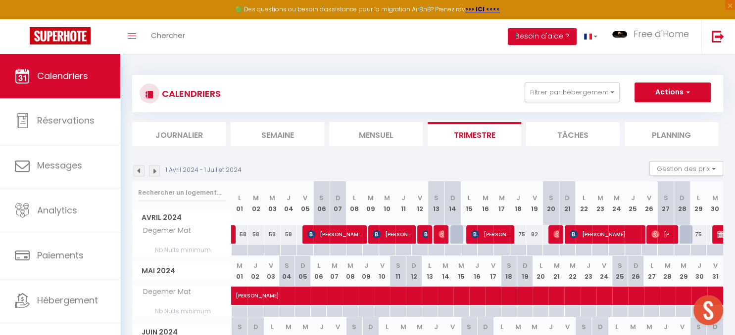
click at [139, 171] on img at bounding box center [139, 171] width 11 height 11
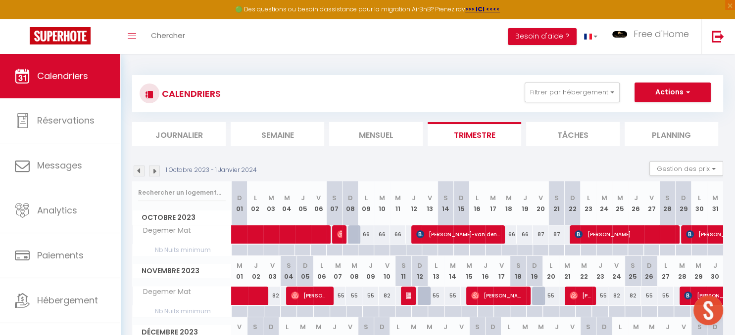
click at [139, 171] on img at bounding box center [139, 171] width 11 height 11
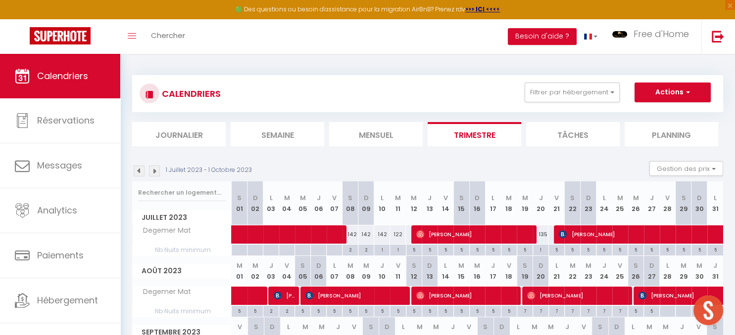
click at [139, 171] on img at bounding box center [139, 171] width 11 height 11
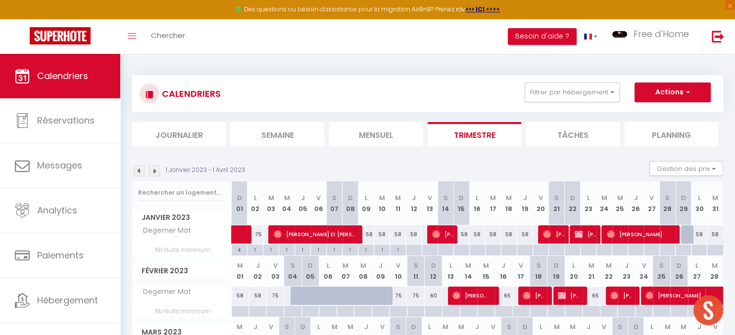
click at [139, 171] on img at bounding box center [139, 171] width 11 height 11
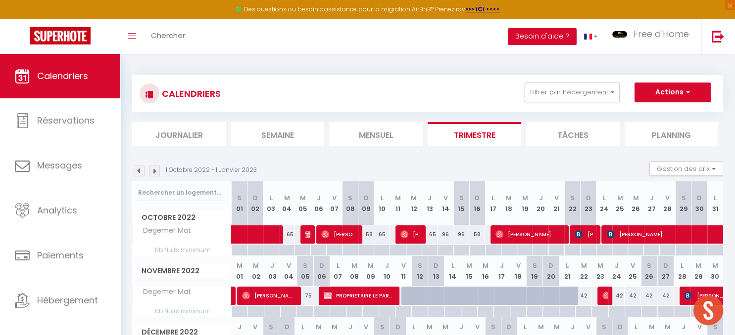
click at [371, 295] on span "PROPRIETAIRE LE PARC" at bounding box center [358, 295] width 69 height 19
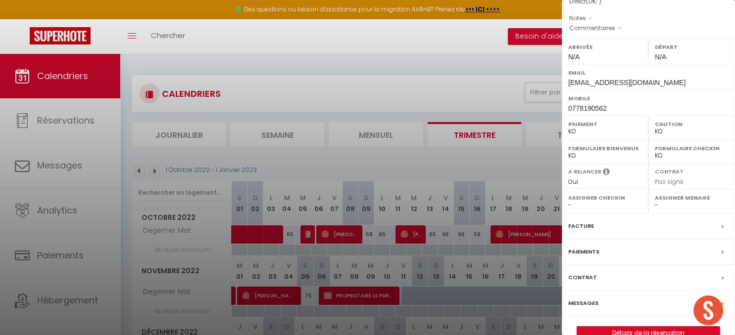
scroll to position [140, 0]
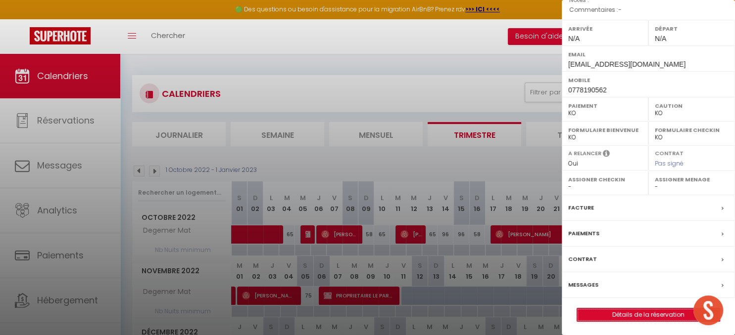
click at [625, 309] on link "Détails de la réservation" at bounding box center [648, 315] width 142 height 13
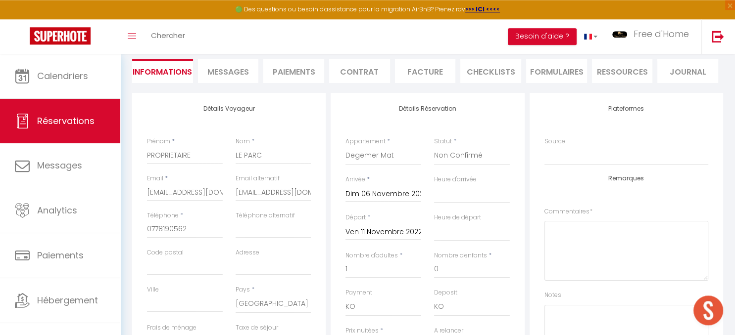
scroll to position [104, 0]
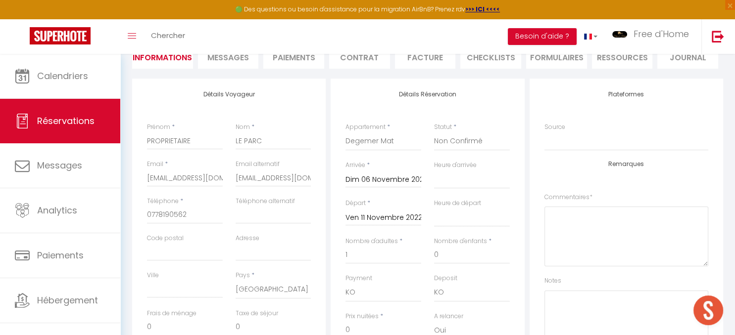
click at [382, 215] on input "Ven 11 Novembre 2022" at bounding box center [383, 218] width 76 height 13
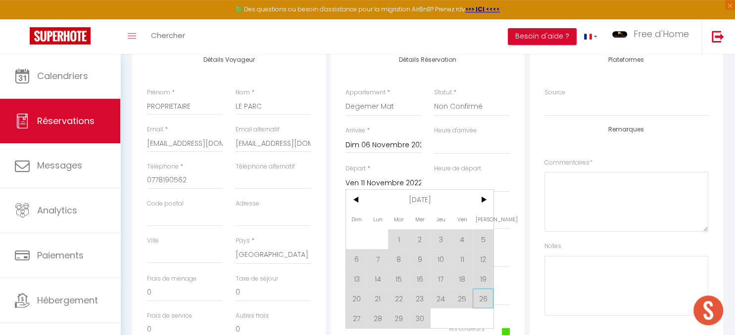
scroll to position [156, 0]
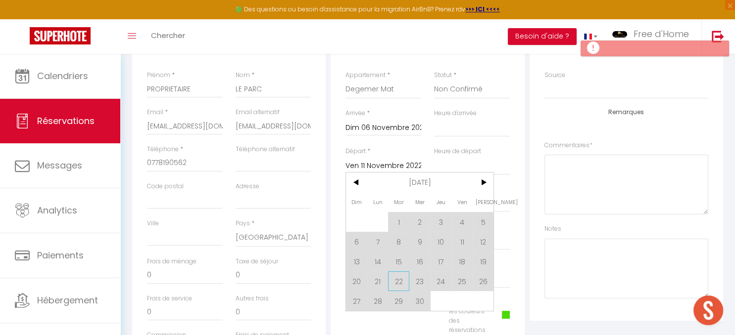
click at [400, 287] on span "22" at bounding box center [398, 282] width 21 height 20
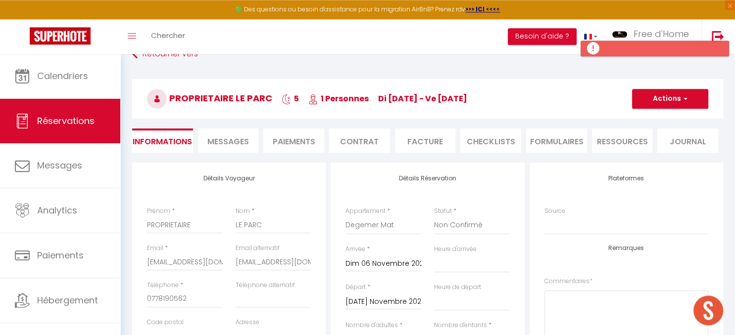
scroll to position [0, 0]
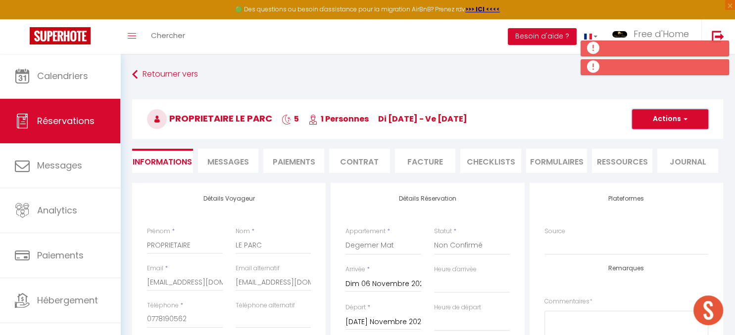
drag, startPoint x: 685, startPoint y: 125, endPoint x: 672, endPoint y: 129, distance: 13.0
click at [684, 124] on button "Actions" at bounding box center [670, 119] width 76 height 20
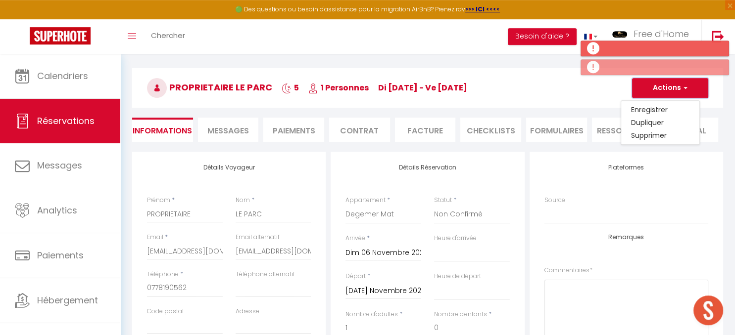
scroll to position [52, 0]
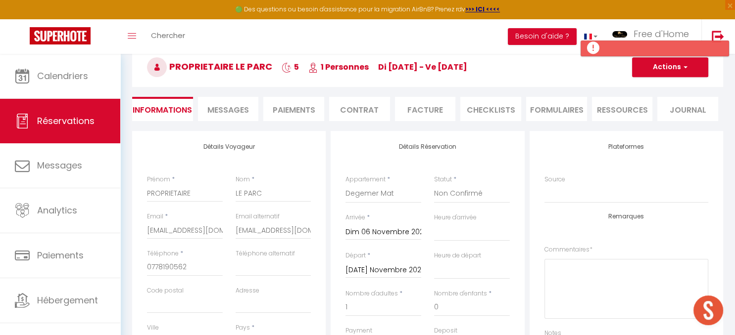
click at [413, 272] on input "Mar 22 Novembre 2022" at bounding box center [383, 270] width 76 height 13
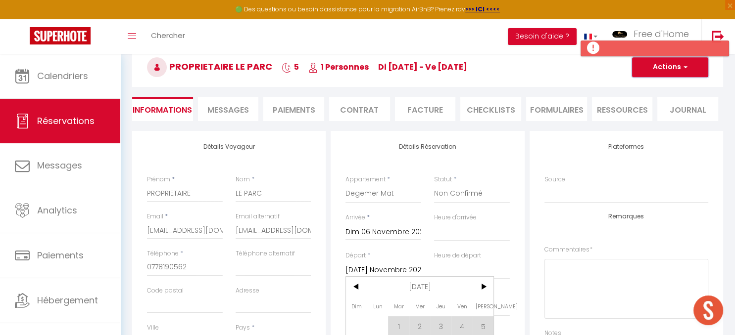
click at [662, 74] on button "Actions" at bounding box center [670, 67] width 76 height 20
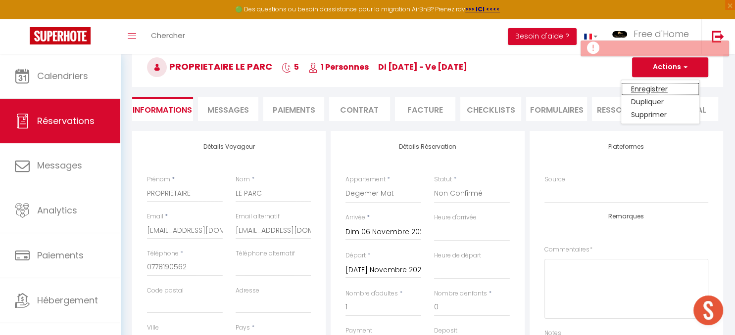
click at [656, 92] on link "Enregistrer" at bounding box center [660, 89] width 78 height 13
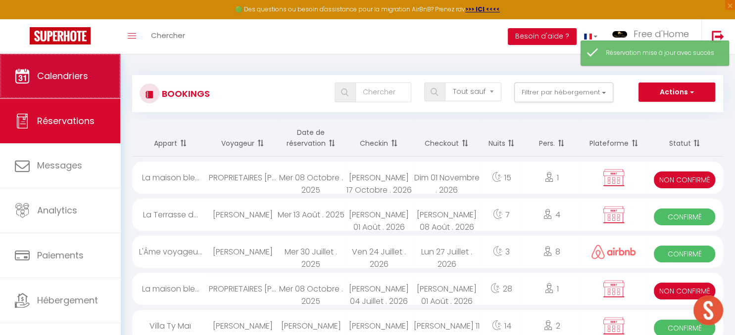
click at [43, 70] on span "Calendriers" at bounding box center [62, 76] width 51 height 12
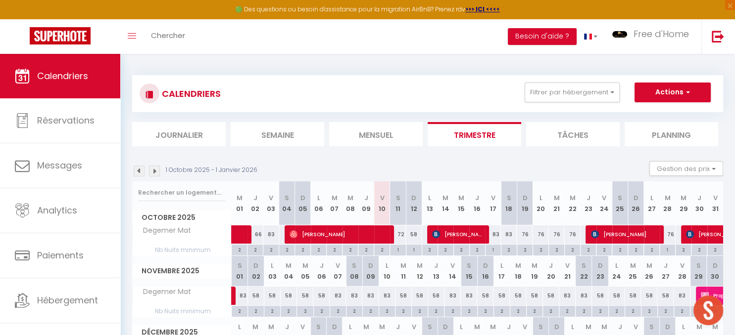
click at [136, 173] on img at bounding box center [139, 171] width 11 height 11
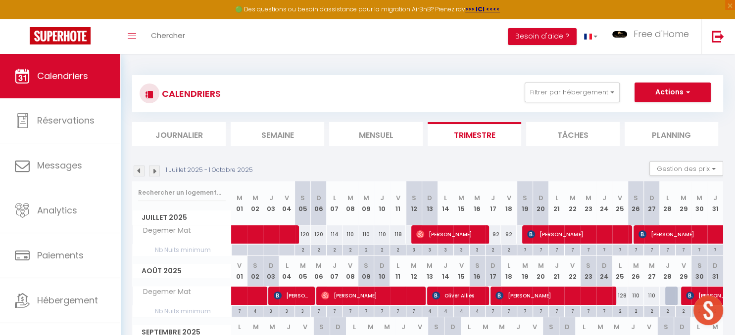
click at [138, 173] on img at bounding box center [139, 171] width 11 height 11
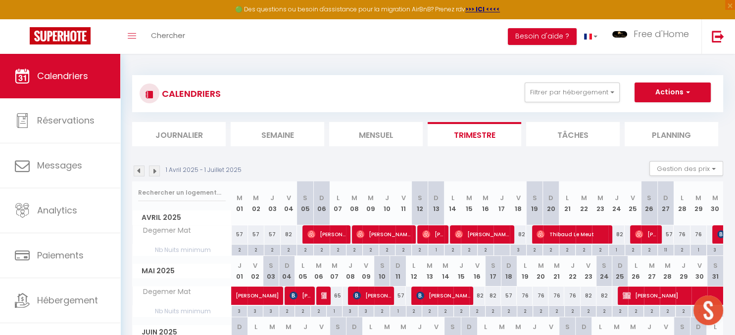
click at [138, 173] on img at bounding box center [139, 171] width 11 height 11
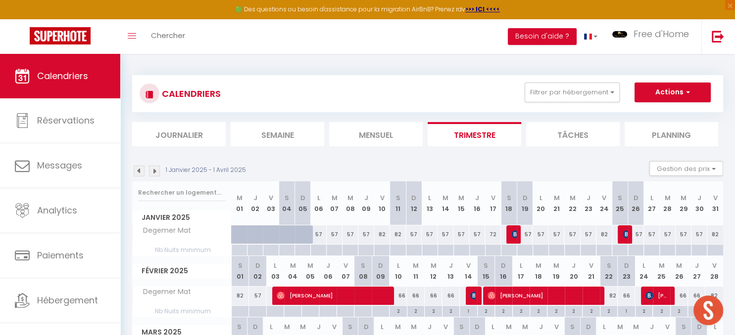
click at [138, 173] on img at bounding box center [139, 171] width 11 height 11
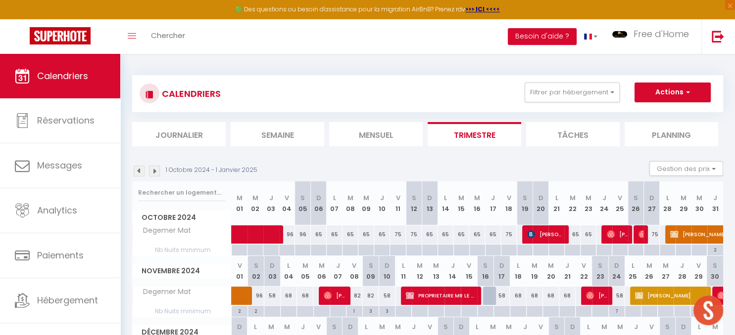
click at [138, 173] on img at bounding box center [139, 171] width 11 height 11
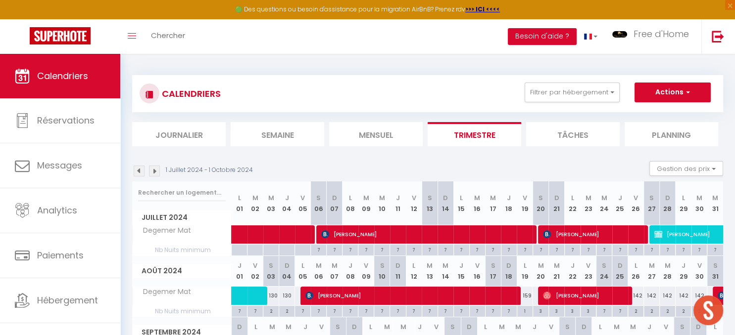
click at [138, 173] on img at bounding box center [139, 171] width 11 height 11
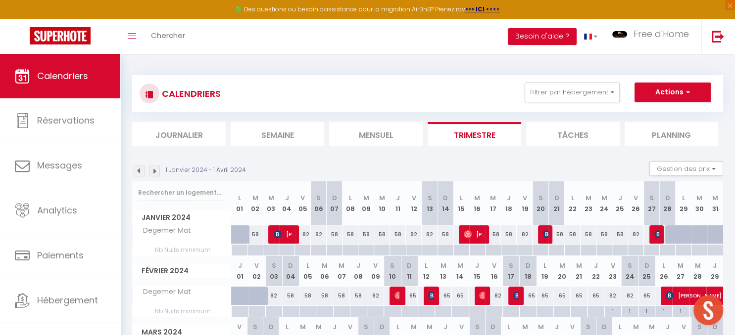
click at [139, 173] on img at bounding box center [139, 171] width 11 height 11
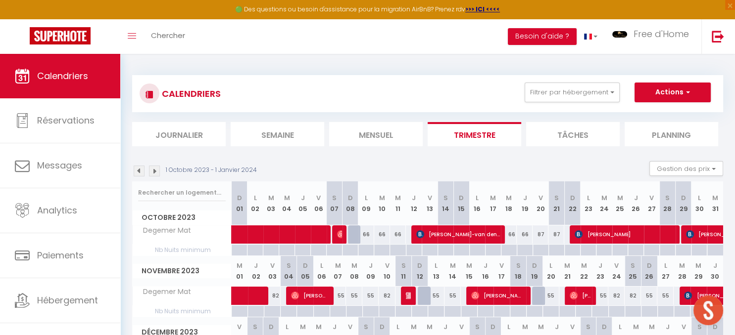
click at [139, 173] on img at bounding box center [139, 171] width 11 height 11
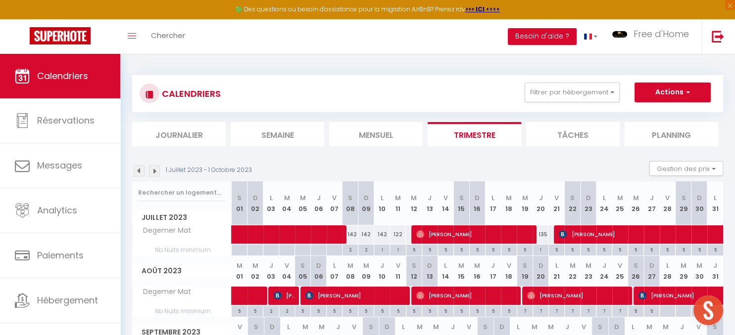
click at [139, 173] on img at bounding box center [139, 171] width 11 height 11
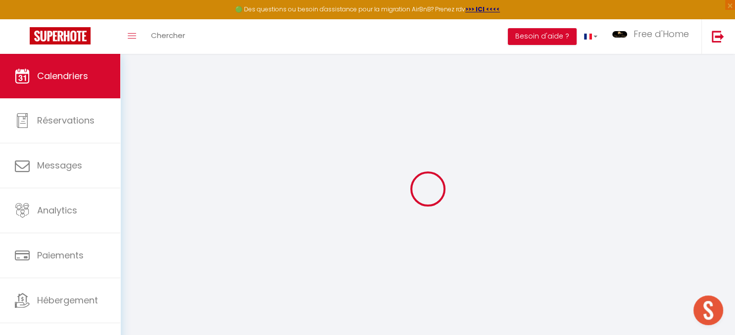
click at [139, 173] on div at bounding box center [427, 189] width 591 height 246
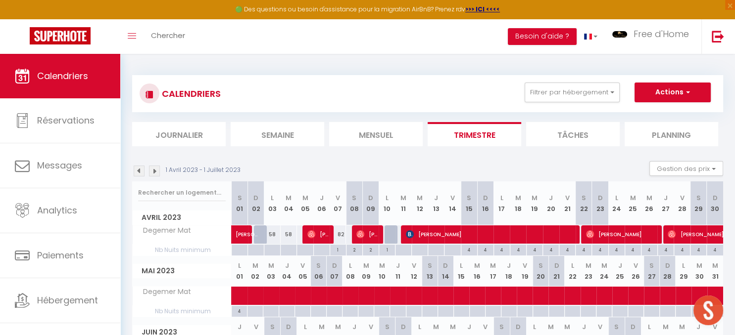
click at [139, 173] on img at bounding box center [139, 171] width 11 height 11
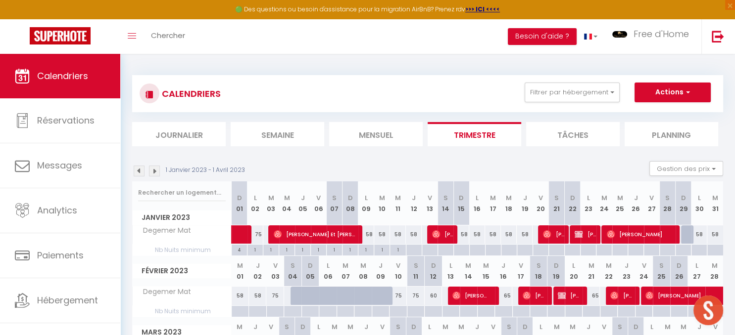
click at [139, 173] on img at bounding box center [139, 171] width 11 height 11
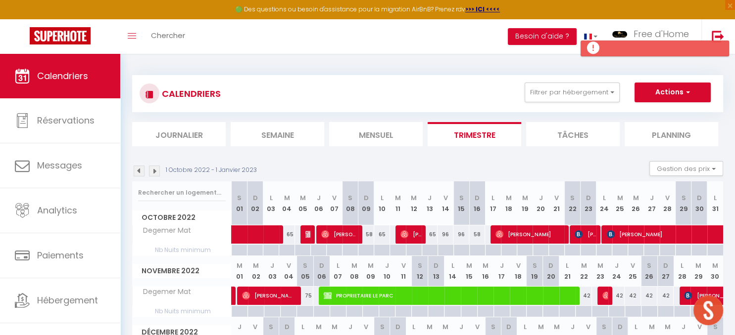
scroll to position [83, 0]
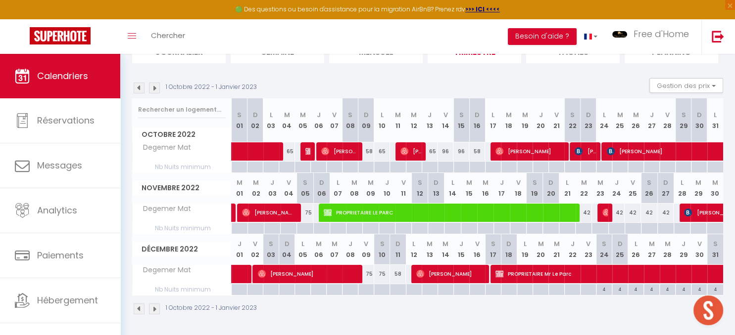
click at [155, 307] on img at bounding box center [154, 309] width 11 height 11
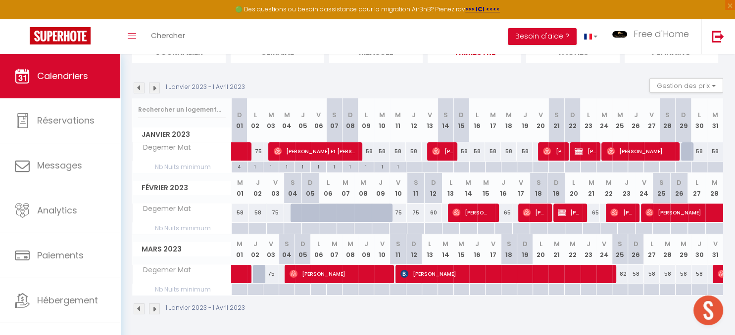
scroll to position [53, 0]
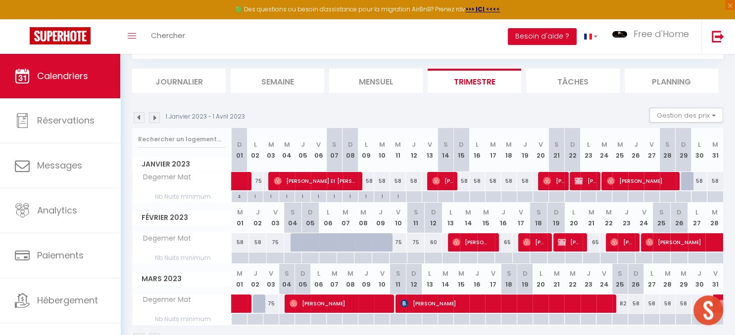
click at [311, 240] on div at bounding box center [316, 248] width 17 height 19
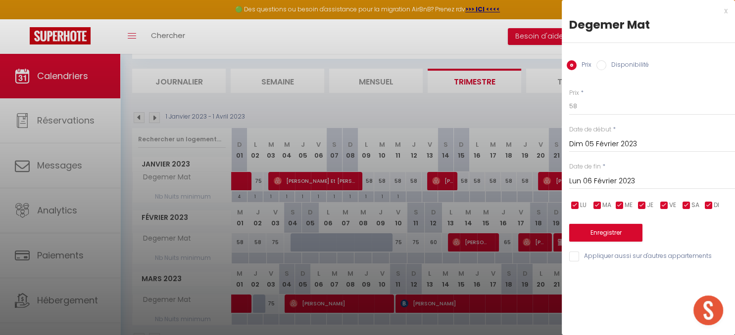
click at [424, 195] on div at bounding box center [367, 167] width 735 height 335
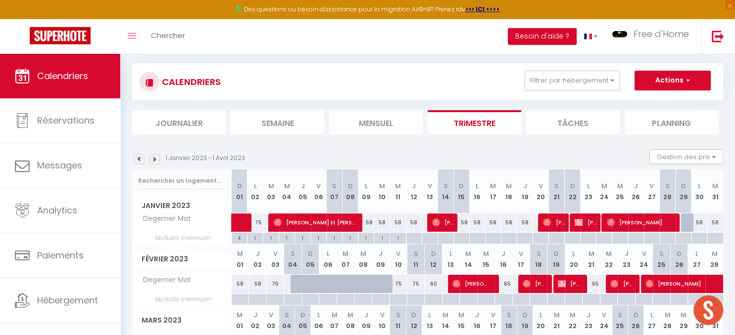
scroll to position [0, 0]
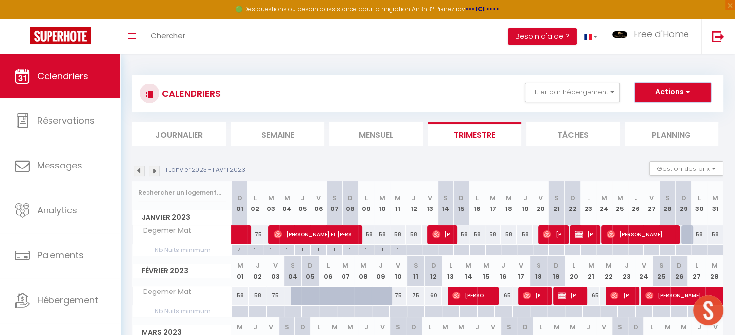
click at [674, 100] on button "Actions" at bounding box center [672, 93] width 76 height 20
click at [646, 115] on link "Nouvelle réservation" at bounding box center [662, 115] width 86 height 15
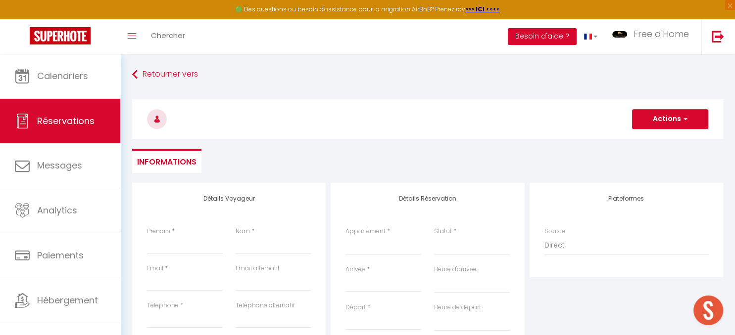
click at [361, 284] on input "Arrivée" at bounding box center [383, 284] width 76 height 13
click at [361, 305] on span "<" at bounding box center [356, 301] width 21 height 20
click at [359, 303] on span "<" at bounding box center [356, 301] width 21 height 20
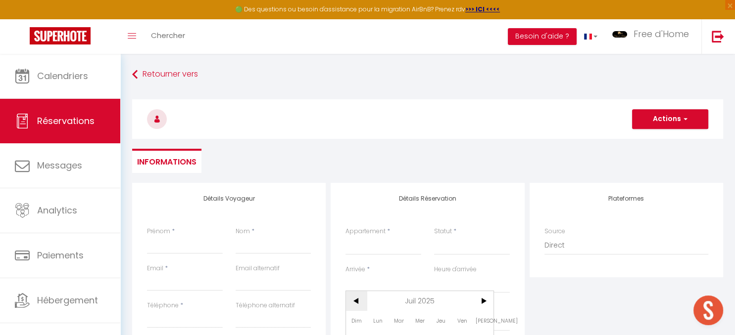
click at [359, 303] on span "<" at bounding box center [356, 301] width 21 height 20
click at [360, 303] on span "<" at bounding box center [356, 301] width 21 height 20
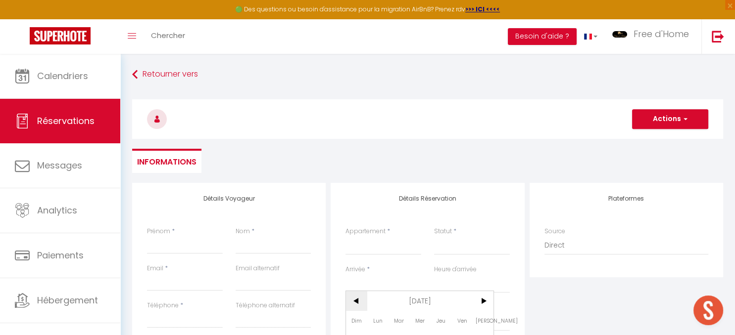
click at [360, 303] on span "<" at bounding box center [356, 301] width 21 height 20
click at [361, 302] on span "<" at bounding box center [356, 301] width 21 height 20
click at [363, 300] on span "<" at bounding box center [356, 301] width 21 height 20
click at [362, 301] on span "<" at bounding box center [356, 301] width 21 height 20
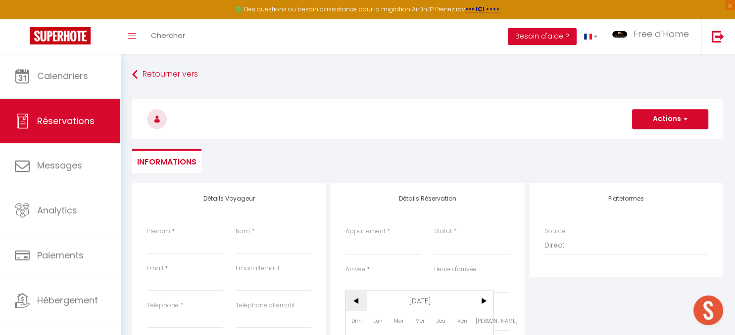
click at [362, 301] on span "<" at bounding box center [356, 301] width 21 height 20
click at [362, 302] on span "<" at bounding box center [356, 301] width 21 height 20
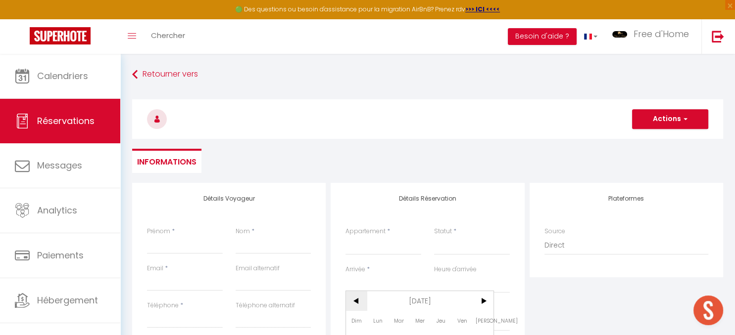
click at [362, 302] on span "<" at bounding box center [356, 301] width 21 height 20
click at [363, 302] on span "<" at bounding box center [356, 301] width 21 height 20
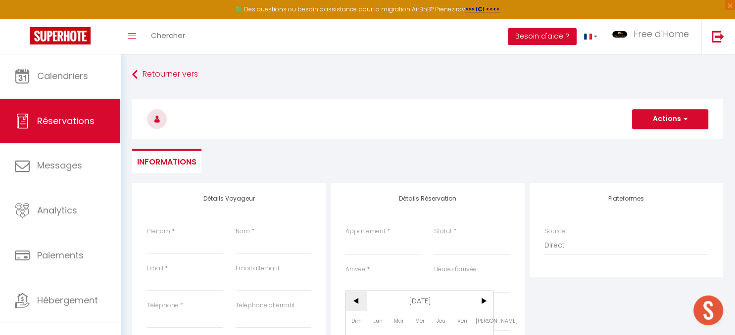
click at [363, 302] on span "<" at bounding box center [356, 301] width 21 height 20
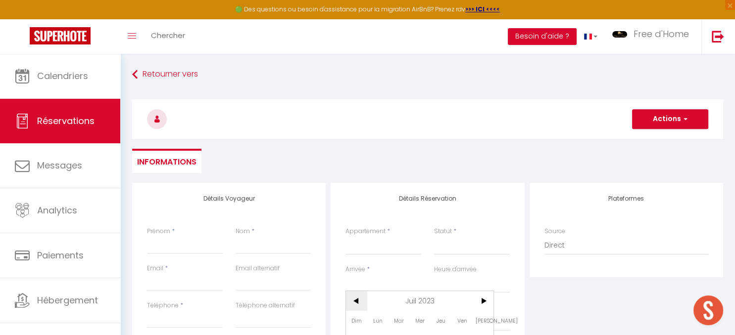
click at [363, 303] on span "<" at bounding box center [356, 301] width 21 height 20
click at [482, 307] on span ">" at bounding box center [482, 301] width 21 height 20
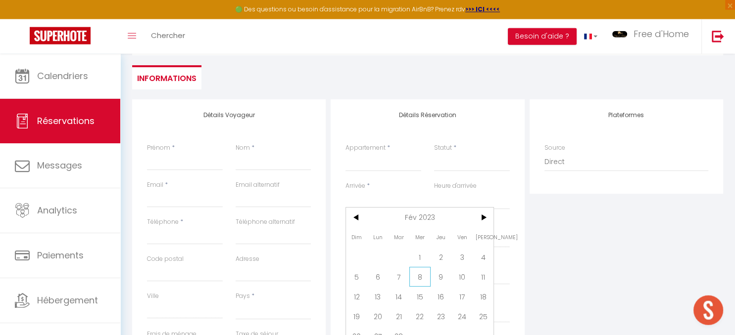
scroll to position [104, 0]
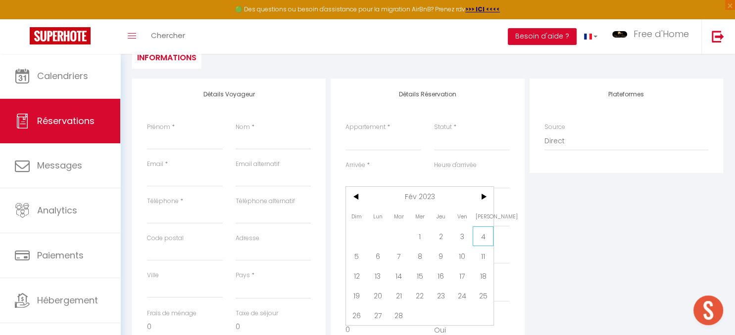
click at [484, 240] on span "4" at bounding box center [482, 237] width 21 height 20
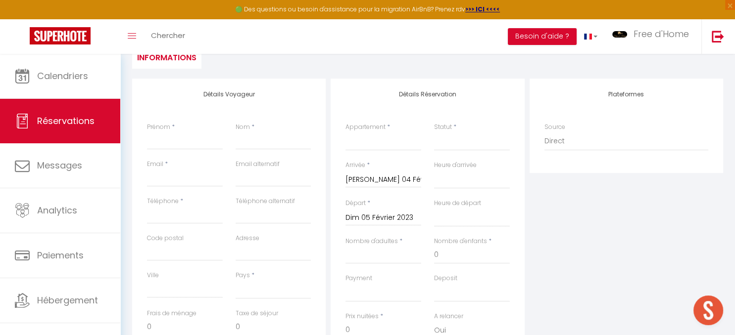
click at [386, 216] on input "Dim 05 Février 2023" at bounding box center [383, 218] width 76 height 13
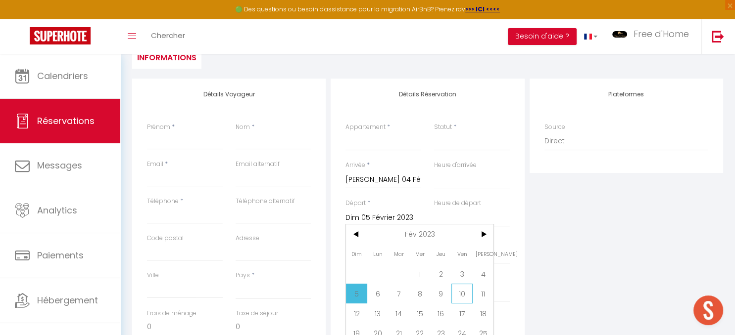
click at [460, 298] on span "10" at bounding box center [461, 294] width 21 height 20
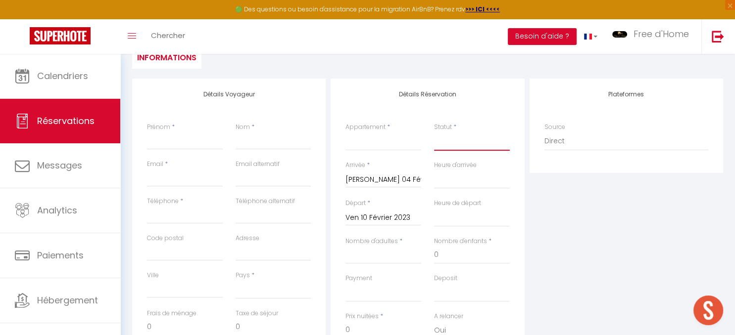
click at [434, 132] on select "Confirmé Non Confirmé Annulé Annulé par le voyageur No Show Request" at bounding box center [472, 141] width 76 height 19
click option "Non Confirmé" at bounding box center [0, 0] width 0 height 0
click at [345, 132] on select "Degemer Mat La Terrasse de Castel Penty Legona Le Gauguin Ty Salé Ty ar Stivell…" at bounding box center [383, 141] width 76 height 19
click option "Degemer Mat" at bounding box center [0, 0] width 0 height 0
click at [186, 139] on input "Prénom" at bounding box center [185, 141] width 76 height 18
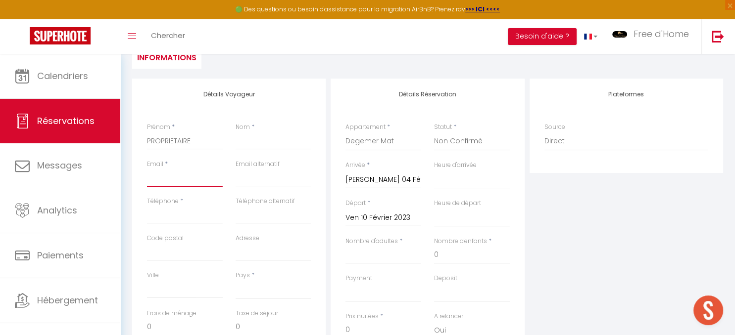
click at [176, 180] on input "Email client" at bounding box center [185, 178] width 76 height 18
click at [184, 175] on input "Email client" at bounding box center [185, 178] width 76 height 18
drag, startPoint x: 258, startPoint y: 143, endPoint x: 221, endPoint y: 139, distance: 37.4
click at [235, 140] on input "Le Bris" at bounding box center [273, 141] width 76 height 18
click at [235, 281] on select "France Portugal Afghanistan Albania Algeria American Samoa Andorra Angola Angui…" at bounding box center [273, 290] width 76 height 19
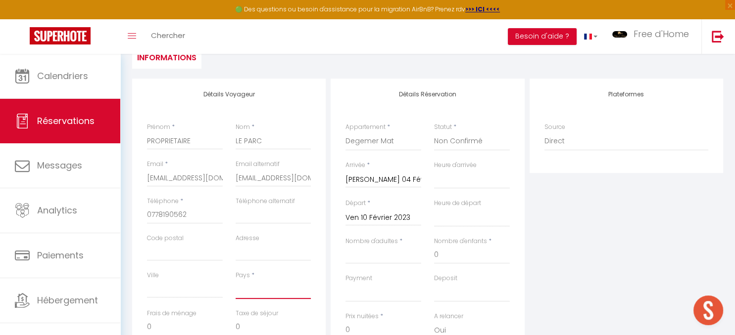
click option "[GEOGRAPHIC_DATA]" at bounding box center [0, 0] width 0 height 0
click at [408, 259] on input "Nombre d'adultes" at bounding box center [383, 255] width 76 height 18
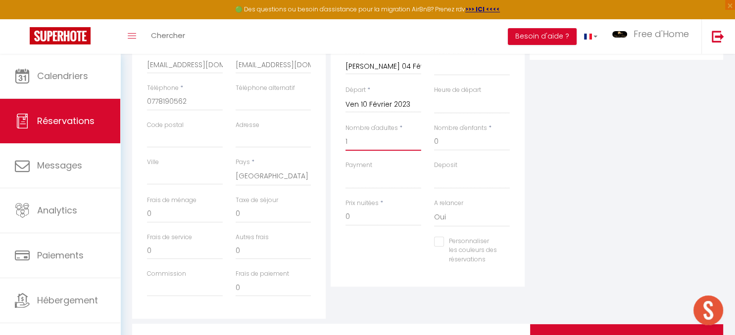
scroll to position [261, 0]
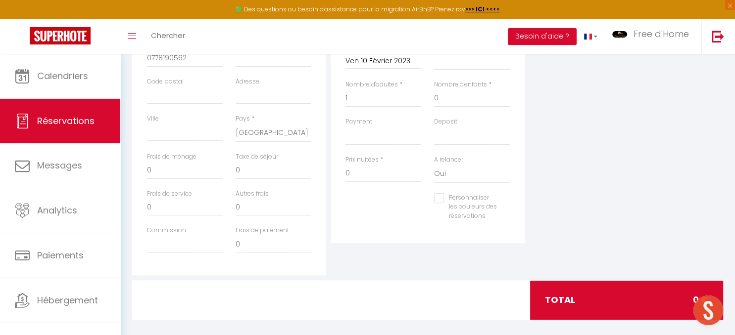
click at [444, 197] on input "Personnaliser les couleurs des réservations" at bounding box center [465, 198] width 63 height 10
click at [510, 209] on div "Personnaliser les couleurs des réservations #D7092E" at bounding box center [471, 216] width 89 height 47
click at [504, 208] on span at bounding box center [506, 210] width 8 height 8
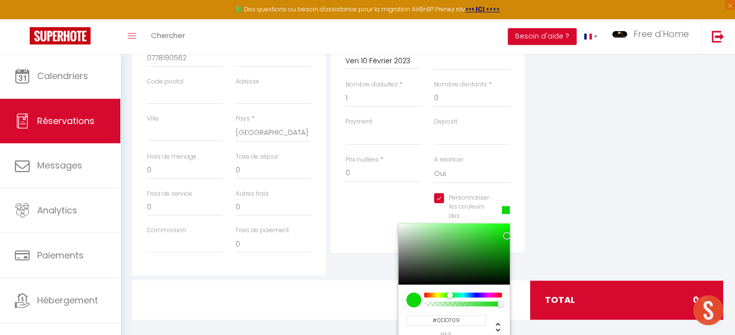
click at [450, 297] on div at bounding box center [463, 295] width 76 height 5
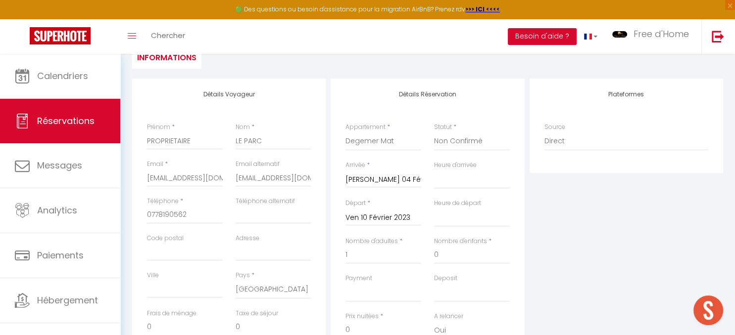
scroll to position [52, 0]
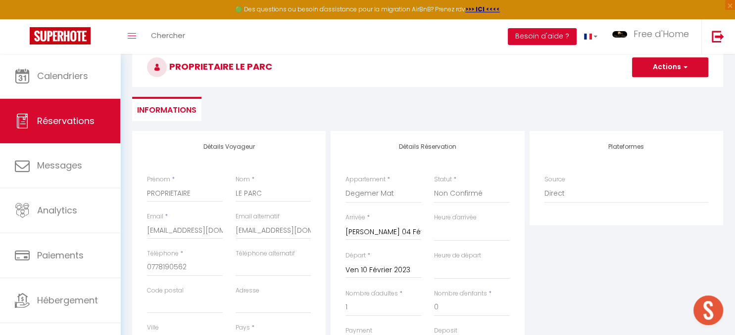
click at [665, 78] on h3 "PROPRIETAIRE LE PARC" at bounding box center [427, 67] width 591 height 40
click at [672, 64] on button "Actions" at bounding box center [670, 67] width 76 height 20
click at [649, 86] on link "Enregistrer" at bounding box center [660, 89] width 78 height 13
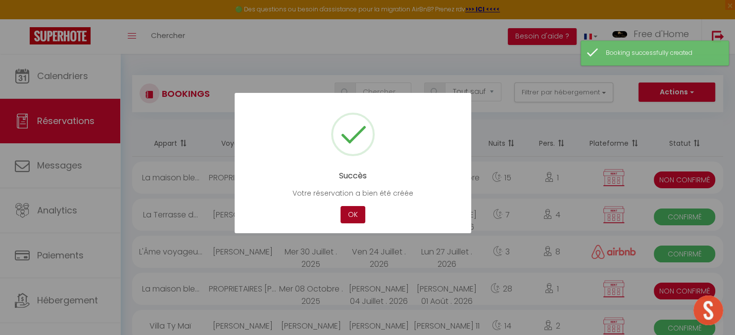
drag, startPoint x: 351, startPoint y: 222, endPoint x: 353, endPoint y: 213, distance: 9.0
click at [351, 221] on button "OK" at bounding box center [352, 214] width 25 height 17
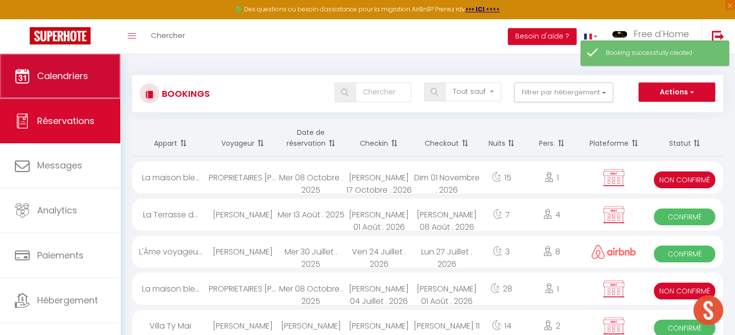
click at [67, 84] on link "Calendriers" at bounding box center [60, 76] width 120 height 45
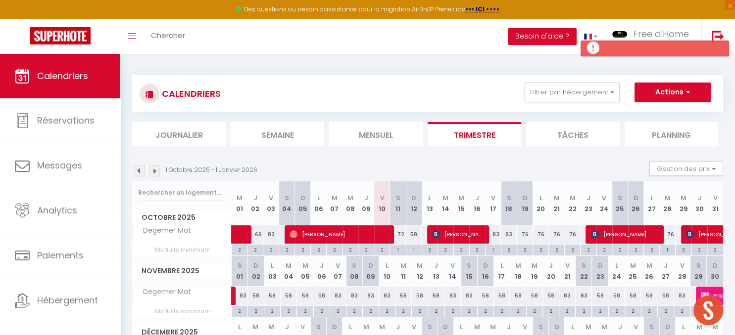
click at [138, 172] on img at bounding box center [139, 171] width 11 height 11
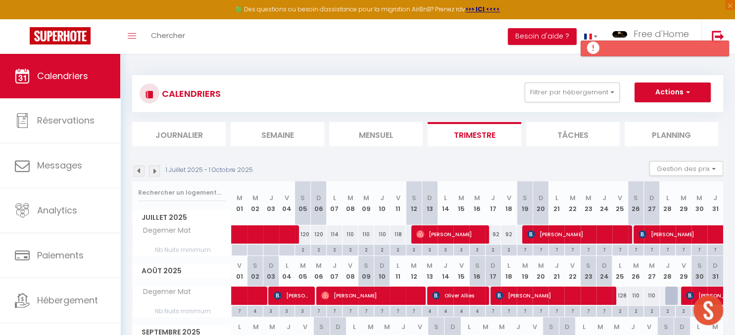
click at [138, 172] on img at bounding box center [139, 171] width 11 height 11
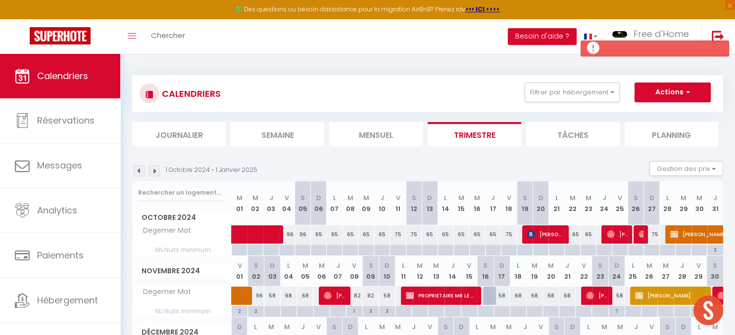
click at [139, 172] on img at bounding box center [139, 171] width 11 height 11
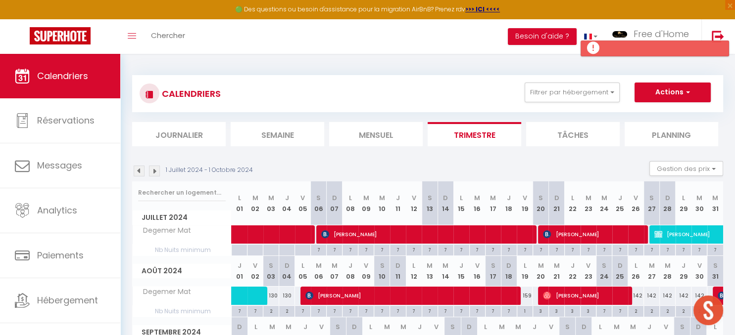
click at [139, 172] on img at bounding box center [139, 171] width 11 height 11
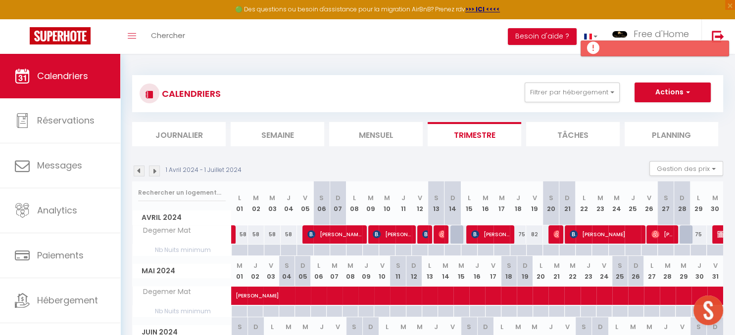
click at [140, 171] on img at bounding box center [139, 171] width 11 height 11
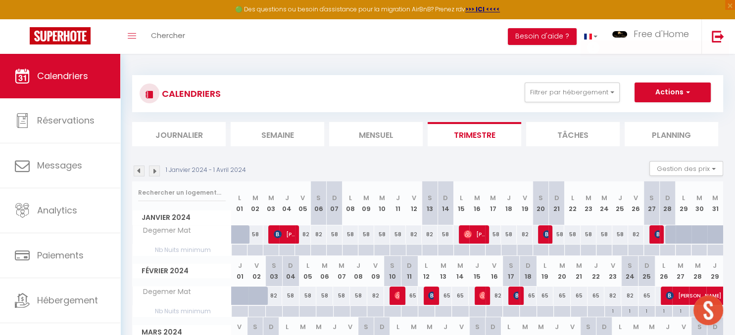
click at [140, 171] on img at bounding box center [139, 171] width 11 height 11
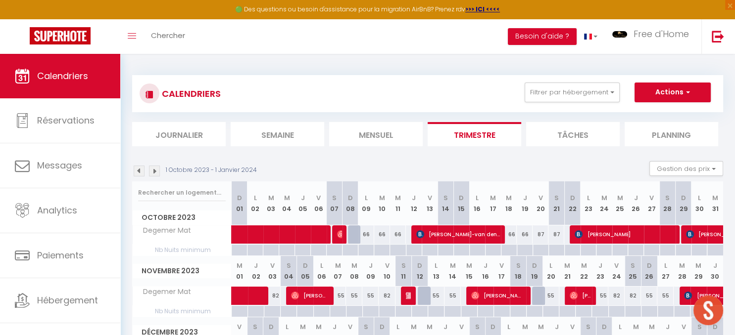
click at [140, 171] on img at bounding box center [139, 171] width 11 height 11
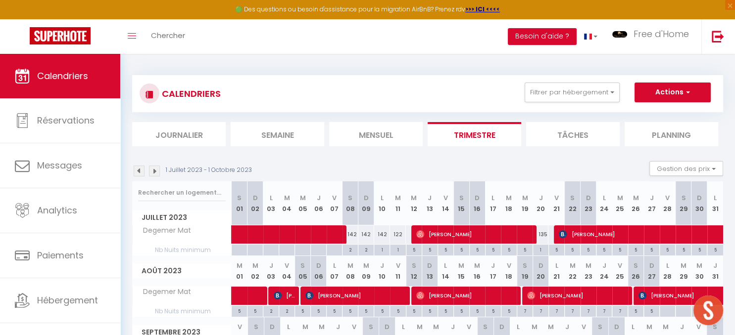
click at [141, 167] on img at bounding box center [139, 171] width 11 height 11
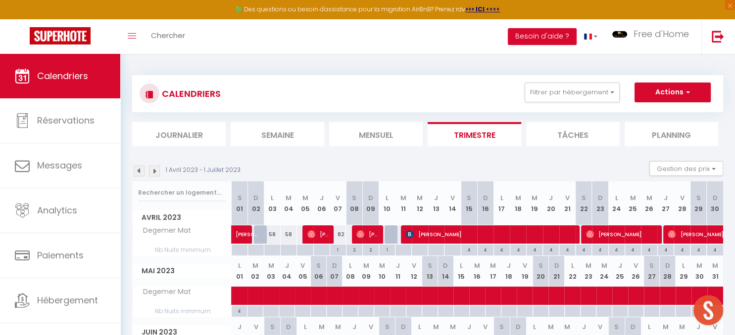
click at [144, 168] on img at bounding box center [139, 171] width 11 height 11
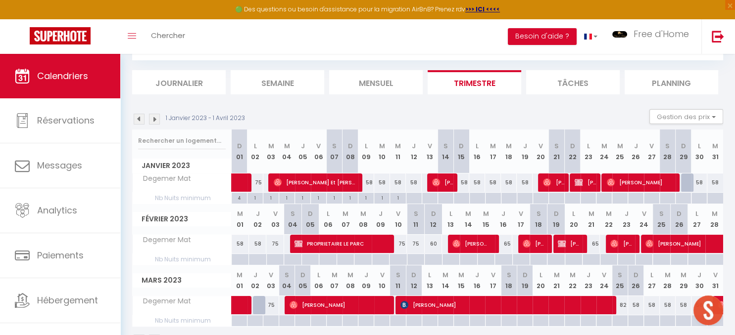
scroll to position [83, 0]
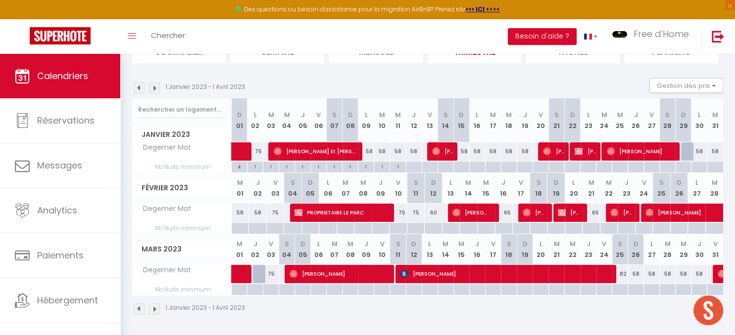
click at [152, 309] on img at bounding box center [154, 309] width 11 height 11
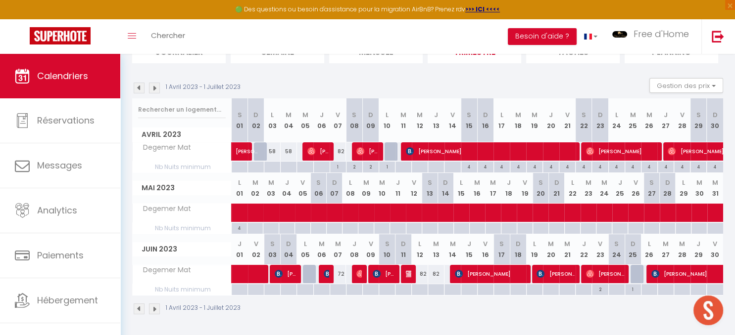
click at [155, 307] on img at bounding box center [154, 309] width 11 height 11
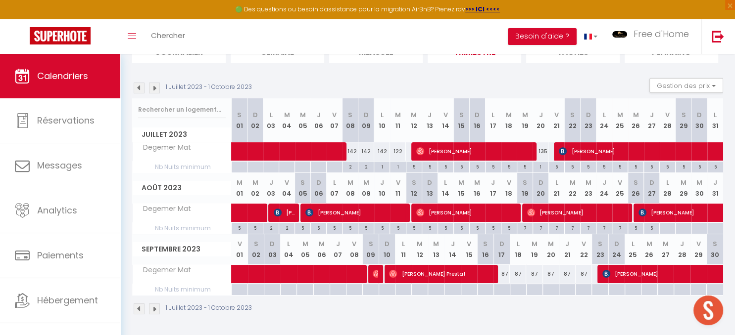
click at [152, 307] on img at bounding box center [154, 309] width 11 height 11
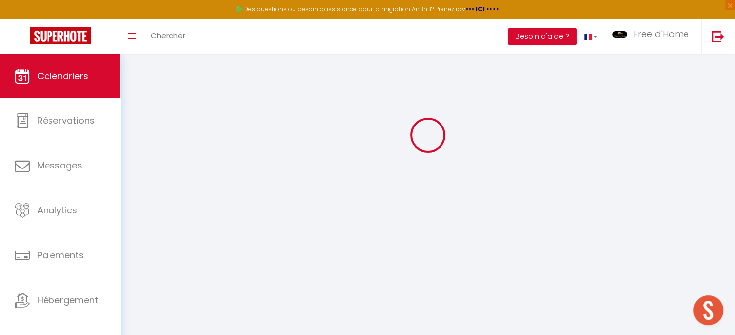
scroll to position [53, 0]
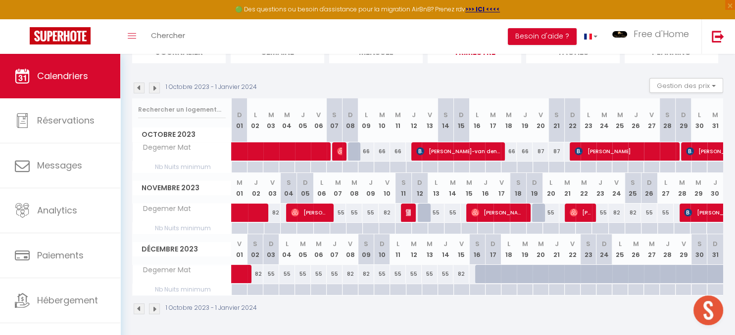
click at [154, 308] on img at bounding box center [154, 309] width 11 height 11
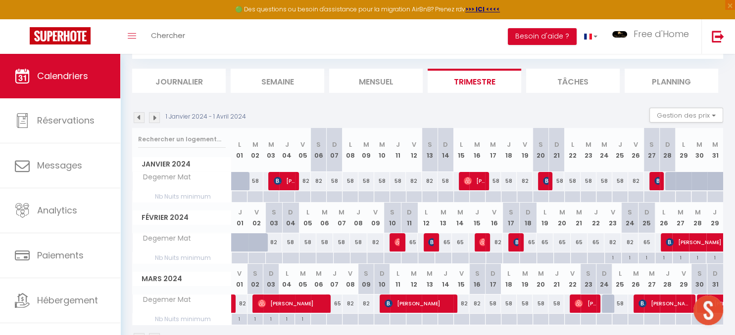
click at [141, 118] on img at bounding box center [139, 117] width 11 height 11
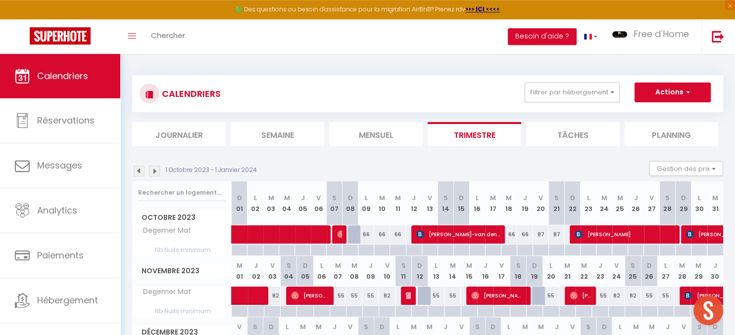
scroll to position [0, 0]
drag, startPoint x: 709, startPoint y: 90, endPoint x: 685, endPoint y: 96, distance: 25.4
click at [707, 91] on button "Actions" at bounding box center [672, 93] width 76 height 20
click at [644, 115] on link "Nouvelle réservation" at bounding box center [662, 115] width 86 height 15
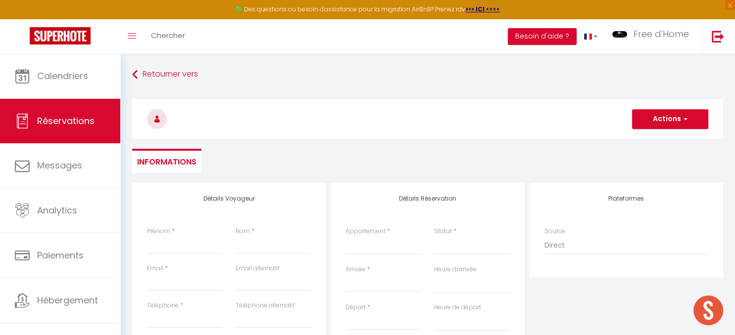
click at [373, 284] on input "Arrivée" at bounding box center [383, 284] width 76 height 13
click at [356, 299] on span "<" at bounding box center [356, 301] width 21 height 20
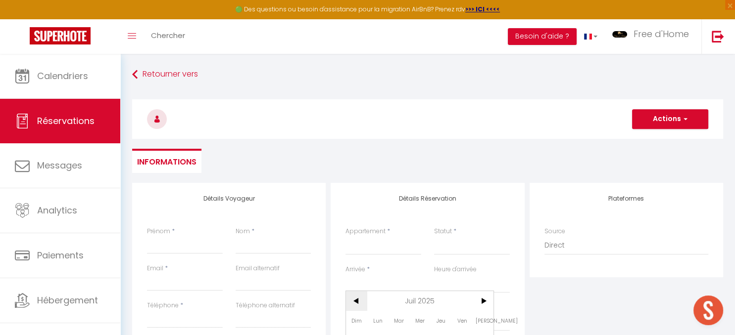
click at [356, 299] on span "<" at bounding box center [356, 301] width 21 height 20
click at [356, 298] on span "<" at bounding box center [356, 301] width 21 height 20
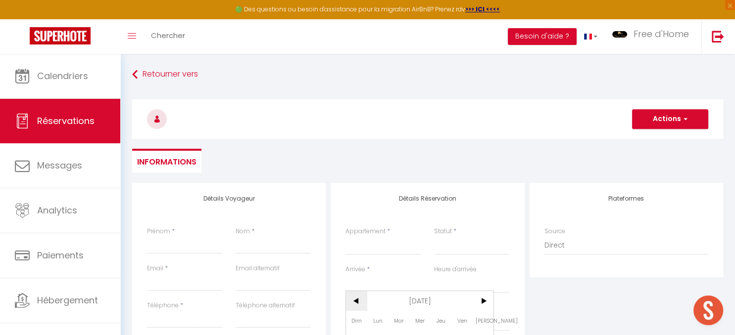
click at [356, 298] on span "<" at bounding box center [356, 301] width 21 height 20
click at [361, 300] on span "<" at bounding box center [356, 301] width 21 height 20
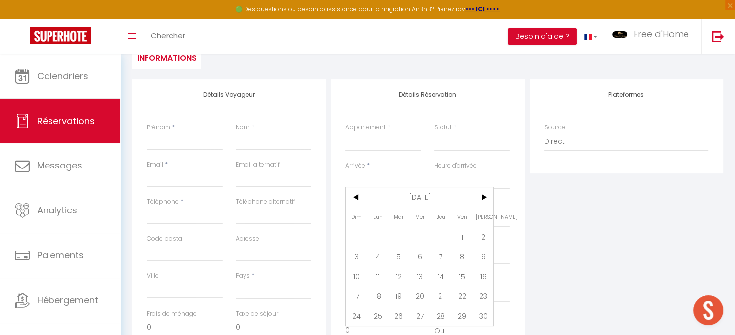
scroll to position [104, 0]
click at [483, 196] on span ">" at bounding box center [482, 197] width 21 height 20
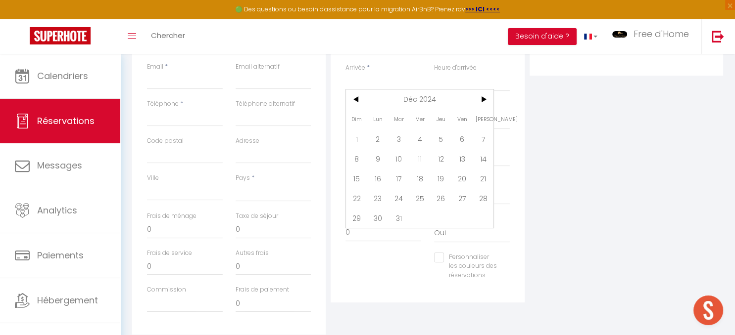
scroll to position [209, 0]
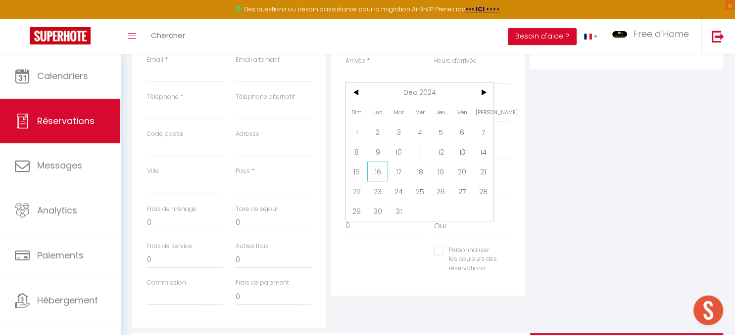
click at [377, 171] on span "16" at bounding box center [377, 172] width 21 height 20
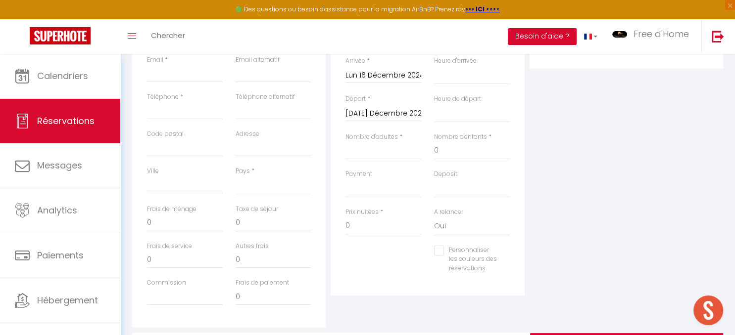
click at [389, 114] on input "Mar 17 Décembre 2024" at bounding box center [383, 113] width 76 height 13
click at [393, 111] on input "Mar 17 Décembre 2024" at bounding box center [383, 113] width 76 height 13
click at [381, 114] on input "Mar 17 Décembre 2024" at bounding box center [383, 113] width 76 height 13
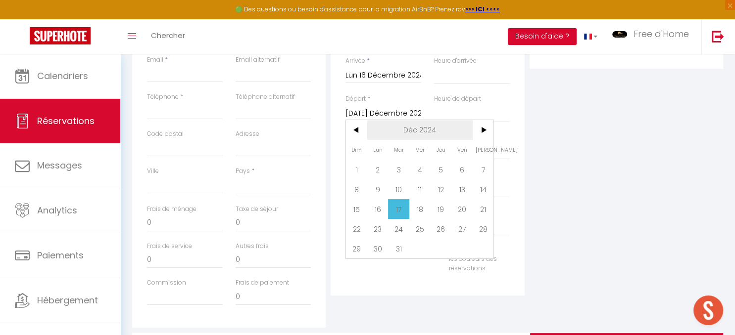
drag, startPoint x: 482, startPoint y: 132, endPoint x: 457, endPoint y: 137, distance: 25.7
click at [480, 132] on span ">" at bounding box center [482, 130] width 21 height 20
click at [440, 168] on span "2" at bounding box center [440, 170] width 21 height 20
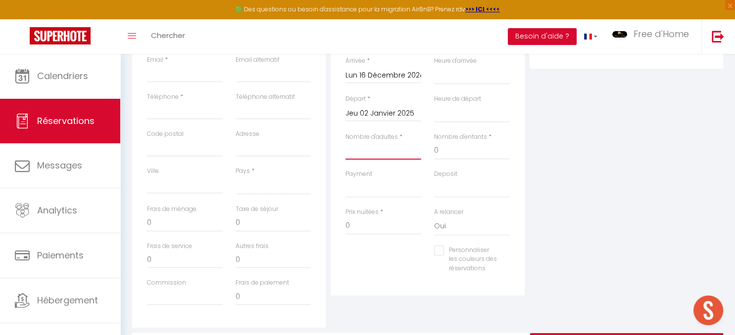
click at [385, 154] on input "Nombre d'adultes" at bounding box center [383, 151] width 76 height 18
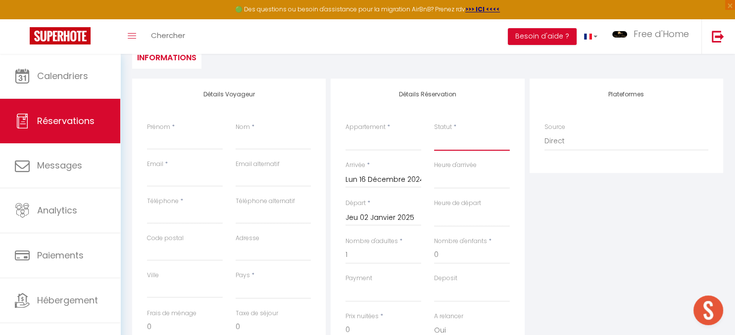
click at [434, 132] on select "Confirmé Non Confirmé Annulé Annulé par le voyageur No Show Request" at bounding box center [472, 141] width 76 height 19
click option "Non Confirmé" at bounding box center [0, 0] width 0 height 0
click at [345, 132] on select "Degemer Mat La Terrasse de Castel Penty Legona Le Gauguin Ty Salé Ty ar Stivell…" at bounding box center [383, 141] width 76 height 19
click option "Degemer Mat" at bounding box center [0, 0] width 0 height 0
click at [201, 142] on input "Prénom" at bounding box center [185, 141] width 76 height 18
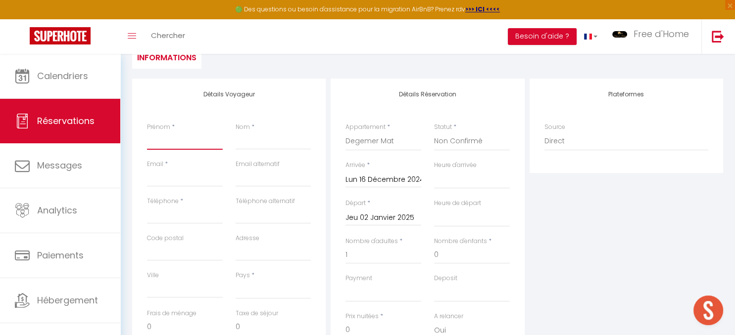
click at [197, 137] on input "Prénom" at bounding box center [185, 141] width 76 height 18
click at [266, 141] on input "Nom" at bounding box center [273, 141] width 76 height 18
click at [245, 139] on input "HIBVER" at bounding box center [273, 141] width 76 height 18
click at [188, 183] on input "Email client" at bounding box center [185, 178] width 76 height 18
click at [235, 281] on select "France Portugal Afghanistan Albania Algeria American Samoa Andorra Angola Angui…" at bounding box center [273, 290] width 76 height 19
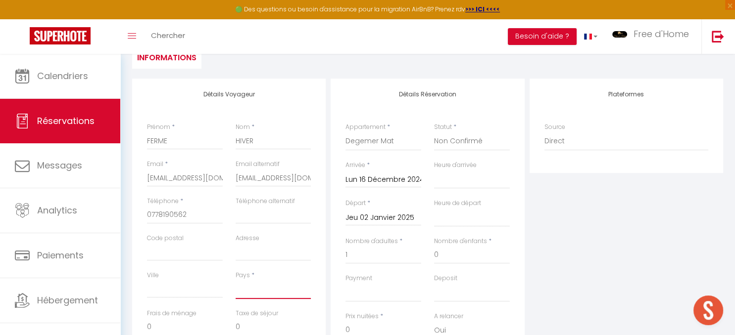
click option "[GEOGRAPHIC_DATA]" at bounding box center [0, 0] width 0 height 0
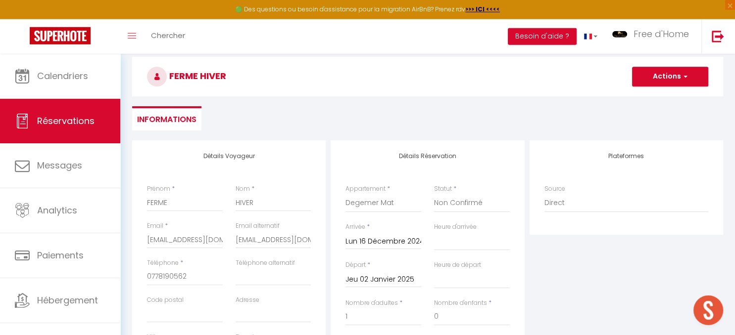
scroll to position [0, 0]
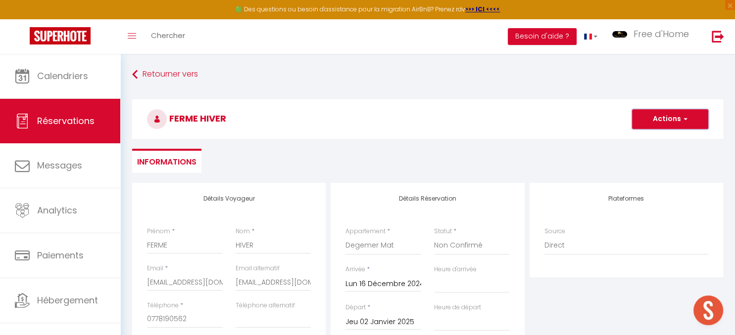
drag, startPoint x: 676, startPoint y: 114, endPoint x: 682, endPoint y: 129, distance: 16.0
click at [676, 114] on button "Actions" at bounding box center [670, 119] width 76 height 20
click at [649, 144] on link "Enregistrer" at bounding box center [660, 141] width 78 height 13
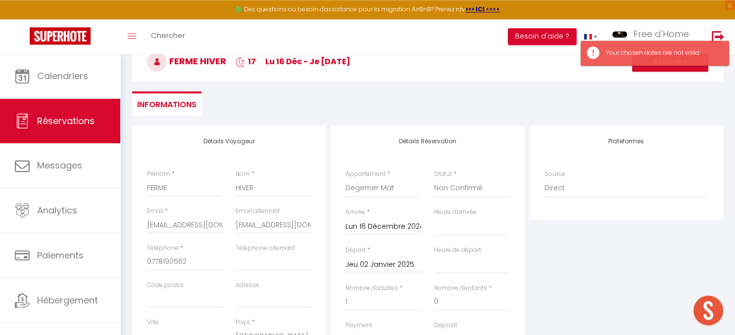
scroll to position [104, 0]
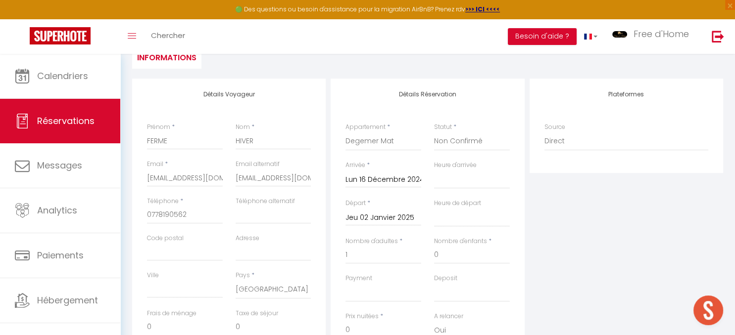
click at [392, 181] on input "Lun 16 Décembre 2024" at bounding box center [383, 180] width 76 height 13
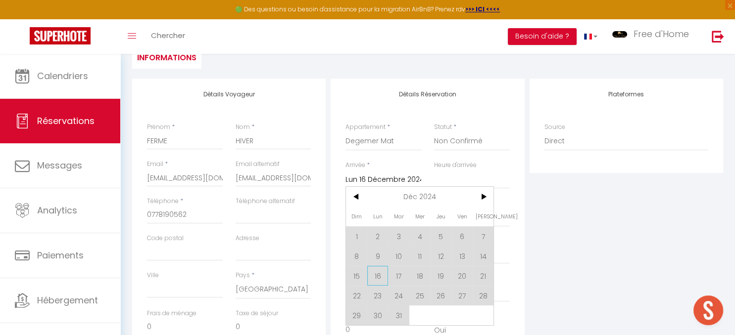
click at [376, 278] on span "16" at bounding box center [377, 276] width 21 height 20
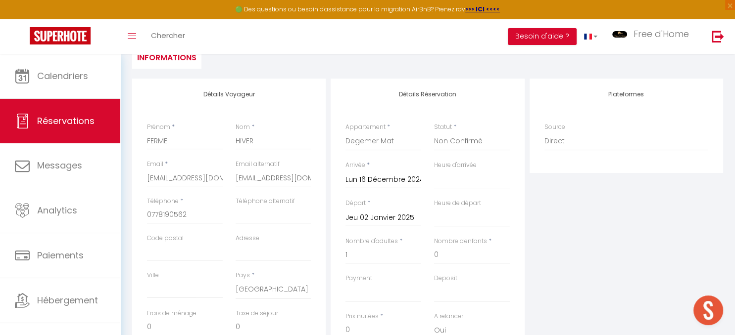
drag, startPoint x: 549, startPoint y: 212, endPoint x: 453, endPoint y: 227, distance: 97.1
click at [547, 213] on div "Plateformes Source Direct Airbnb.com Booking.com Chalet montagne Expedia Gite d…" at bounding box center [626, 256] width 198 height 354
click at [394, 219] on input "Jeu 02 Janvier 2025" at bounding box center [383, 218] width 76 height 13
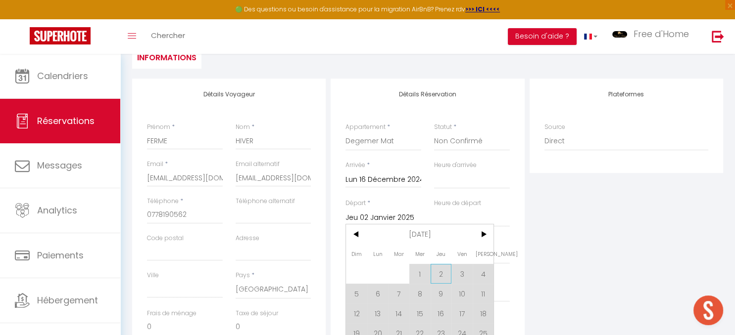
click at [442, 276] on span "2" at bounding box center [440, 274] width 21 height 20
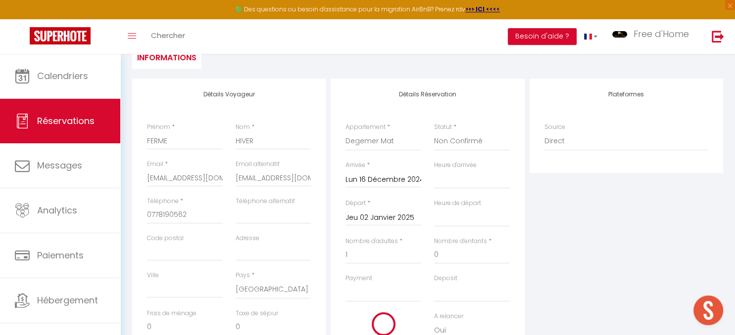
click at [574, 209] on div "Plateformes Source Direct Airbnb.com Booking.com Chalet montagne Expedia Gite d…" at bounding box center [626, 256] width 198 height 354
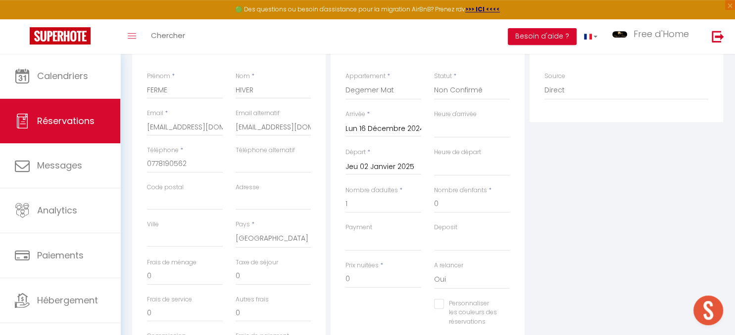
scroll to position [209, 0]
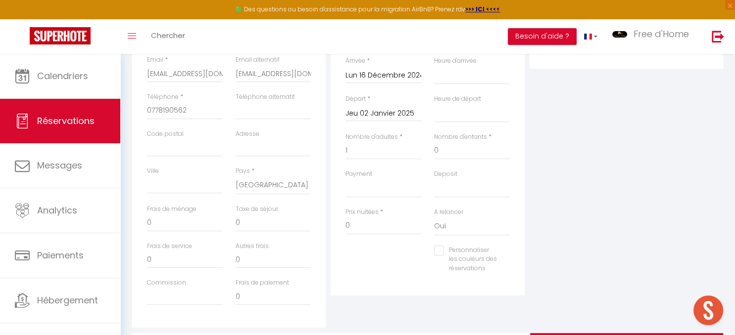
click at [437, 250] on input "Personnaliser les couleurs des réservations" at bounding box center [465, 251] width 63 height 10
click at [505, 268] on span at bounding box center [506, 264] width 8 height 8
click at [507, 264] on span at bounding box center [506, 263] width 8 height 8
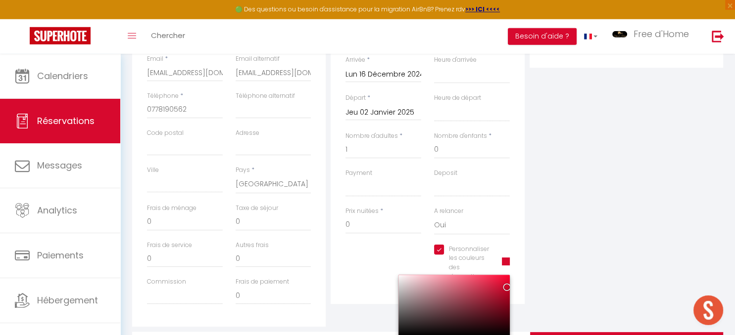
scroll to position [271, 0]
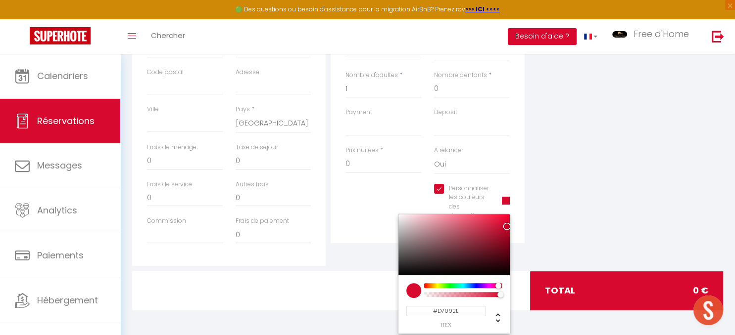
click at [413, 264] on div at bounding box center [453, 244] width 111 height 61
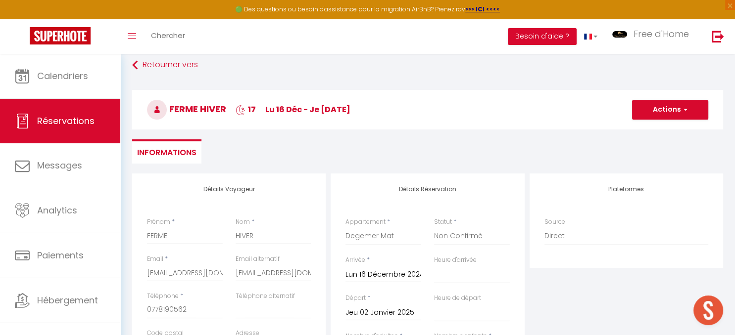
scroll to position [0, 0]
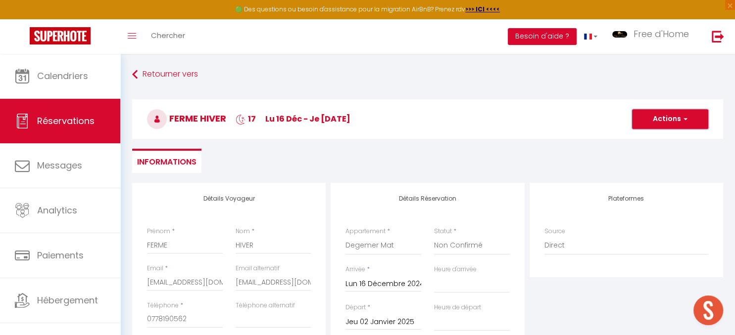
click at [674, 118] on button "Actions" at bounding box center [670, 119] width 76 height 20
click at [650, 140] on link "Enregistrer" at bounding box center [660, 141] width 78 height 13
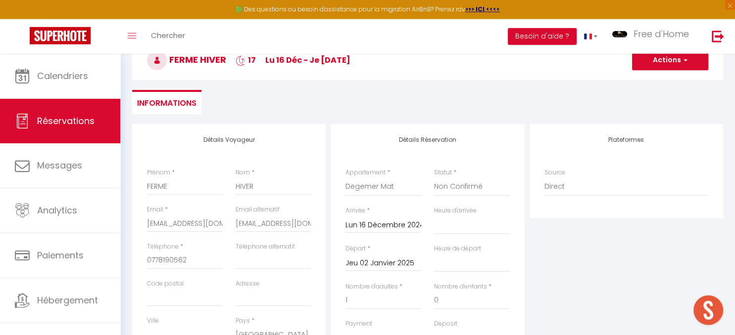
scroll to position [156, 0]
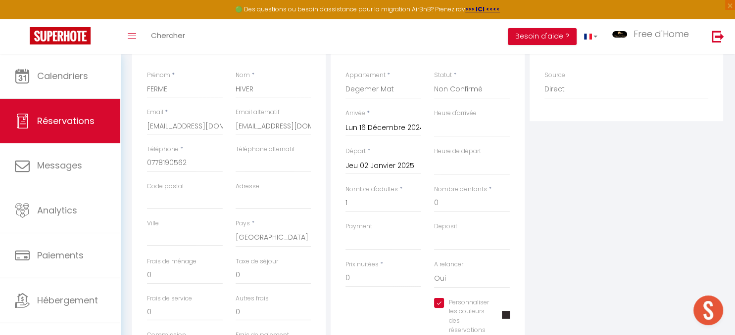
click at [386, 126] on input "Lun 16 Décembre 2024" at bounding box center [383, 128] width 76 height 13
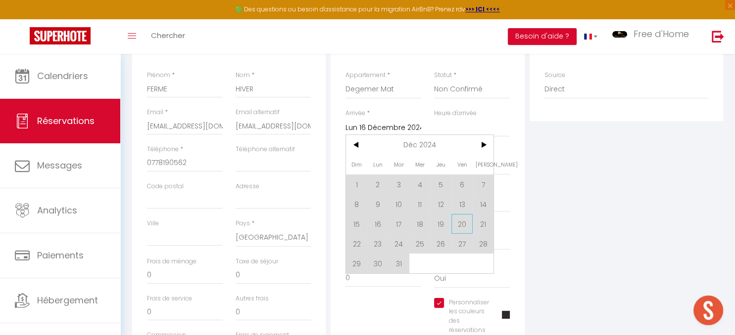
click at [460, 226] on span "20" at bounding box center [461, 224] width 21 height 20
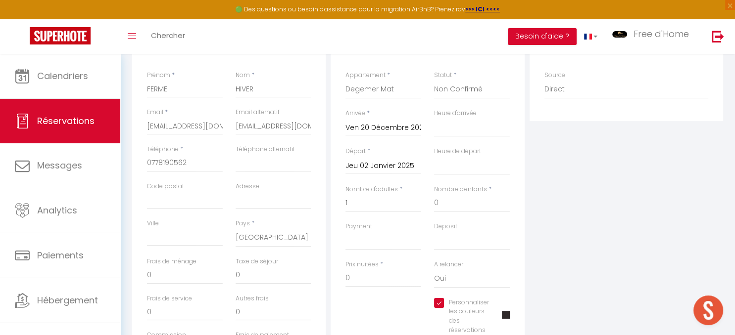
click at [365, 165] on input "Jeu 02 Janvier 2025" at bounding box center [383, 166] width 76 height 13
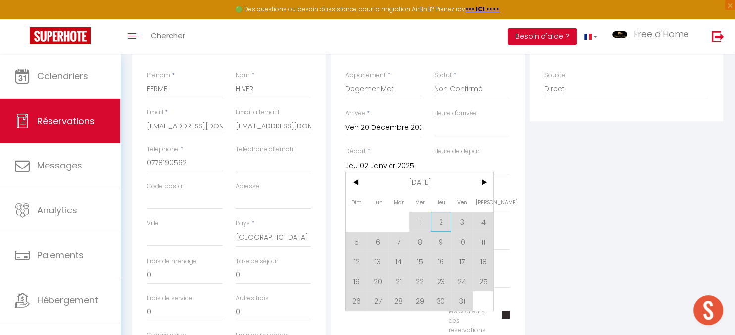
click at [440, 225] on span "2" at bounding box center [440, 222] width 21 height 20
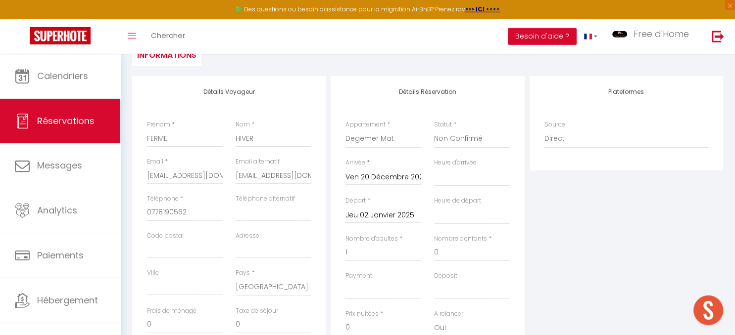
scroll to position [0, 0]
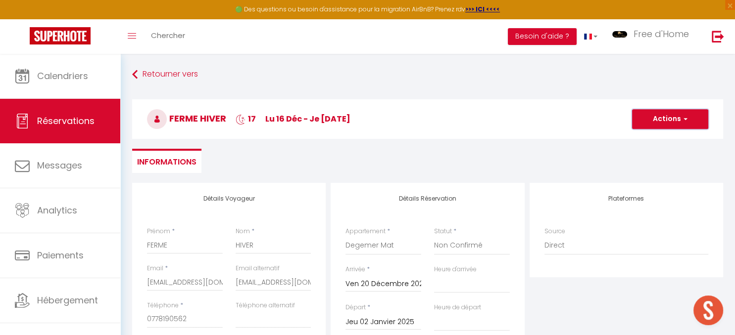
click at [660, 122] on button "Actions" at bounding box center [670, 119] width 76 height 20
click at [649, 140] on link "Enregistrer" at bounding box center [660, 141] width 78 height 13
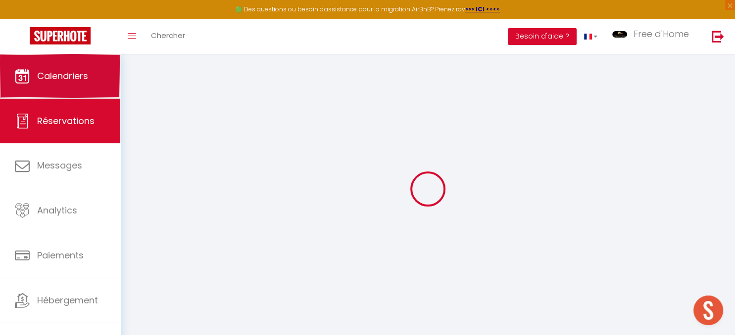
click at [59, 74] on span "Calendriers" at bounding box center [62, 76] width 51 height 12
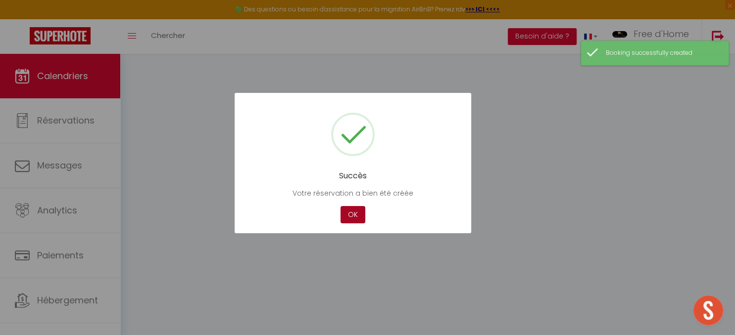
click at [358, 214] on button "OK" at bounding box center [352, 214] width 25 height 17
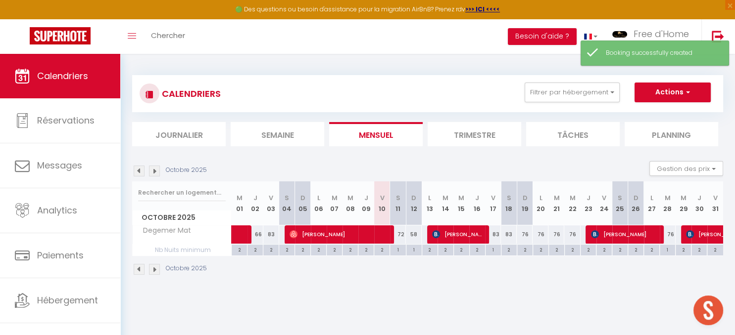
click at [469, 138] on li "Trimestre" at bounding box center [474, 134] width 94 height 24
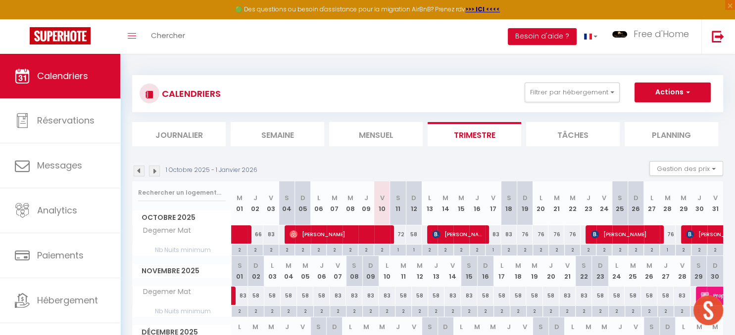
click at [138, 171] on img at bounding box center [139, 171] width 11 height 11
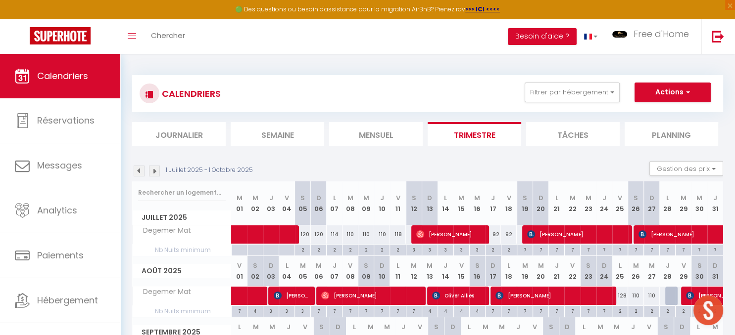
click at [136, 172] on img at bounding box center [139, 171] width 11 height 11
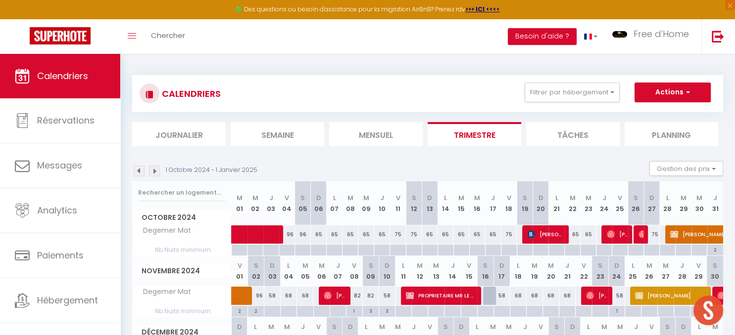
scroll to position [83, 0]
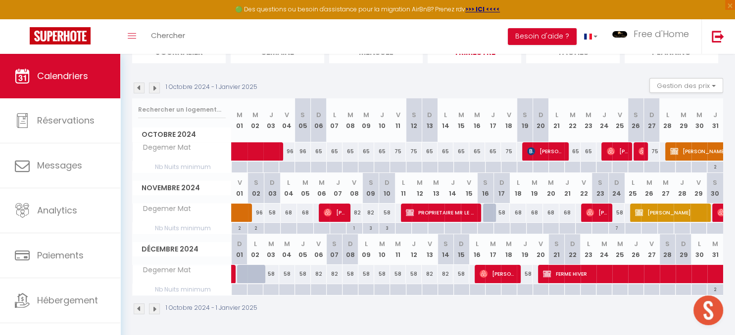
click at [157, 308] on img at bounding box center [154, 309] width 11 height 11
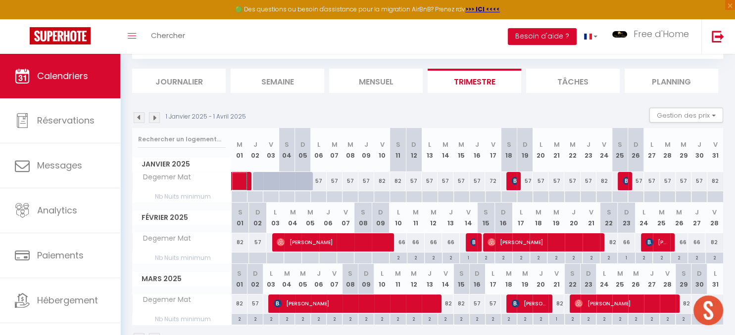
click at [243, 179] on span at bounding box center [253, 181] width 23 height 19
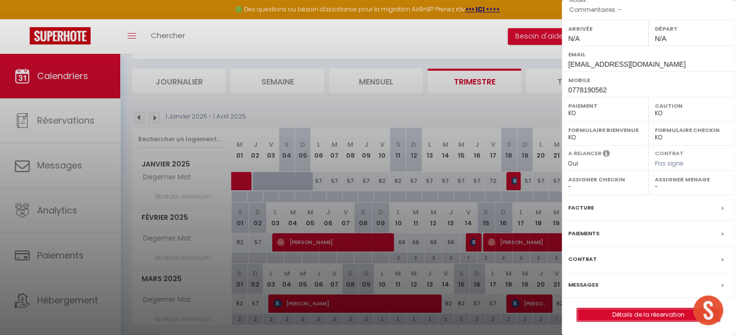
click at [644, 312] on link "Détails de la réservation" at bounding box center [648, 315] width 142 height 13
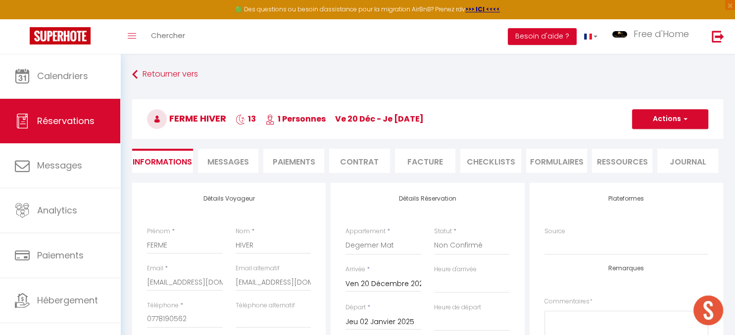
scroll to position [52, 0]
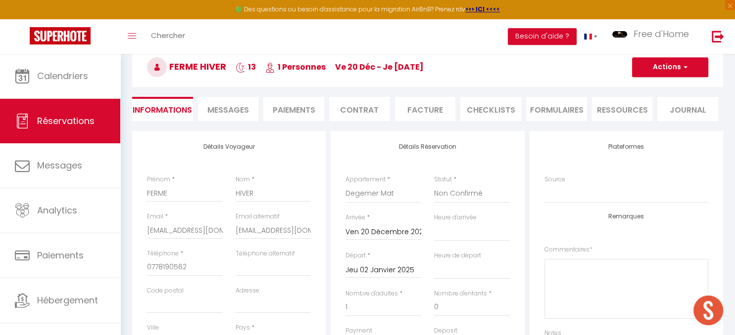
click at [372, 272] on input "Jeu 02 Janvier 2025" at bounding box center [383, 270] width 76 height 13
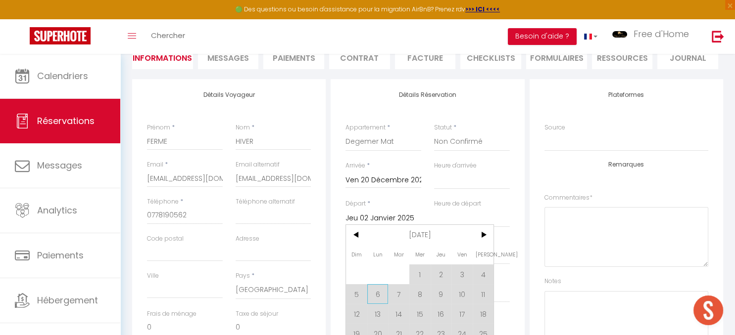
scroll to position [104, 0]
click at [379, 297] on span "6" at bounding box center [377, 294] width 21 height 20
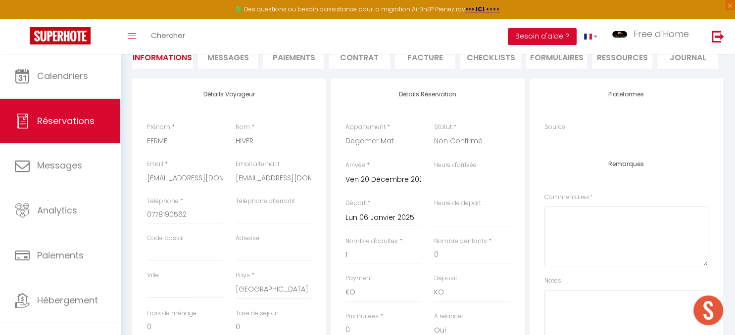
scroll to position [0, 0]
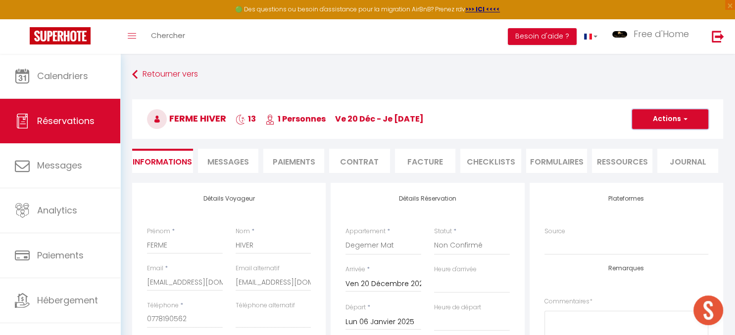
click at [660, 120] on button "Actions" at bounding box center [670, 119] width 76 height 20
click at [655, 142] on link "Enregistrer" at bounding box center [660, 141] width 78 height 13
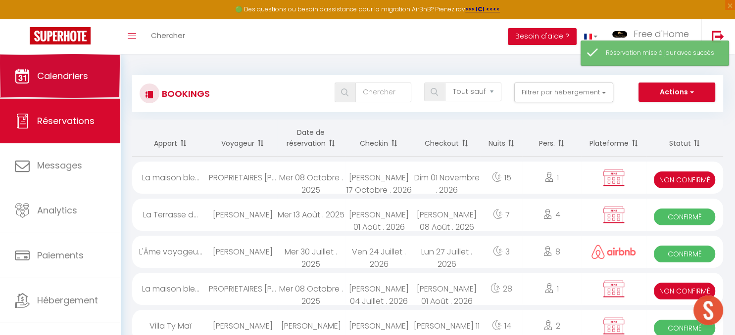
click at [81, 77] on span "Calendriers" at bounding box center [62, 76] width 51 height 12
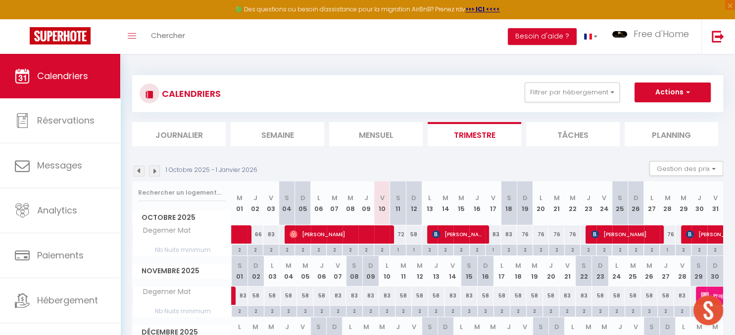
click at [141, 169] on img at bounding box center [139, 171] width 11 height 11
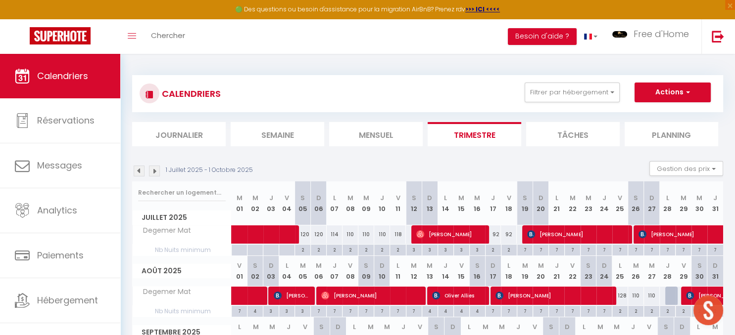
click at [139, 169] on img at bounding box center [139, 171] width 11 height 11
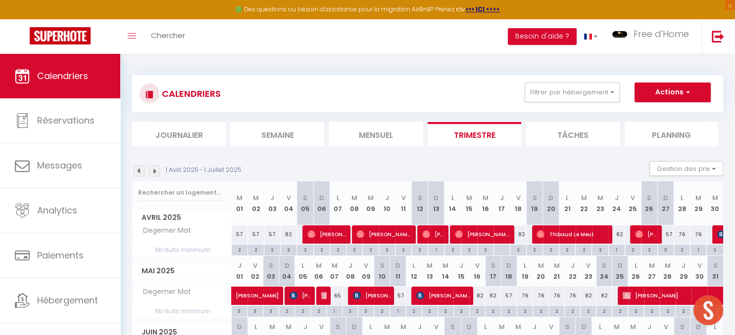
click at [139, 169] on img at bounding box center [139, 171] width 11 height 11
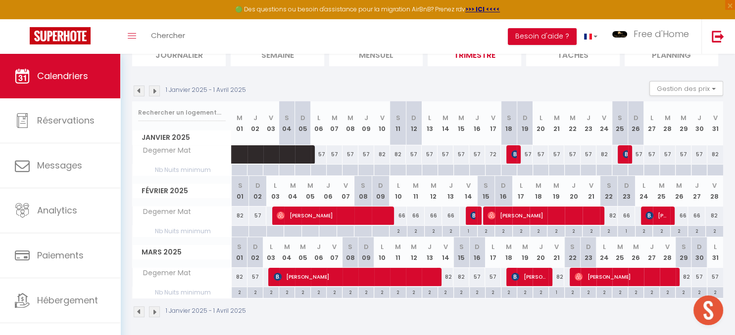
scroll to position [83, 0]
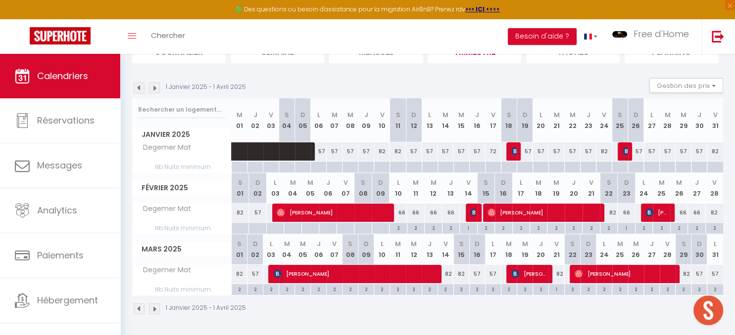
click at [150, 82] on div "1 Janvier 2025 - 1 Avril 2025 Gestion des prix Nb Nuits minimum Règles Disponib…" at bounding box center [427, 88] width 591 height 20
click at [153, 89] on img at bounding box center [154, 88] width 11 height 11
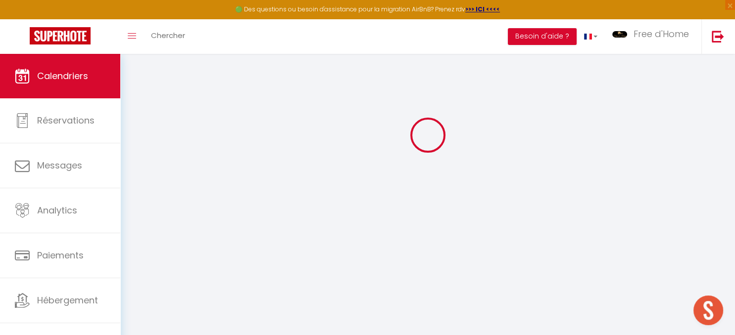
scroll to position [53, 0]
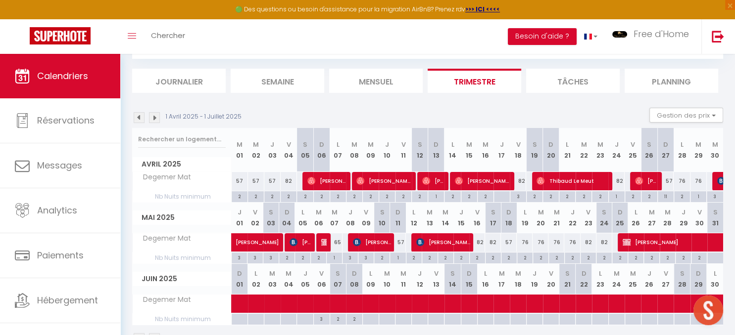
click at [152, 119] on img at bounding box center [154, 117] width 11 height 11
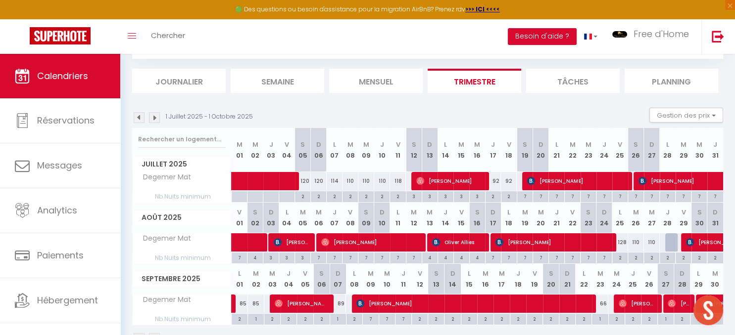
click at [153, 118] on img at bounding box center [154, 117] width 11 height 11
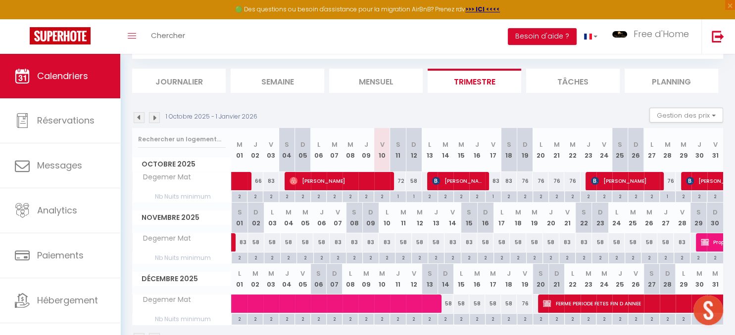
scroll to position [0, 0]
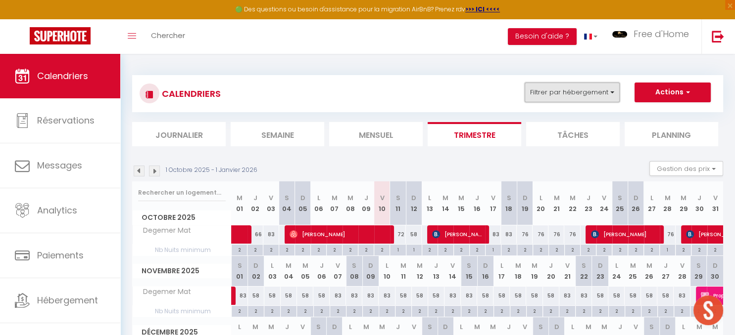
click at [598, 90] on button "Filtrer par hébergement" at bounding box center [571, 93] width 95 height 20
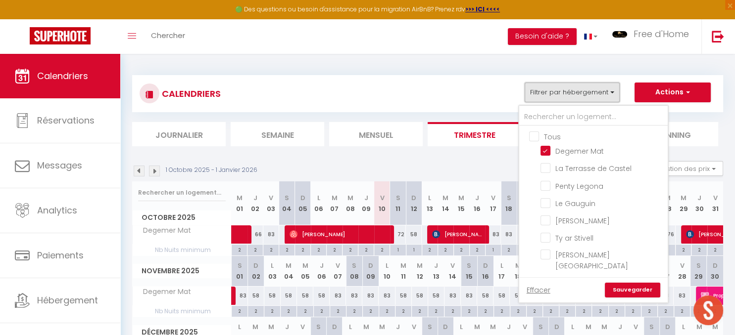
click at [593, 95] on button "Filtrer par hébergement" at bounding box center [571, 93] width 95 height 20
click at [604, 93] on button "Filtrer par hébergement" at bounding box center [571, 93] width 95 height 20
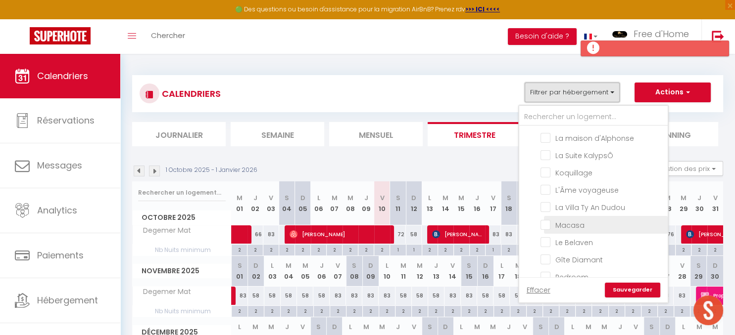
scroll to position [342, 0]
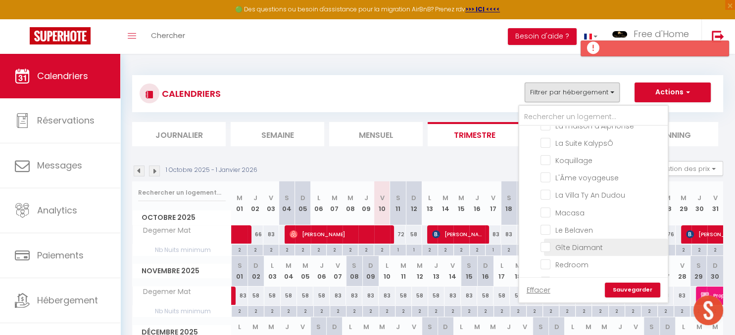
click at [575, 242] on input "Gîte Diamant" at bounding box center [602, 247] width 124 height 10
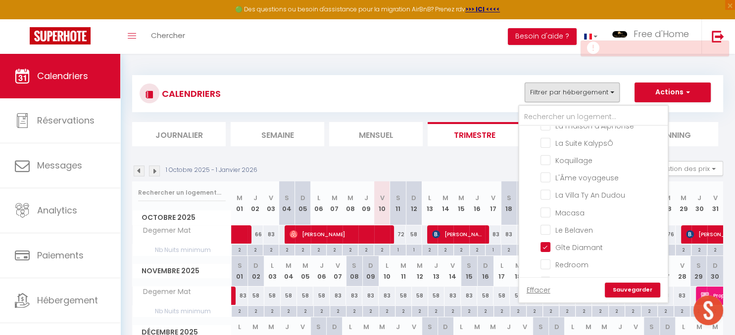
click at [630, 287] on link "Sauvegarder" at bounding box center [632, 290] width 55 height 15
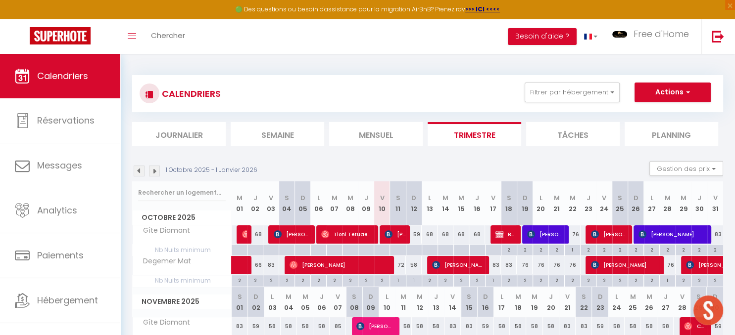
click at [393, 237] on span "[PERSON_NAME]" at bounding box center [394, 234] width 21 height 19
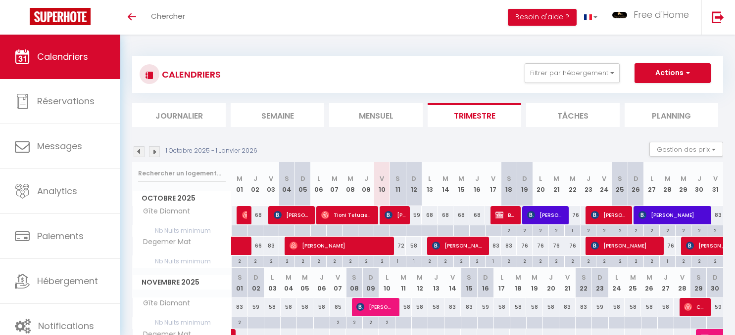
select select
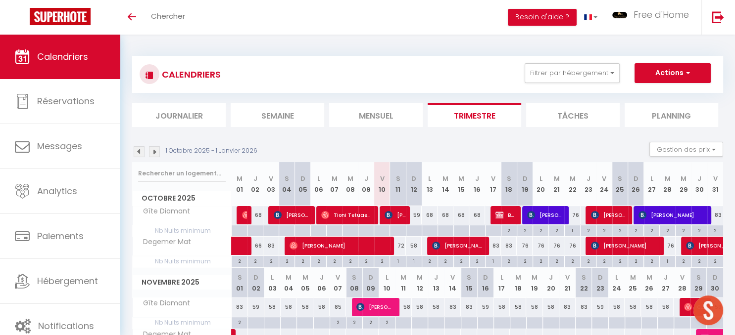
click at [399, 209] on span "[PERSON_NAME]" at bounding box center [394, 215] width 21 height 19
select select "OK"
select select "KO"
select select "0"
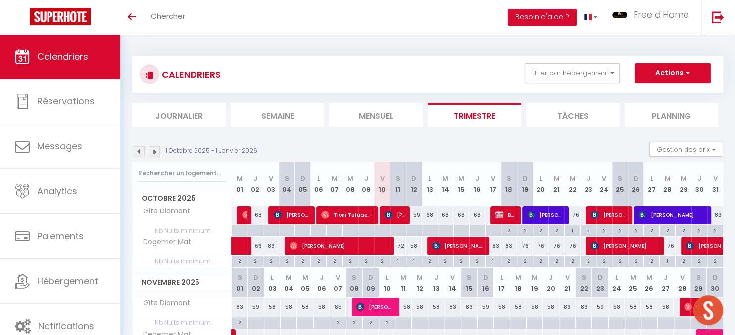
select select "1"
select select
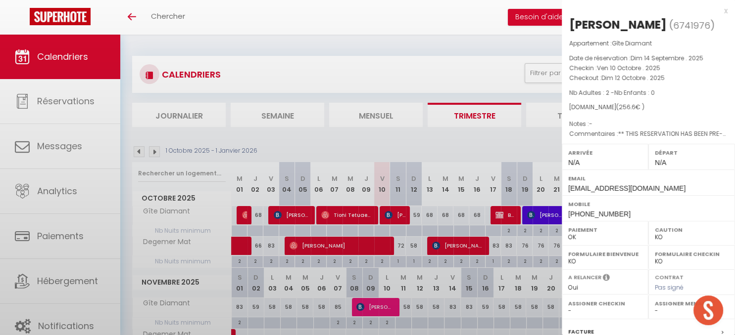
scroll to position [124, 0]
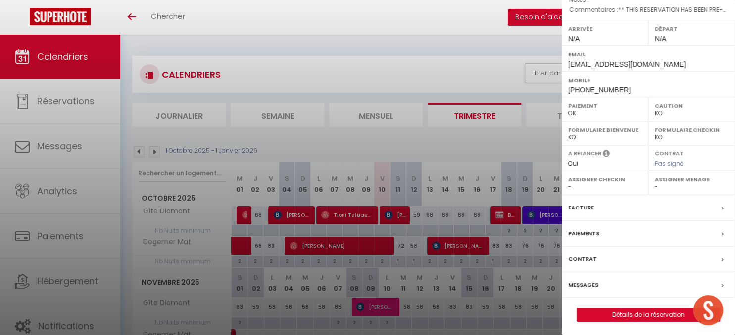
select select "16444"
